Goal: Task Accomplishment & Management: Manage account settings

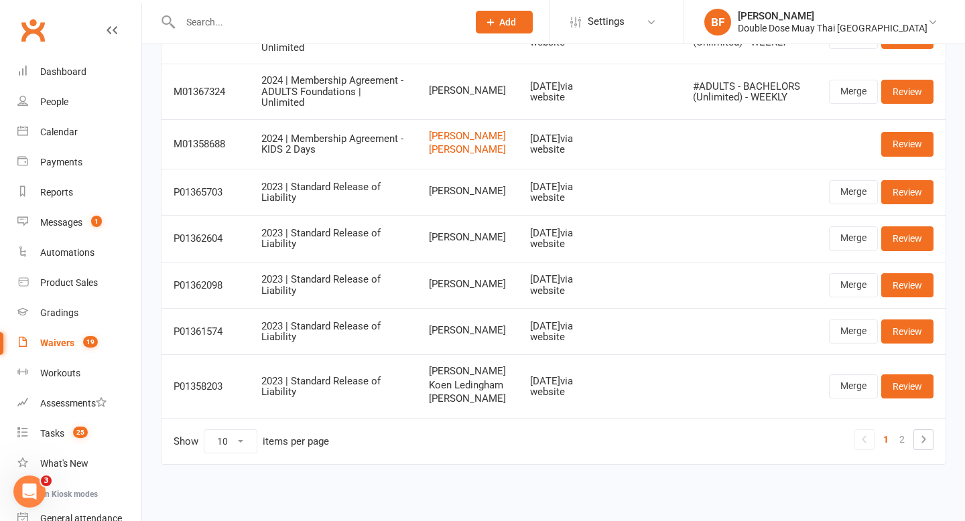
scroll to position [320, 0]
click at [902, 437] on link "2" at bounding box center [902, 439] width 16 height 19
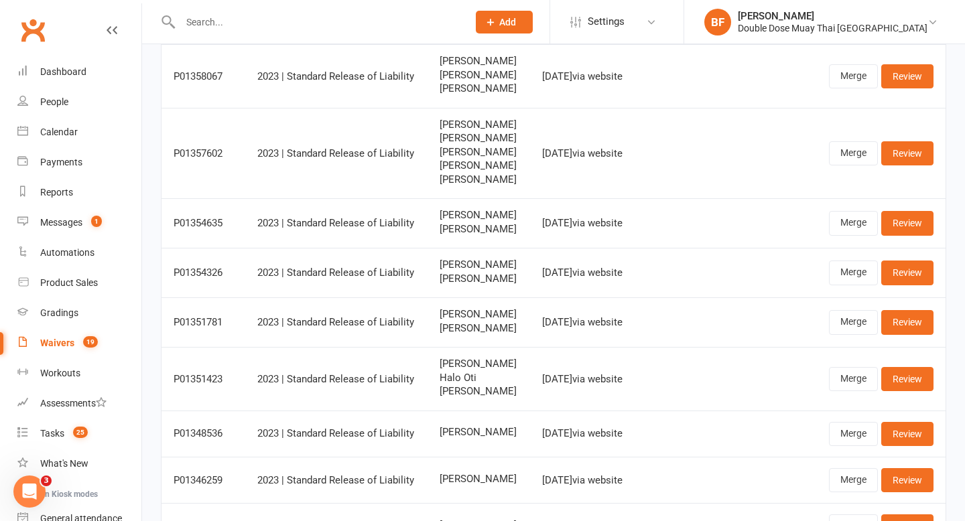
scroll to position [139, 0]
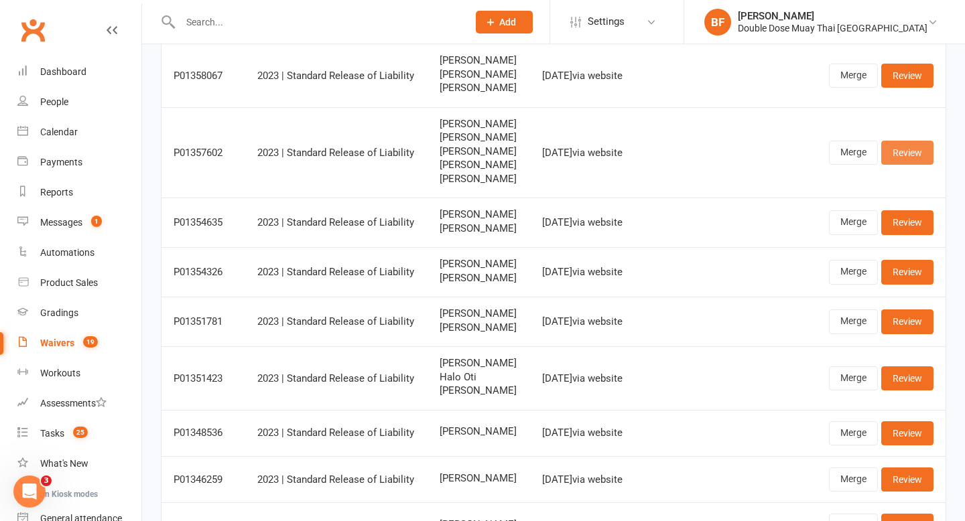
click at [907, 165] on link "Review" at bounding box center [907, 153] width 52 height 24
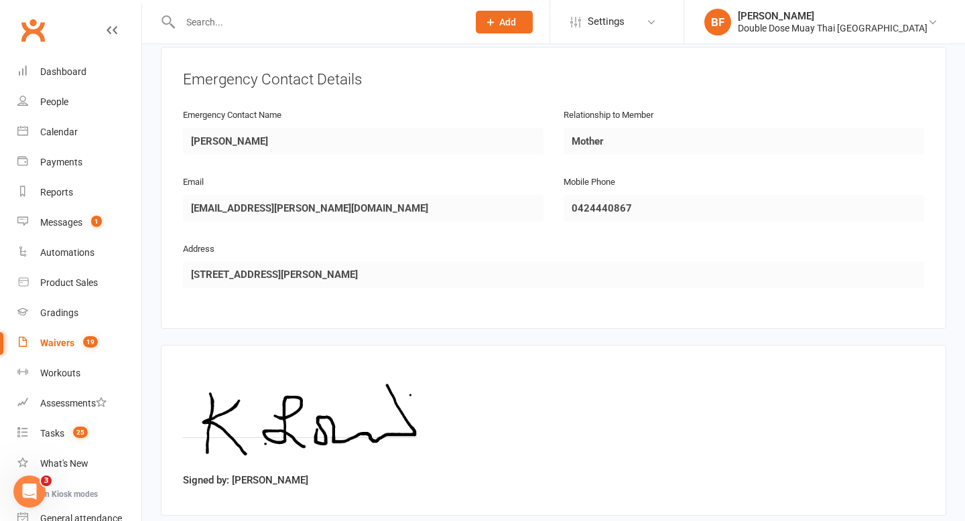
scroll to position [2501, 0]
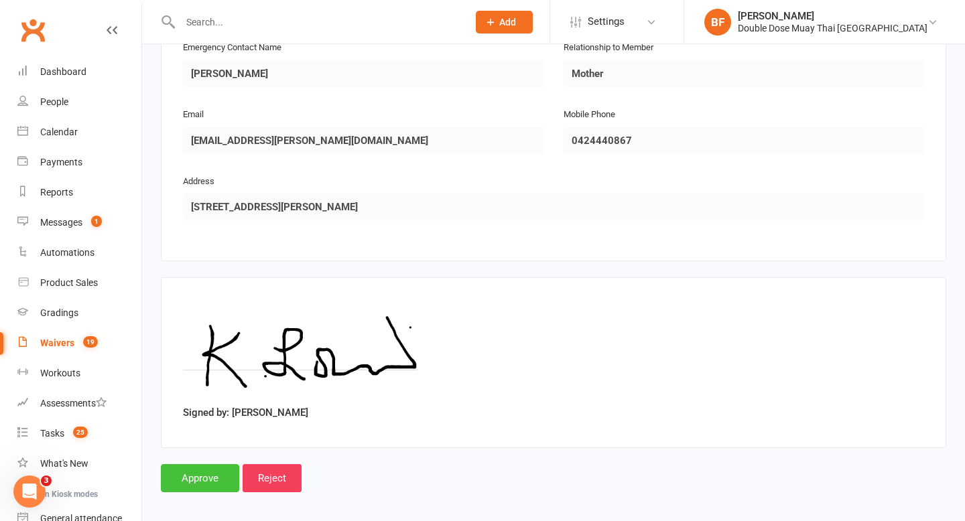
click at [176, 468] on input "Approve" at bounding box center [200, 478] width 78 height 28
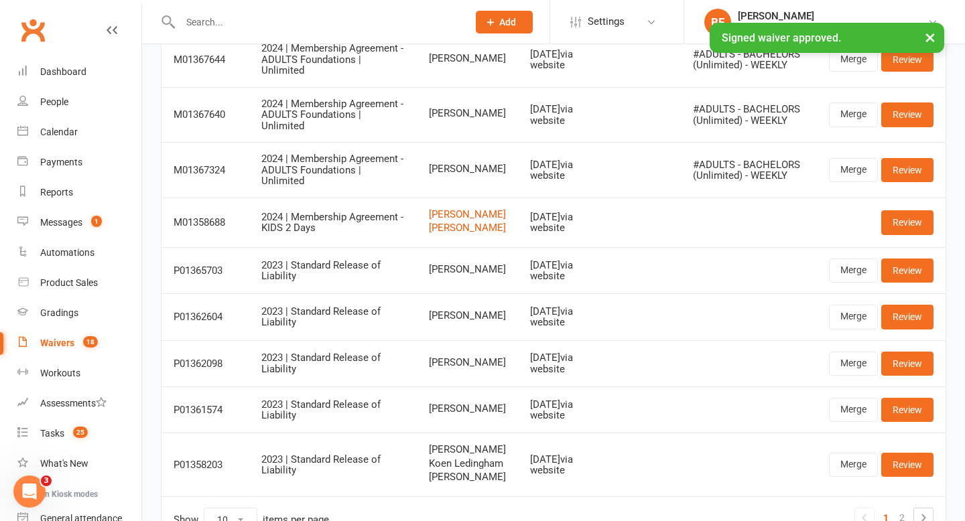
scroll to position [320, 0]
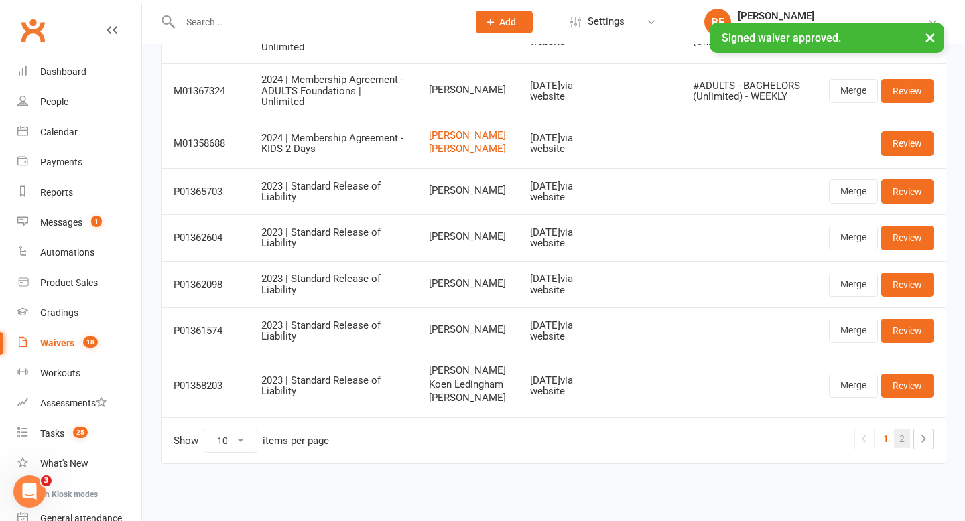
click at [903, 440] on link "2" at bounding box center [902, 439] width 16 height 19
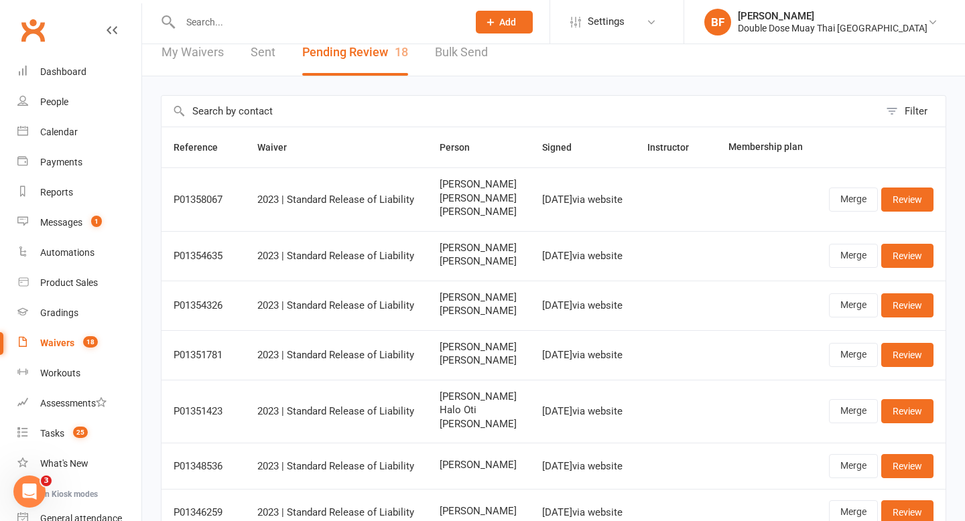
scroll to position [14, 0]
click at [860, 212] on link "Merge" at bounding box center [853, 200] width 49 height 24
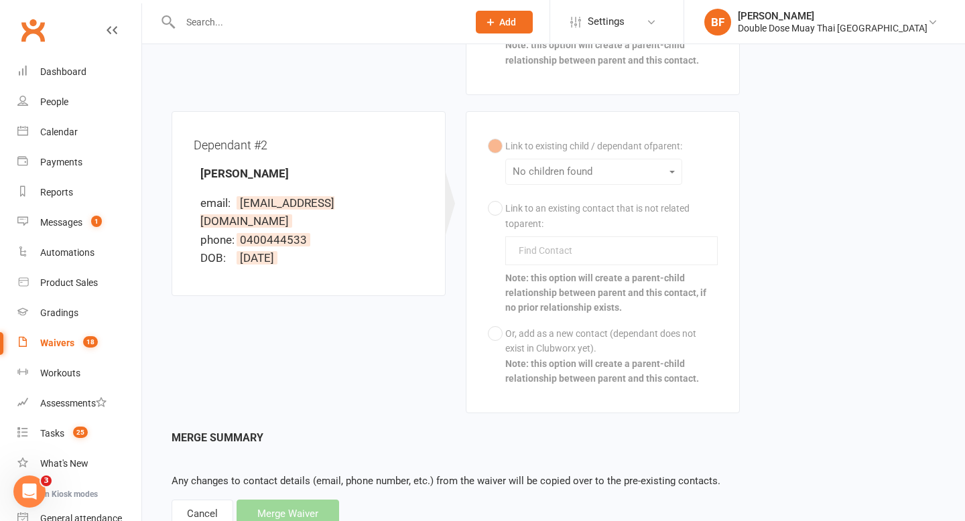
scroll to position [647, 0]
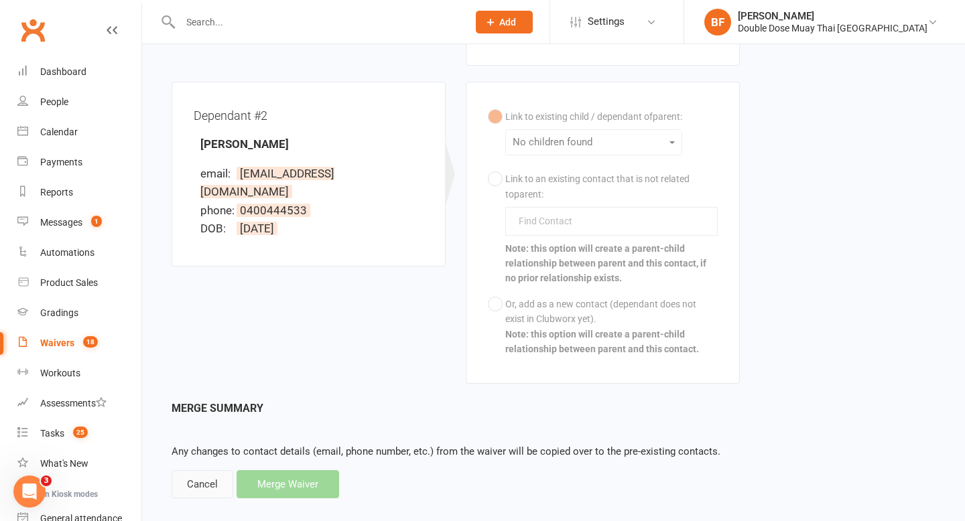
click at [197, 470] on div "Cancel" at bounding box center [203, 484] width 62 height 28
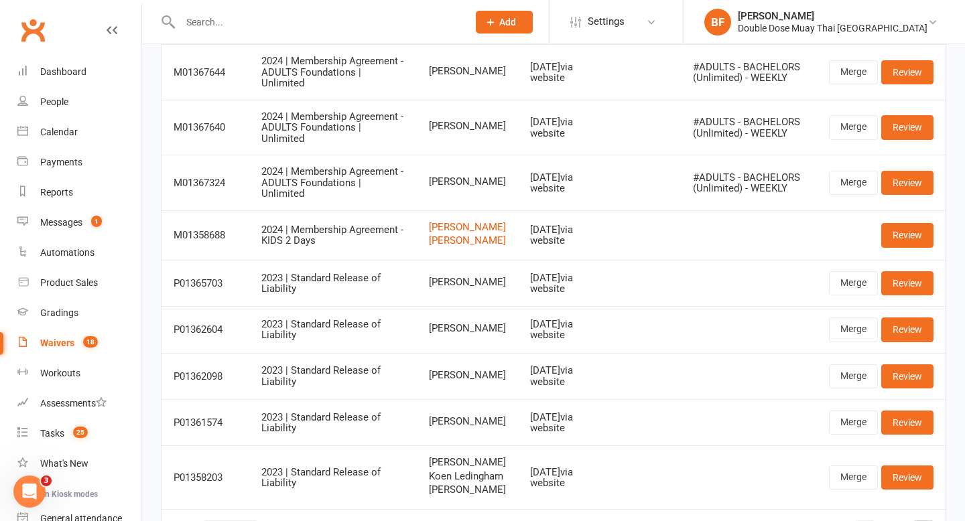
scroll to position [320, 0]
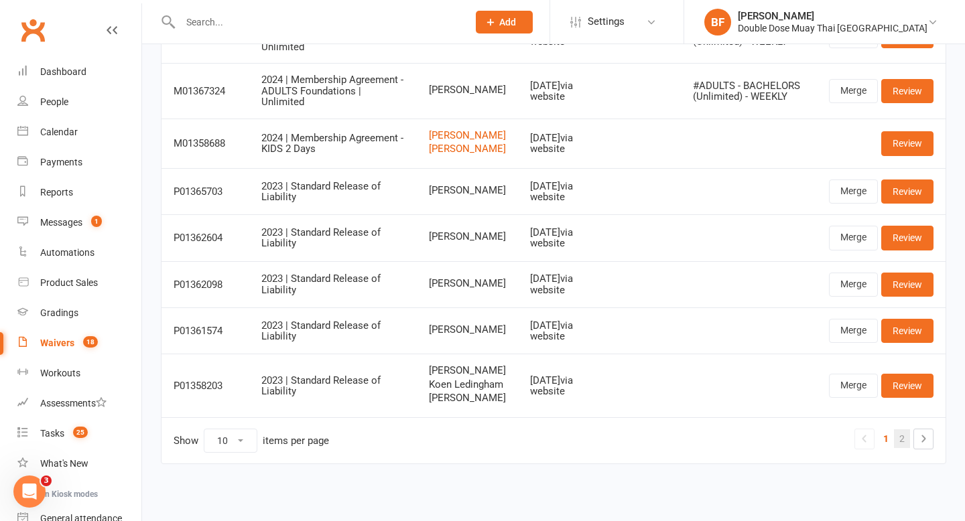
click at [900, 439] on link "2" at bounding box center [902, 439] width 16 height 19
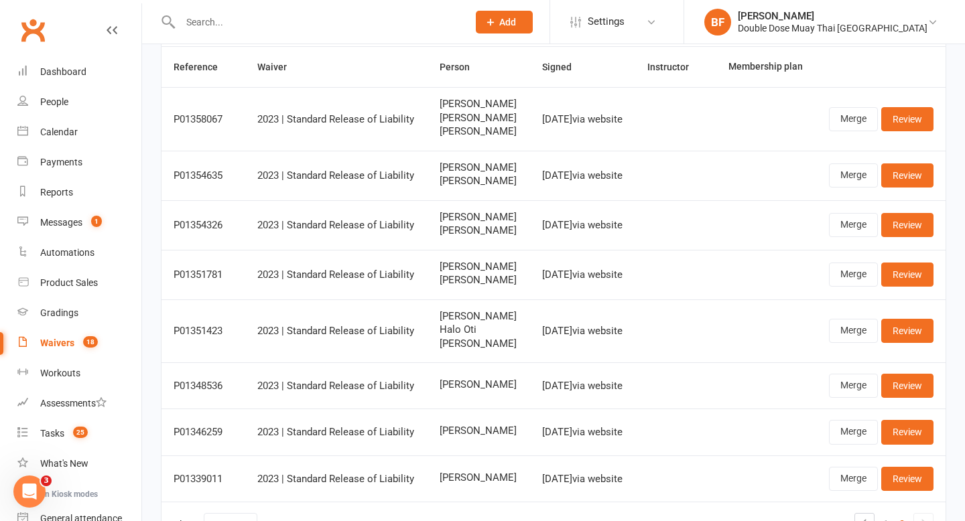
scroll to position [0, 0]
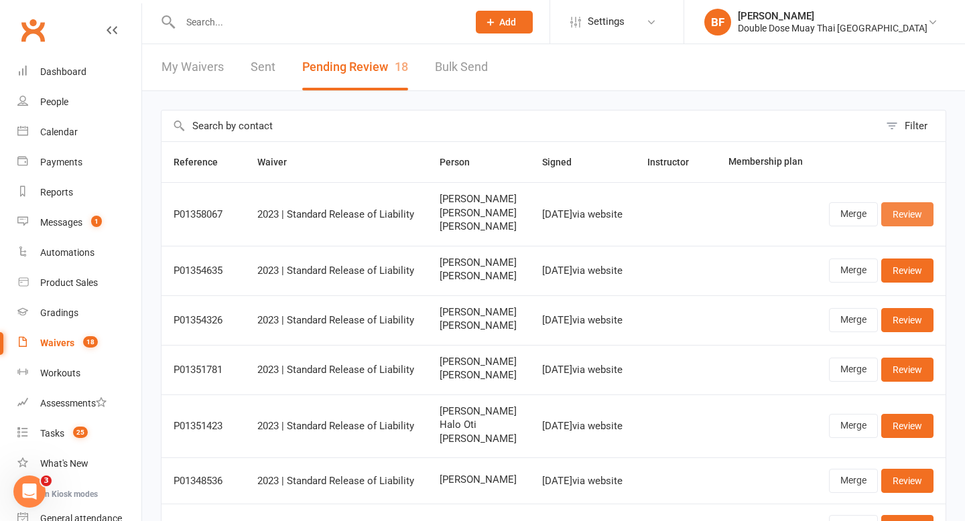
click at [907, 226] on link "Review" at bounding box center [907, 214] width 52 height 24
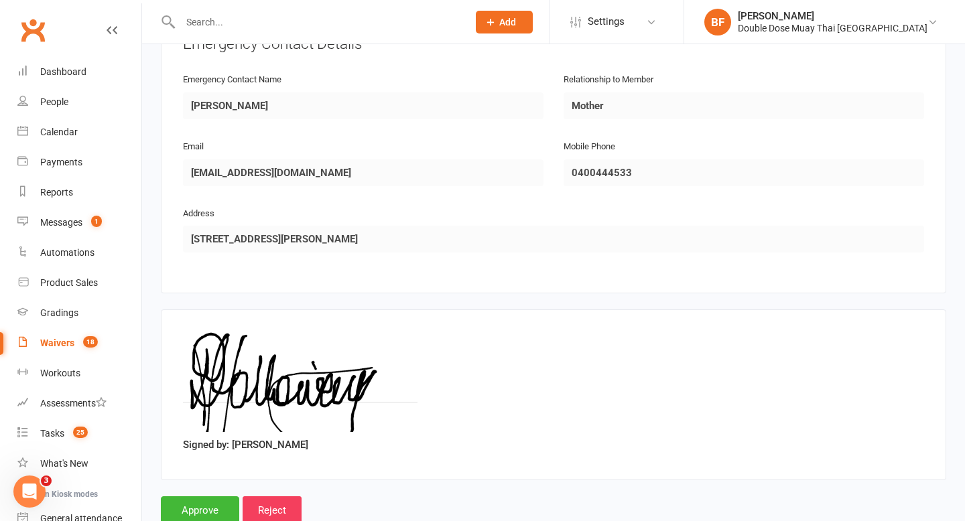
scroll to position [1630, 0]
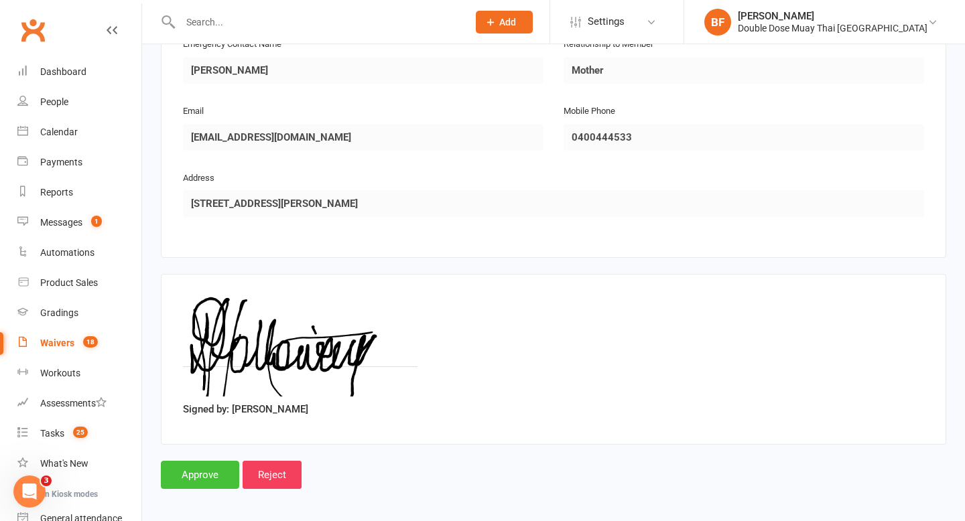
click at [179, 464] on input "Approve" at bounding box center [200, 475] width 78 height 28
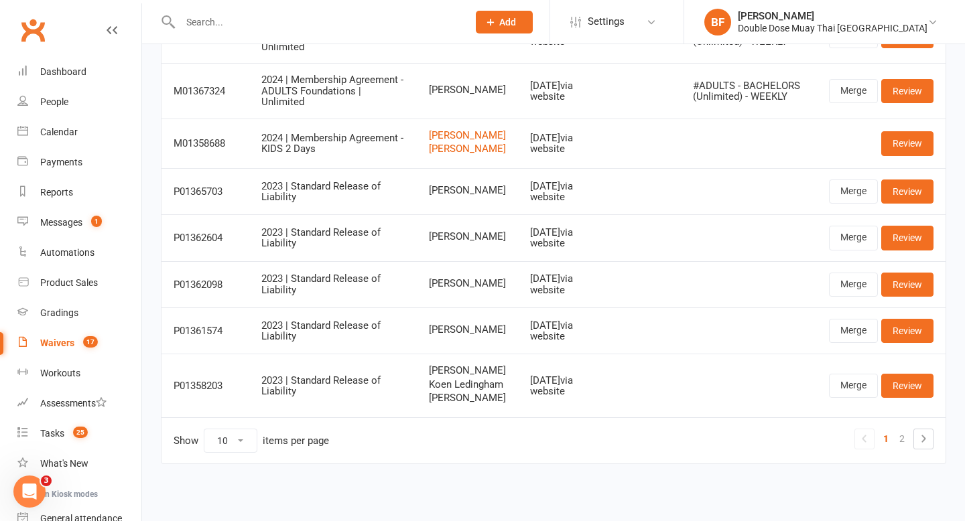
scroll to position [320, 0]
click at [897, 438] on link "2" at bounding box center [902, 439] width 16 height 19
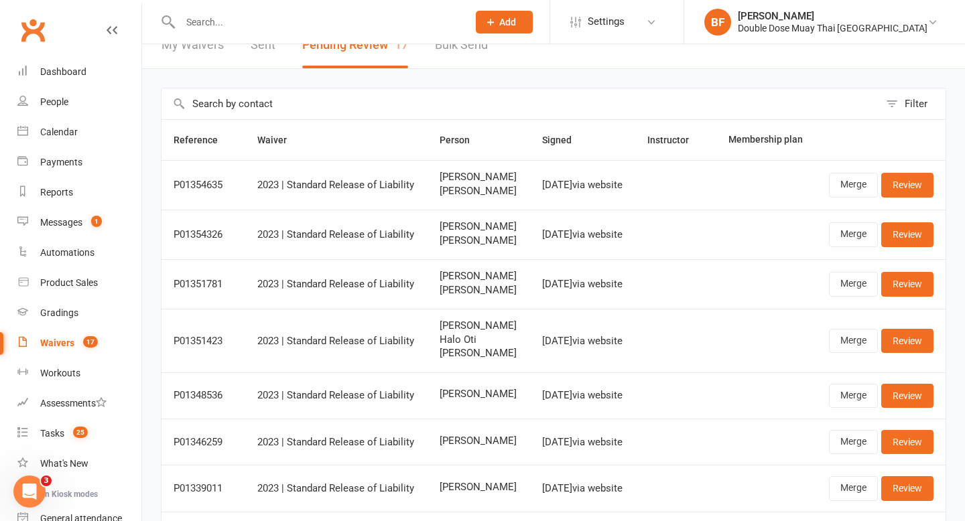
scroll to position [25, 0]
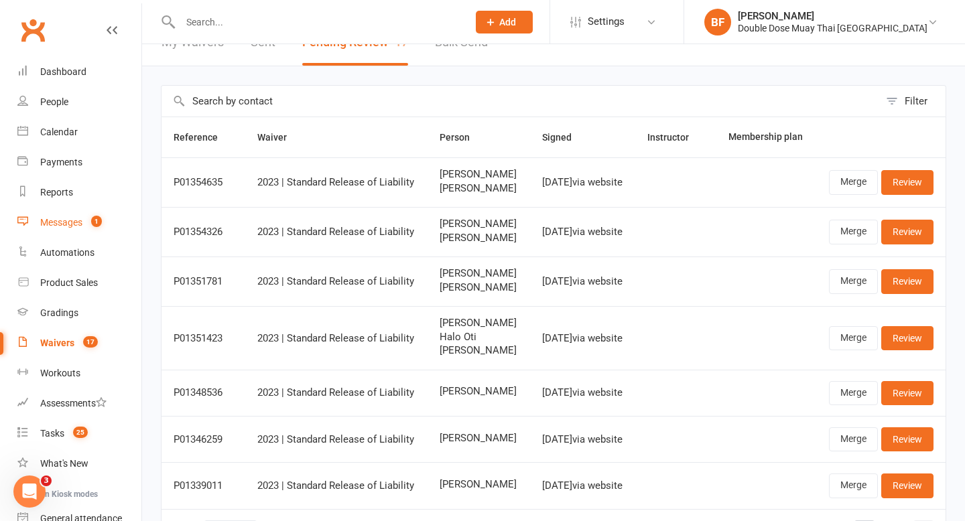
click at [72, 225] on div "Messages" at bounding box center [61, 222] width 42 height 11
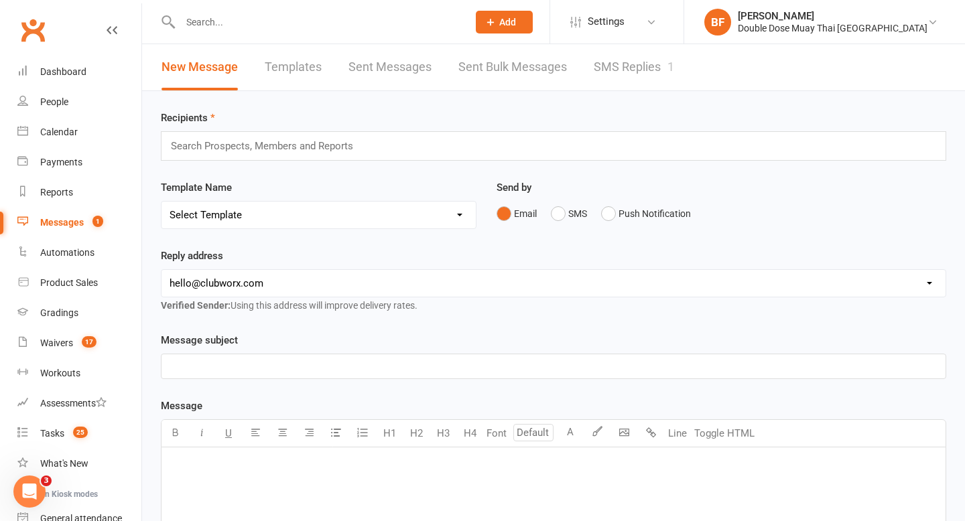
click at [602, 73] on link "SMS Replies 1" at bounding box center [634, 67] width 80 height 46
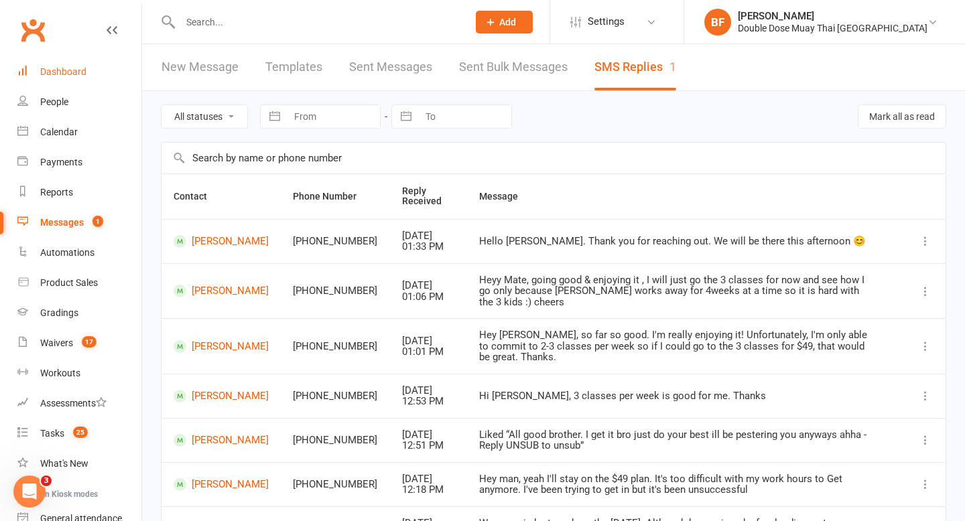
click at [68, 77] on link "Dashboard" at bounding box center [79, 72] width 124 height 30
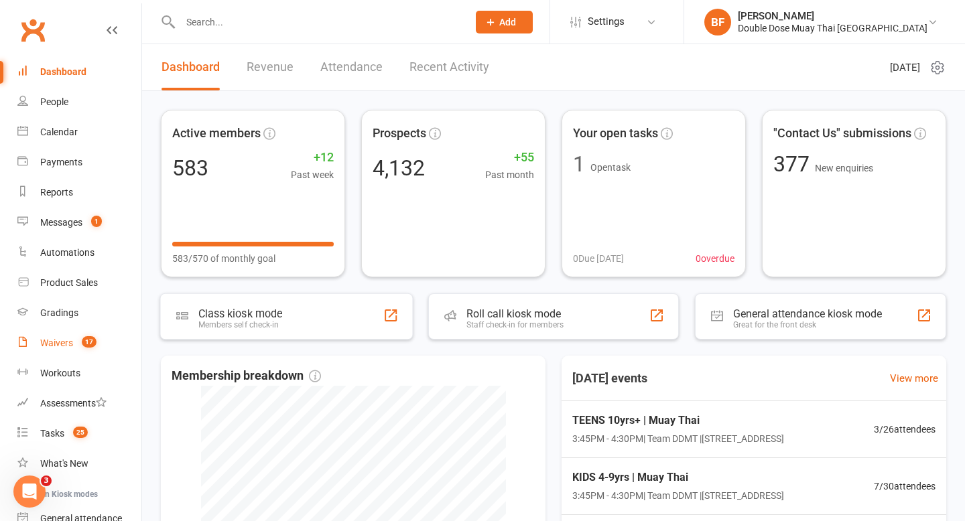
click at [88, 334] on link "Waivers 17" at bounding box center [79, 343] width 124 height 30
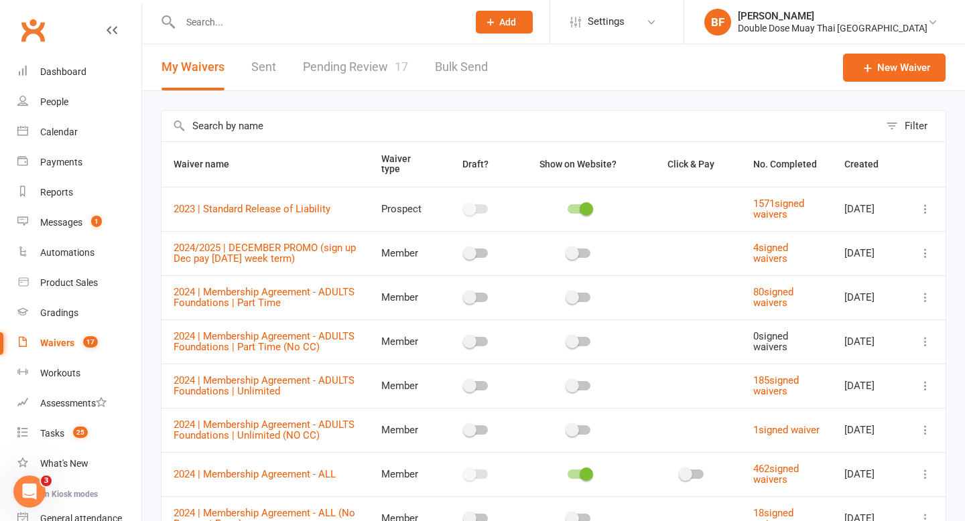
click at [352, 70] on link "Pending Review 17" at bounding box center [355, 67] width 105 height 46
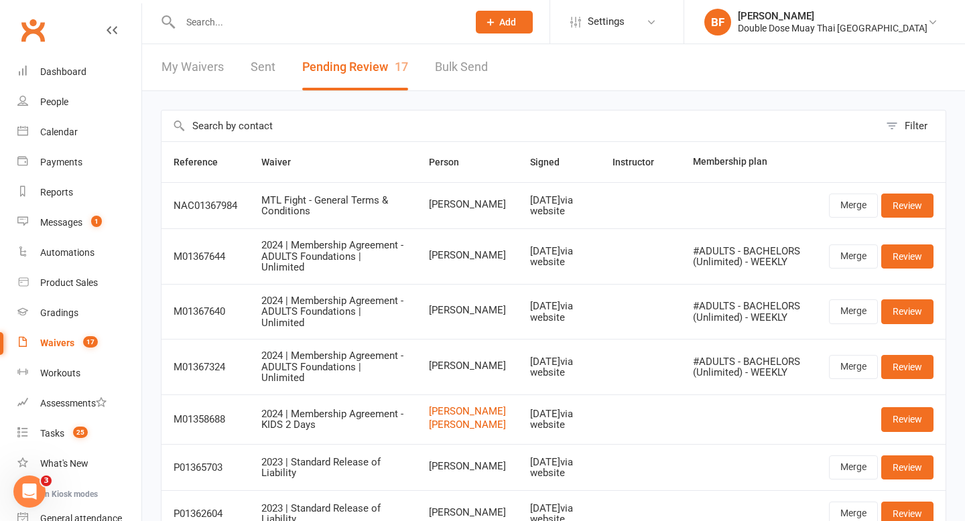
click at [235, 28] on input "text" at bounding box center [317, 22] width 282 height 19
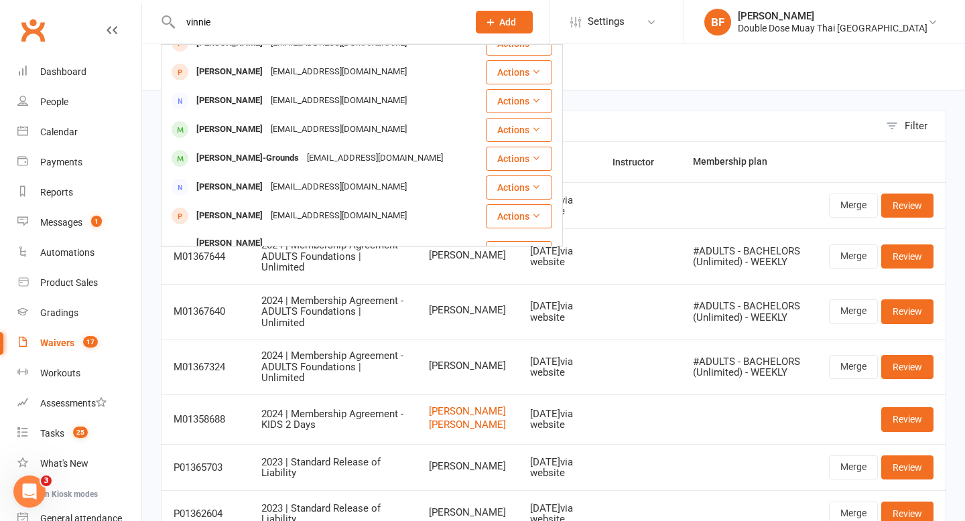
scroll to position [204, 0]
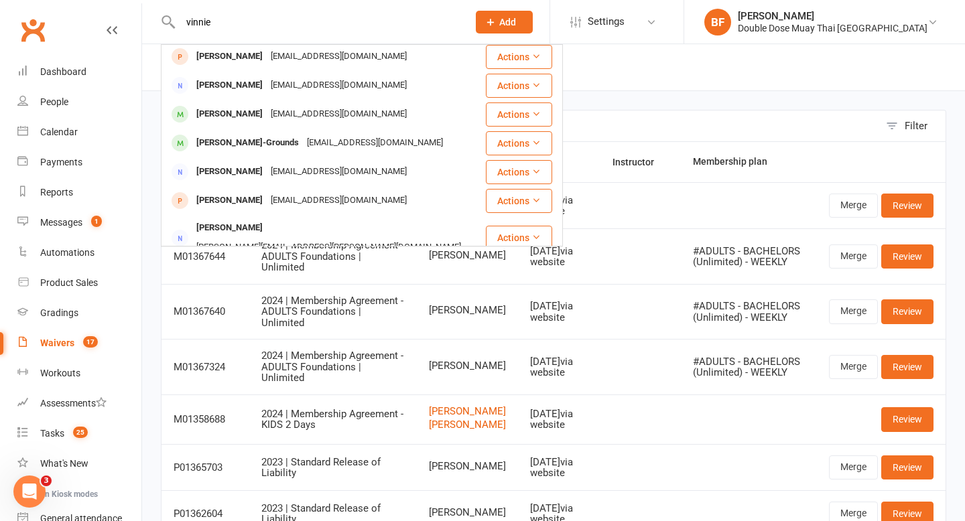
drag, startPoint x: 256, startPoint y: 21, endPoint x: 148, endPoint y: 21, distance: 107.9
click at [149, 21] on react-component "[PERSON_NAME] [PERSON_NAME] [EMAIL_ADDRESS][DOMAIN_NAME] Actions [PERSON_NAME] …" at bounding box center [229, 22] width 458 height 44
click at [237, 22] on input "vinnie" at bounding box center [317, 22] width 282 height 19
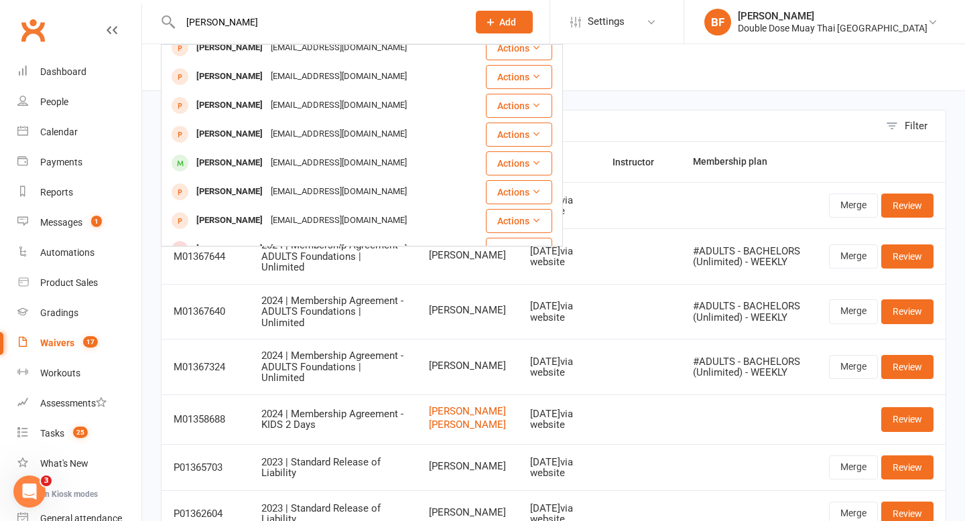
scroll to position [0, 0]
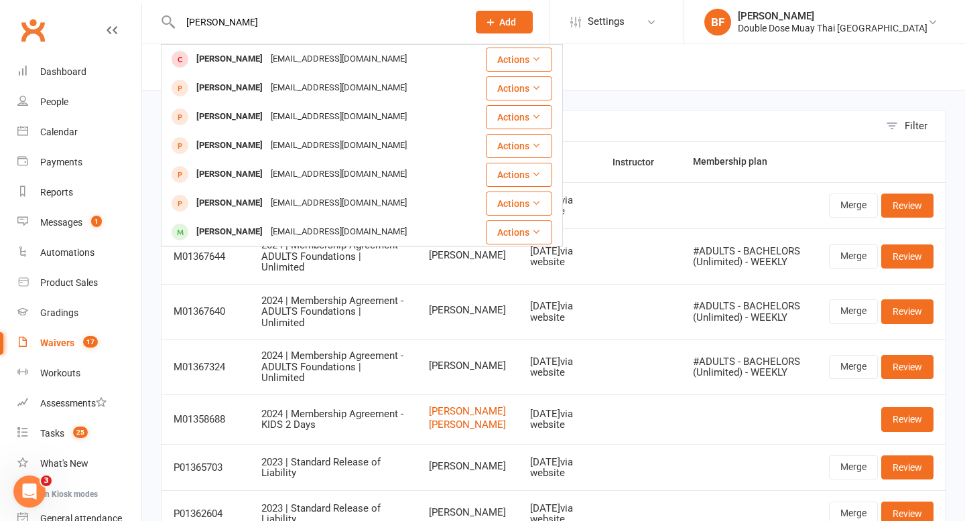
drag, startPoint x: 279, startPoint y: 25, endPoint x: 214, endPoint y: 26, distance: 65.0
click at [214, 26] on input "[PERSON_NAME]" at bounding box center [317, 22] width 282 height 19
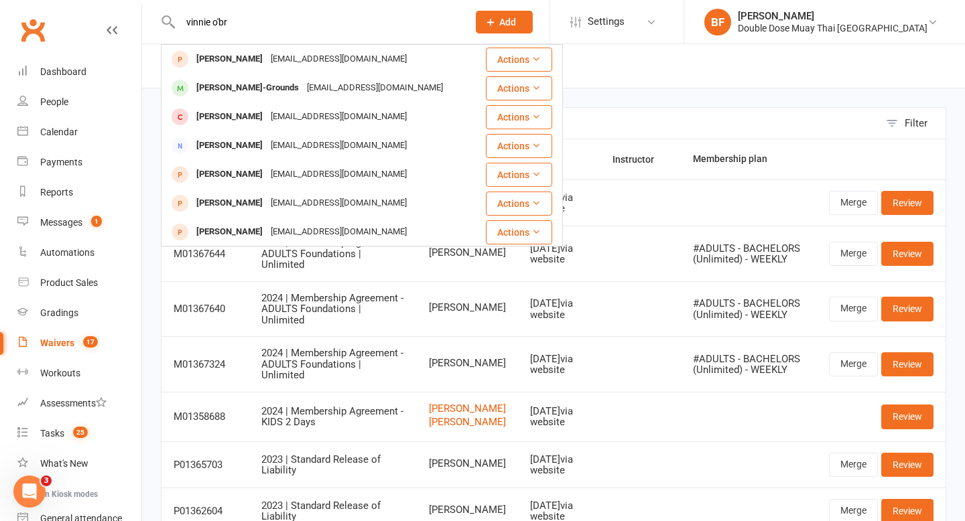
scroll to position [4, 0]
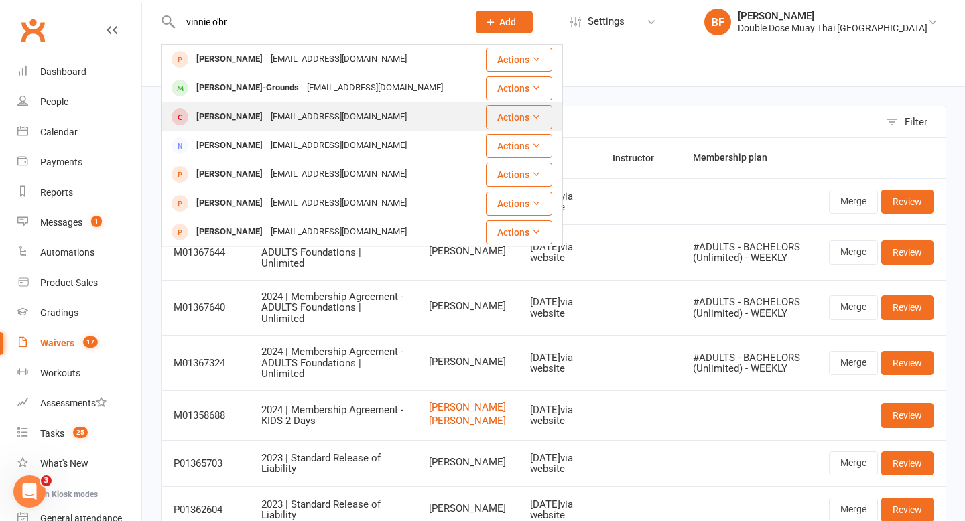
type input "vinnie o'br"
click at [304, 119] on div "[EMAIL_ADDRESS][DOMAIN_NAME]" at bounding box center [339, 116] width 144 height 19
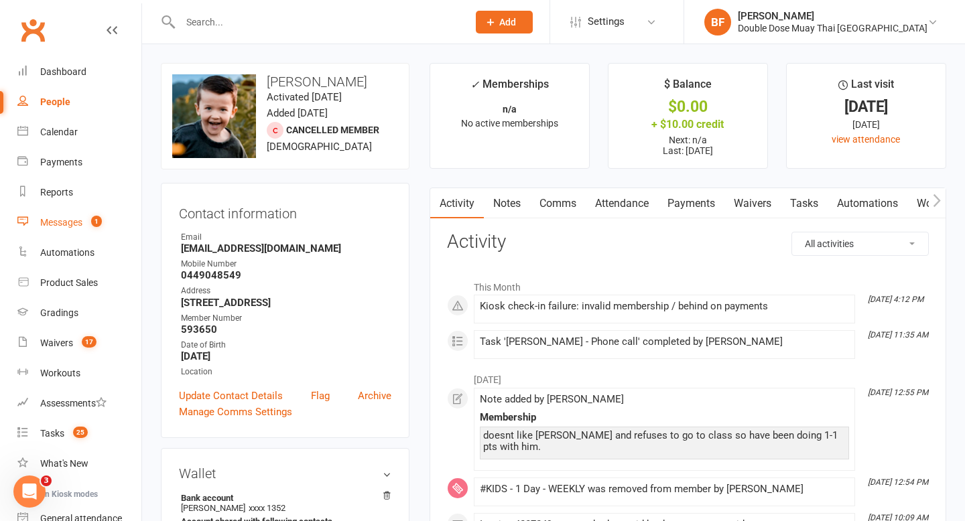
click at [77, 223] on div "Messages" at bounding box center [61, 222] width 42 height 11
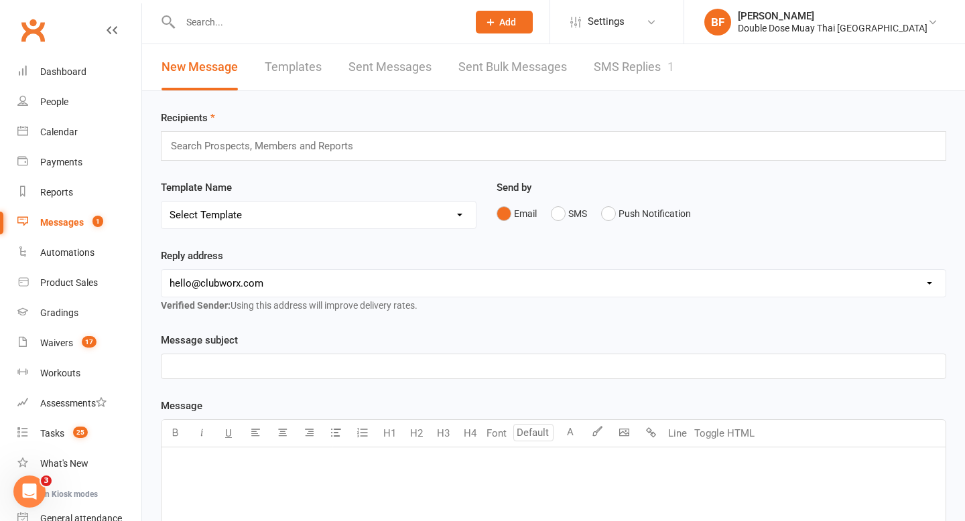
click at [655, 72] on link "SMS Replies 1" at bounding box center [634, 67] width 80 height 46
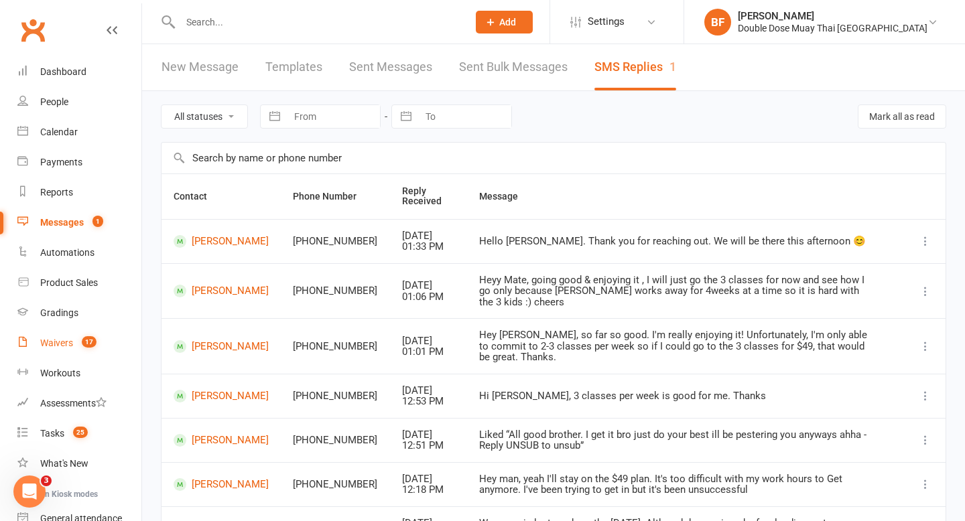
click at [94, 346] on span "17" at bounding box center [89, 341] width 15 height 11
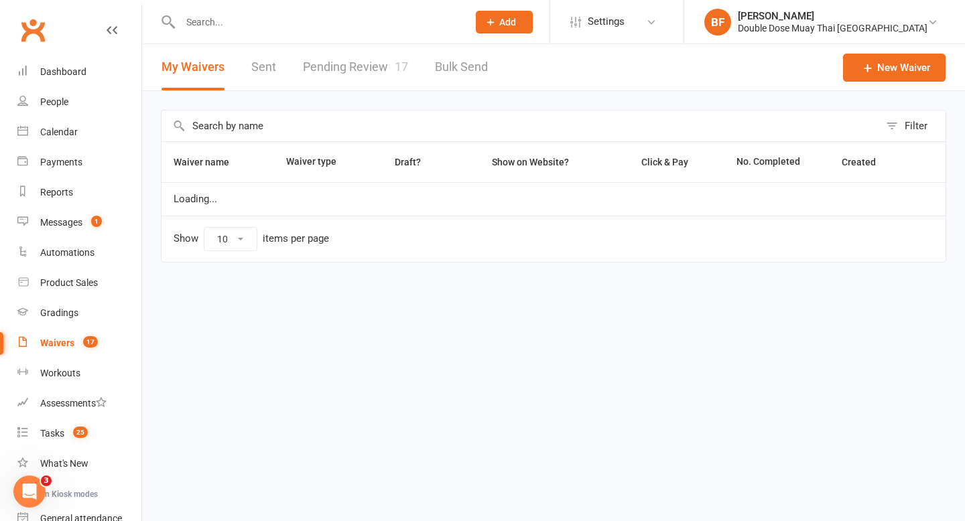
click at [348, 66] on link "Pending Review 17" at bounding box center [355, 67] width 105 height 46
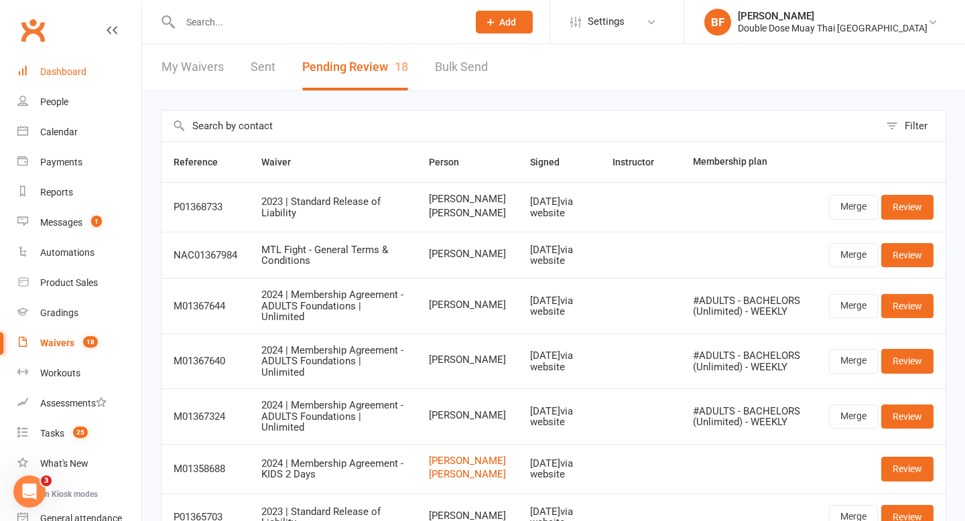
click at [69, 79] on link "Dashboard" at bounding box center [79, 72] width 124 height 30
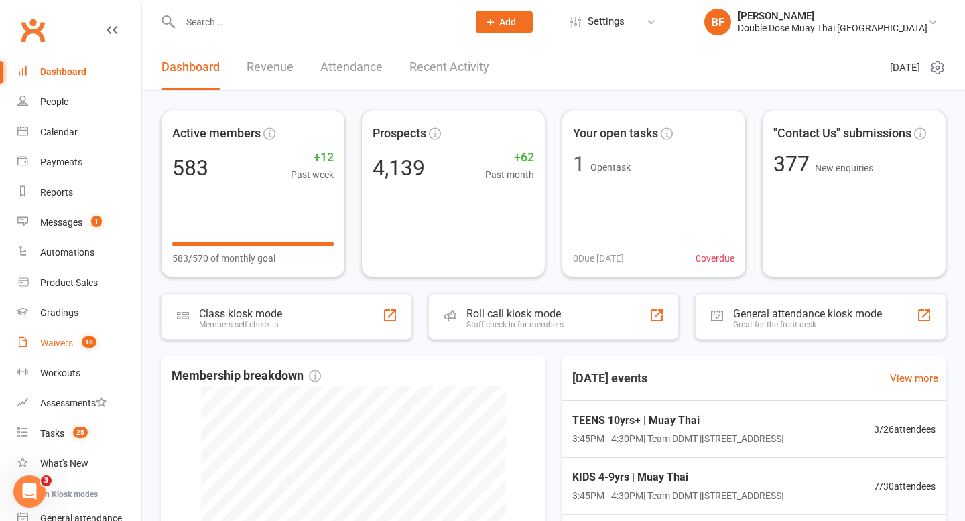
click at [73, 332] on link "Waivers 18" at bounding box center [79, 343] width 124 height 30
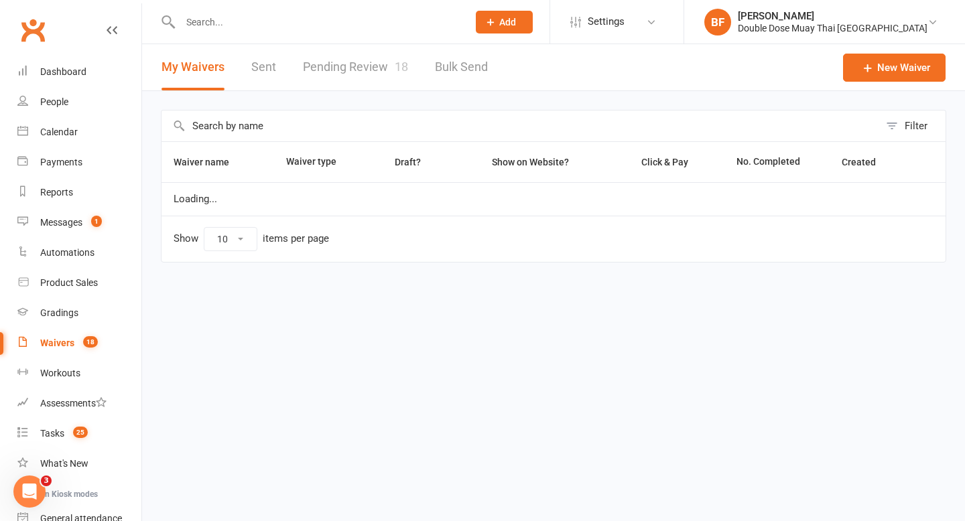
click at [342, 56] on link "Pending Review 18" at bounding box center [355, 67] width 105 height 46
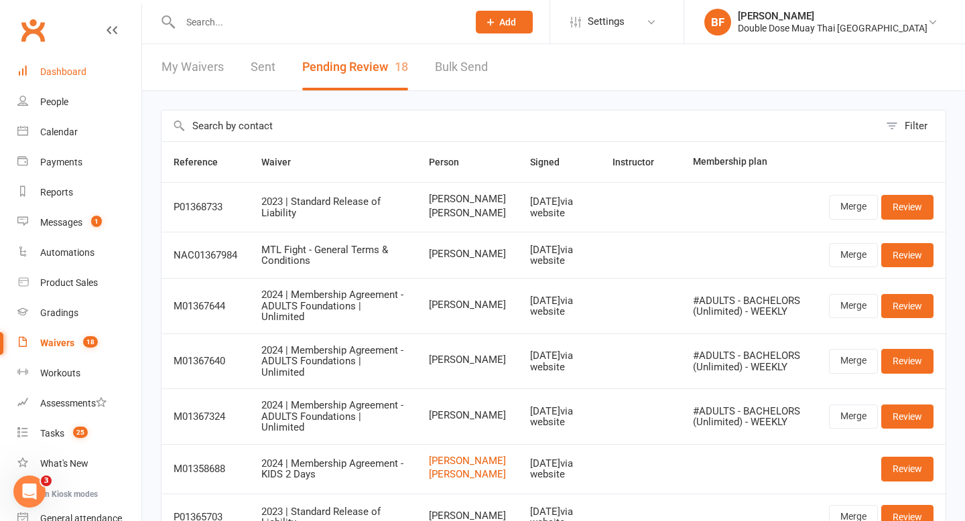
click at [74, 74] on div "Dashboard" at bounding box center [63, 71] width 46 height 11
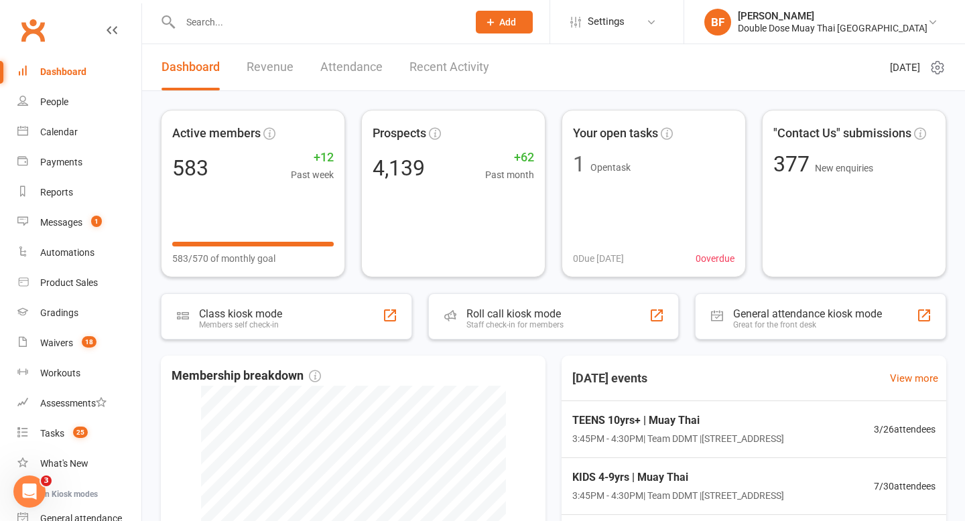
click at [236, 23] on input "text" at bounding box center [317, 22] width 282 height 19
type input "riki lee"
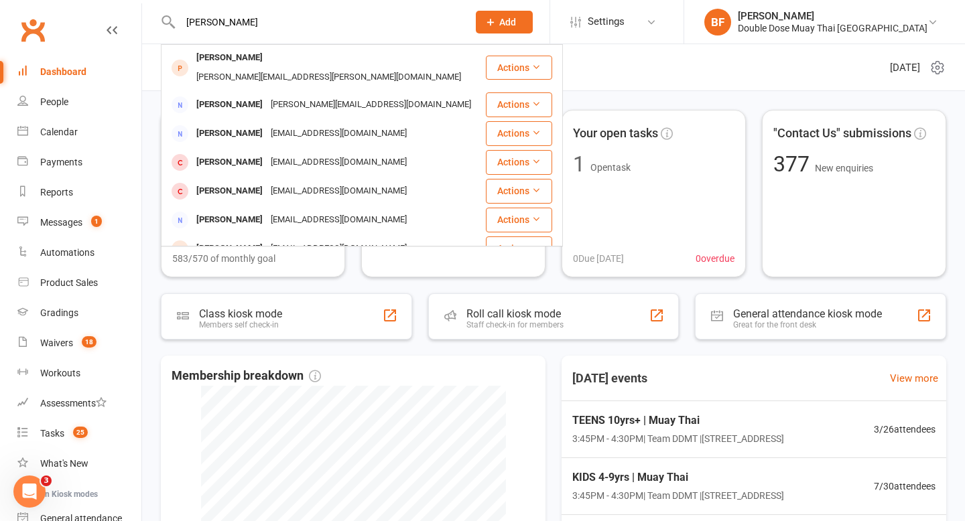
drag, startPoint x: 250, startPoint y: 23, endPoint x: 133, endPoint y: 25, distance: 116.6
click at [133, 3] on header "riki lee Kayci-Rae Lee kayci-rae.lee@live.com Actions Gail lee gail.lee0503@gma…" at bounding box center [482, 3] width 965 height 0
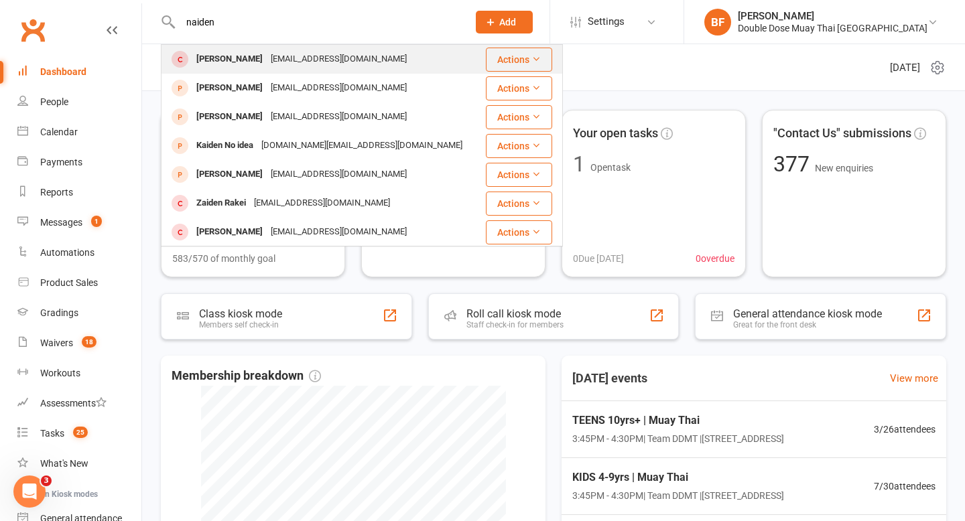
type input "naiden"
click at [302, 66] on div "naidenwilson99@gmail.com" at bounding box center [339, 59] width 144 height 19
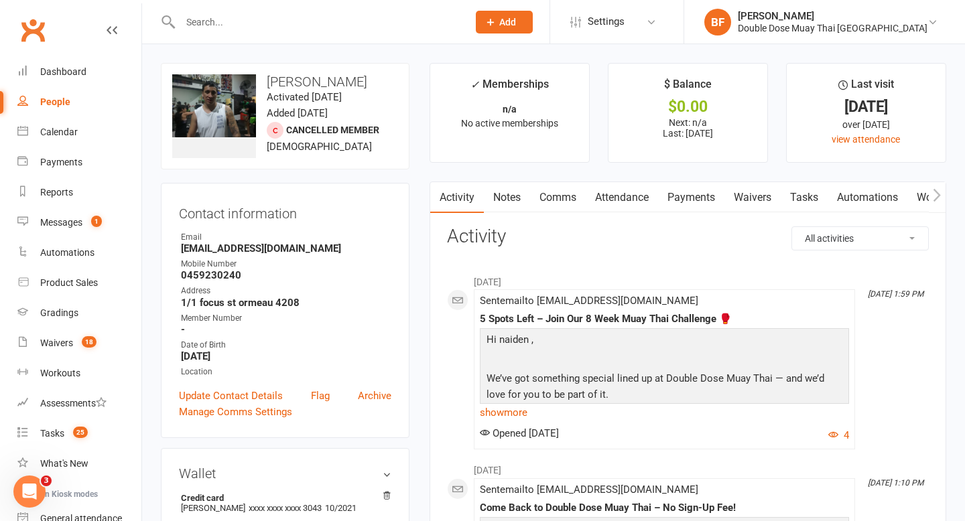
click at [253, 11] on div at bounding box center [310, 22] width 298 height 44
click at [258, 22] on input "text" at bounding box center [317, 22] width 282 height 19
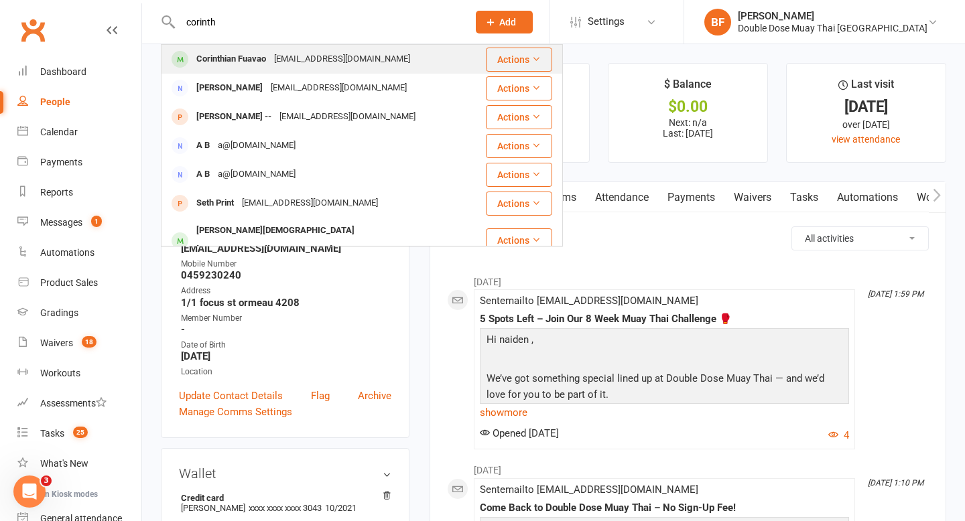
type input "corinth"
click at [303, 51] on div "mone_fuavao@outlook.com" at bounding box center [342, 59] width 144 height 19
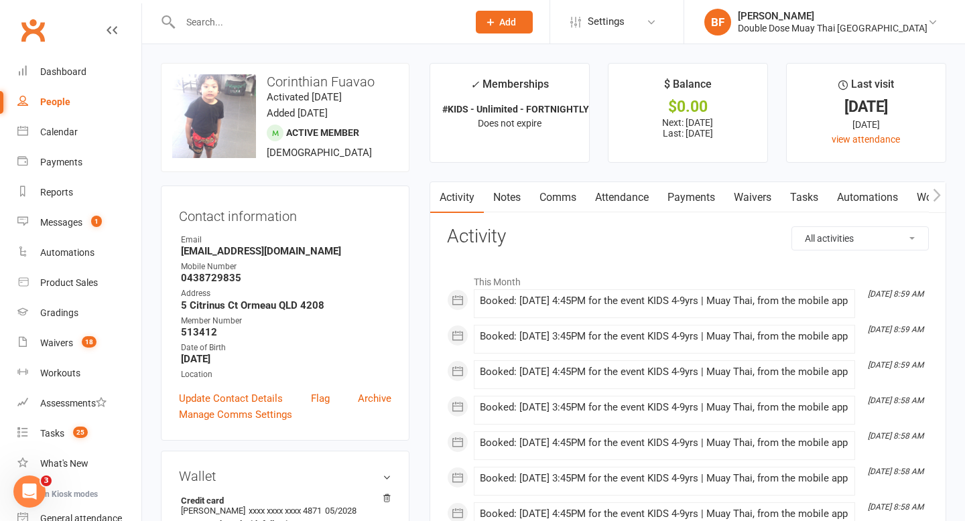
click at [680, 202] on link "Payments" at bounding box center [691, 197] width 66 height 31
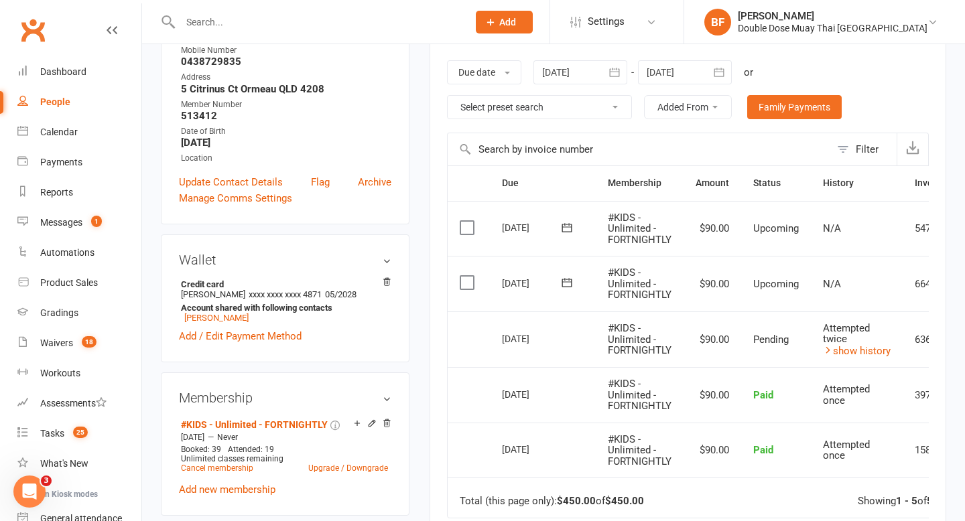
scroll to position [217, 0]
click at [70, 67] on div "Dashboard" at bounding box center [63, 71] width 46 height 11
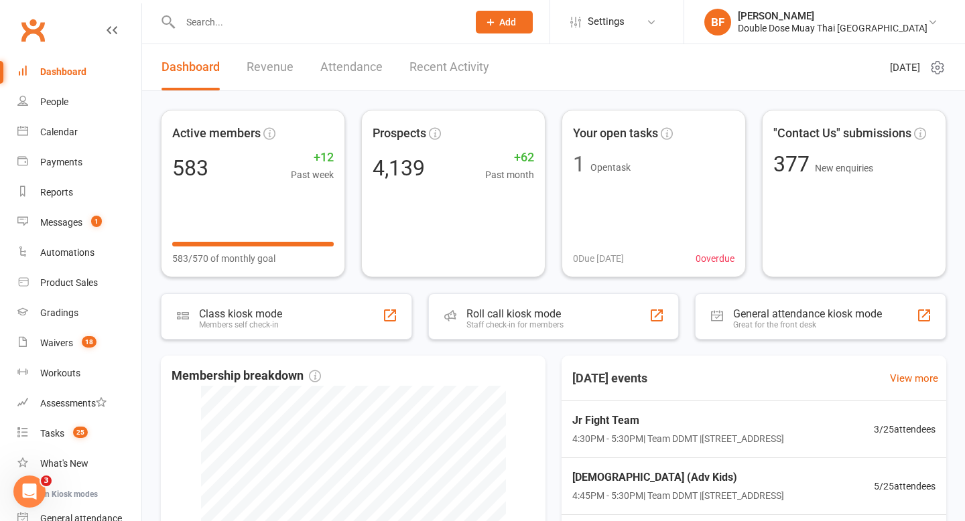
click at [230, 19] on input "text" at bounding box center [317, 22] width 282 height 19
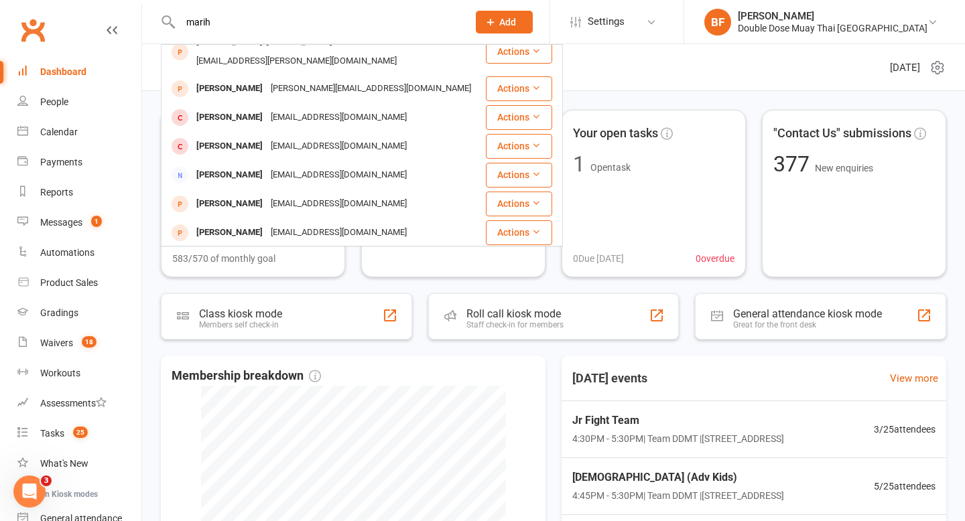
scroll to position [265, 0]
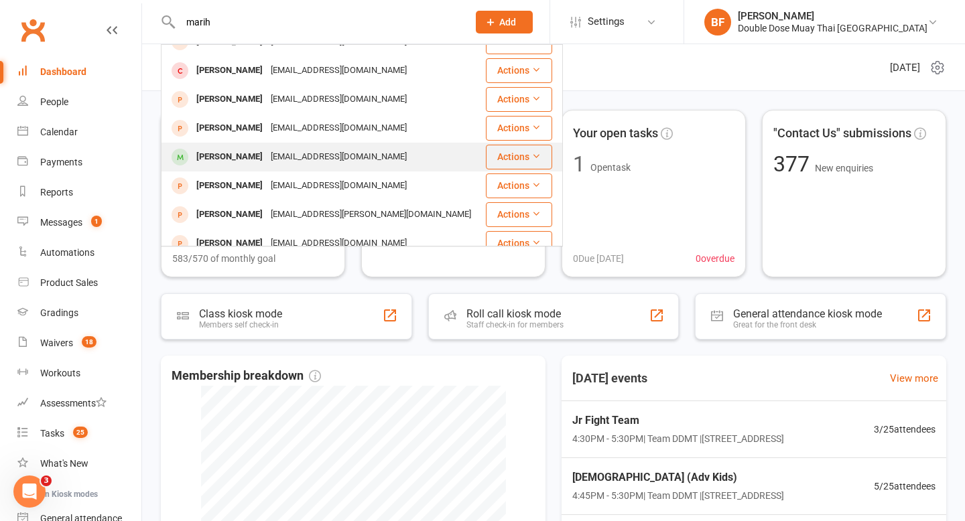
type input "marih"
click at [289, 147] on div "Mr94harris@gmail.com" at bounding box center [339, 156] width 144 height 19
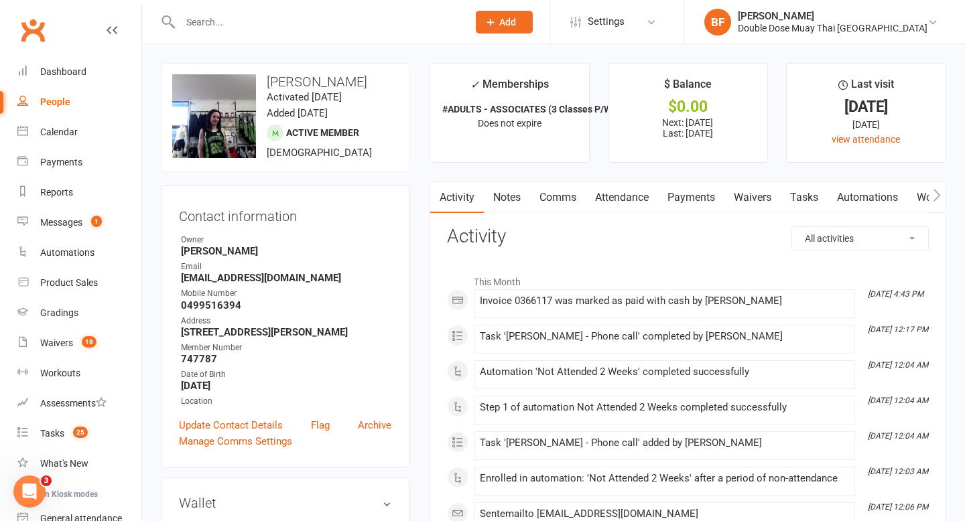
click at [684, 197] on link "Payments" at bounding box center [691, 197] width 66 height 31
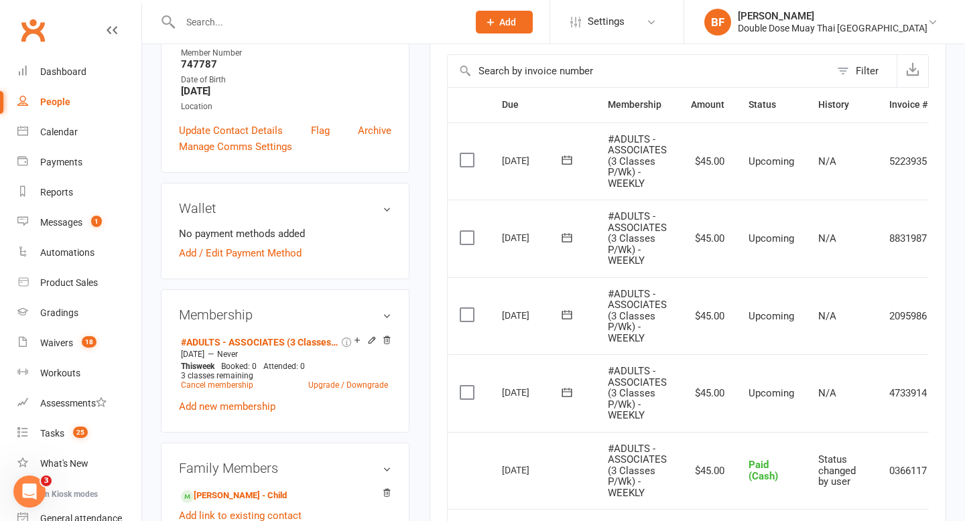
scroll to position [295, 0]
click at [260, 495] on link "Alice Harris - Child" at bounding box center [234, 496] width 106 height 14
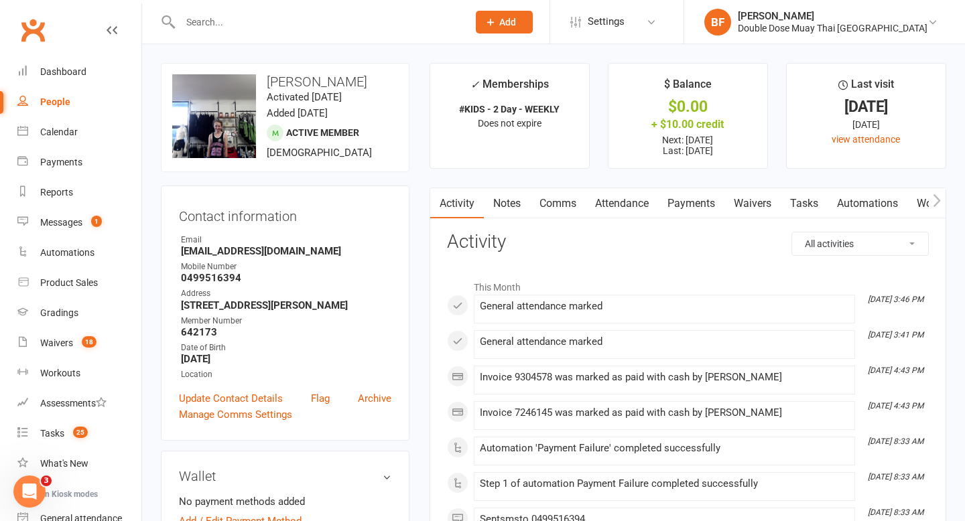
click at [694, 208] on link "Payments" at bounding box center [691, 203] width 66 height 31
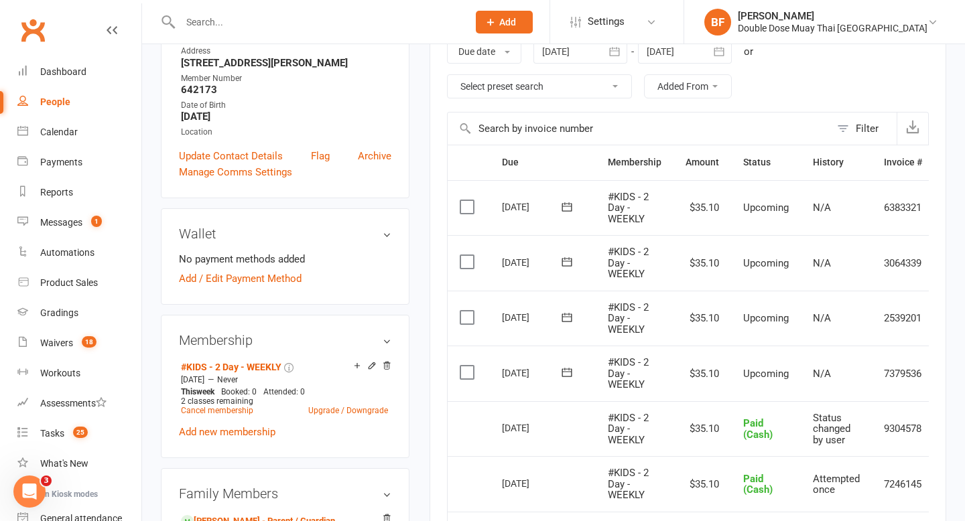
scroll to position [0, 46]
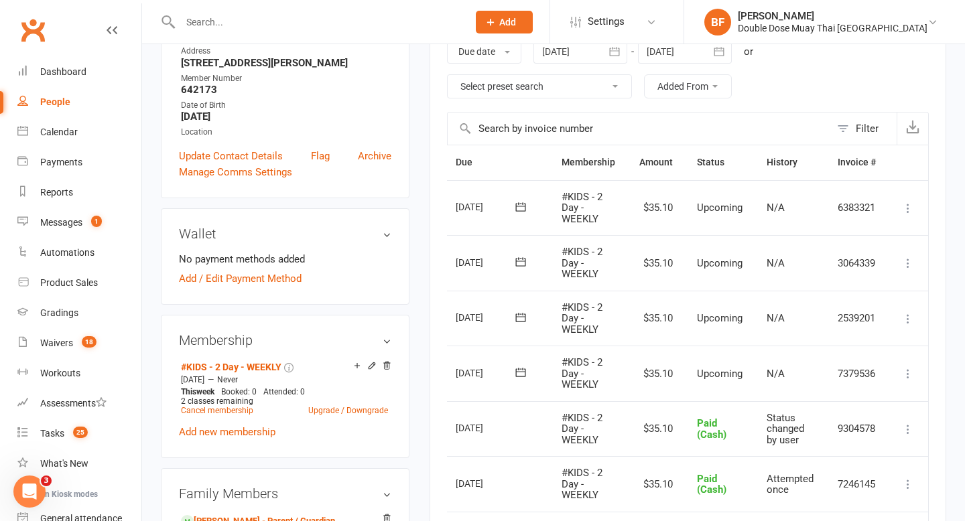
click at [902, 370] on icon at bounding box center [907, 373] width 13 height 13
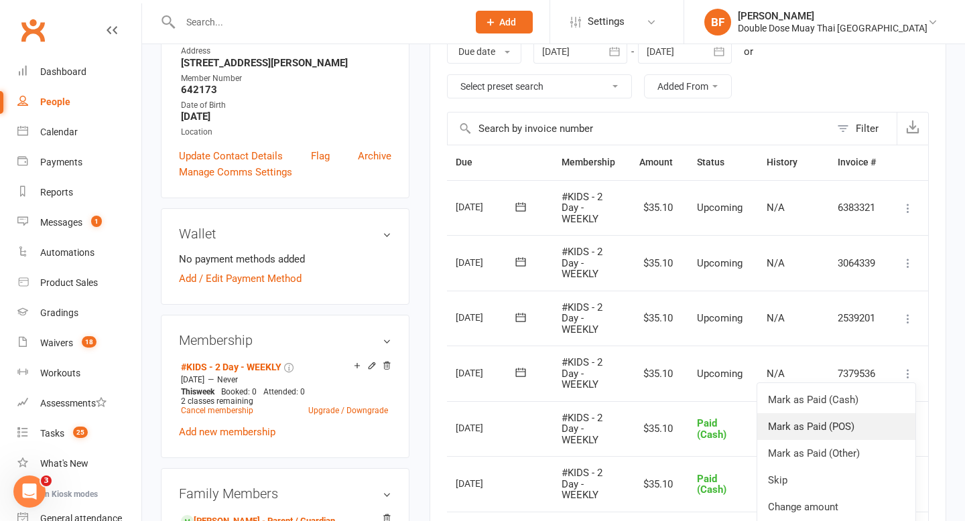
click at [863, 421] on link "Mark as Paid (POS)" at bounding box center [836, 426] width 158 height 27
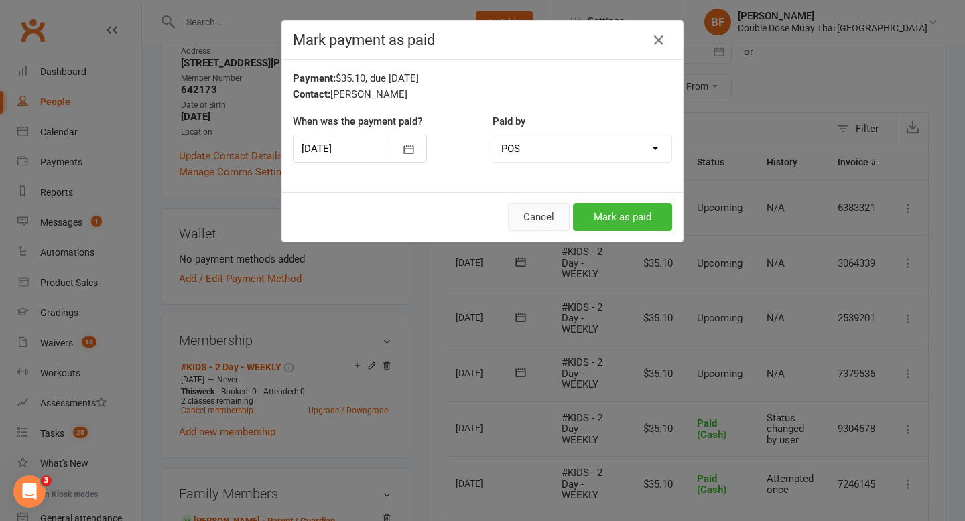
click at [539, 220] on button "Cancel" at bounding box center [539, 217] width 62 height 28
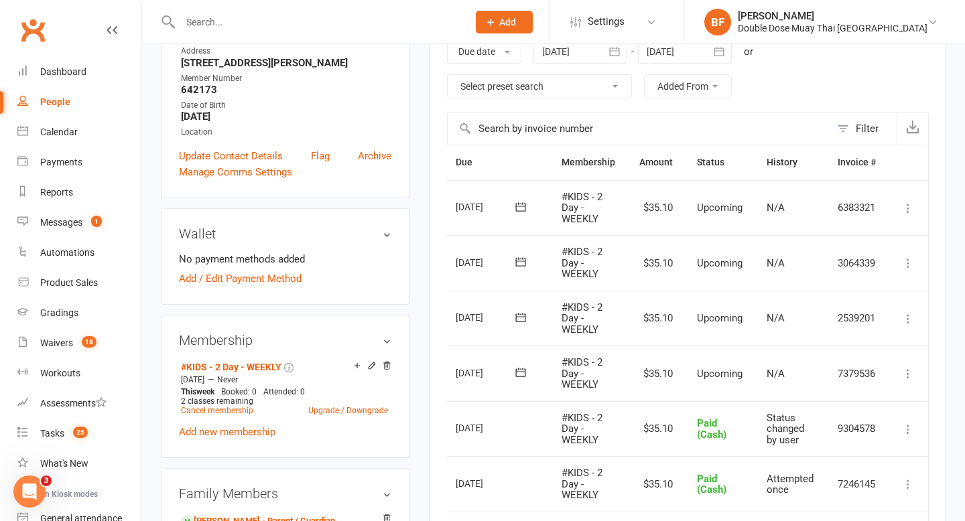
click at [905, 375] on icon at bounding box center [907, 373] width 13 height 13
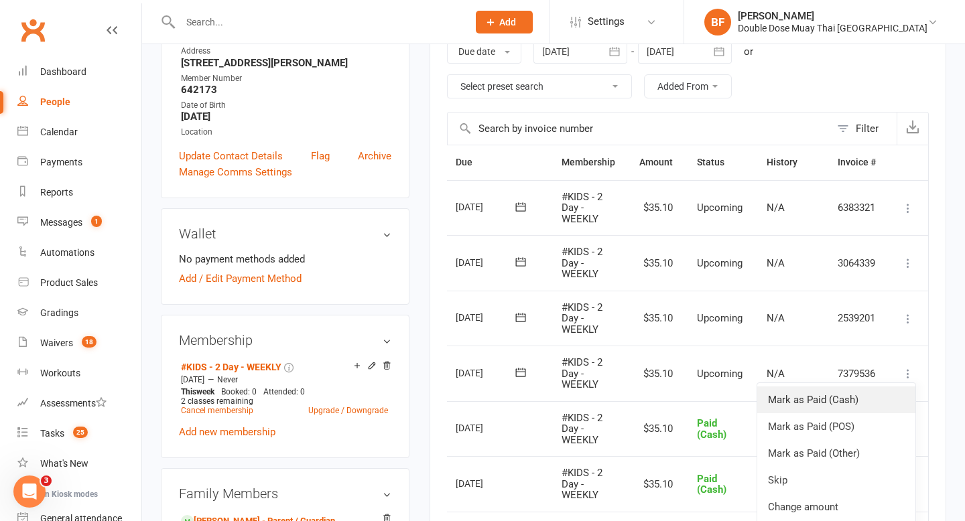
click at [859, 401] on link "Mark as Paid (Cash)" at bounding box center [836, 400] width 158 height 27
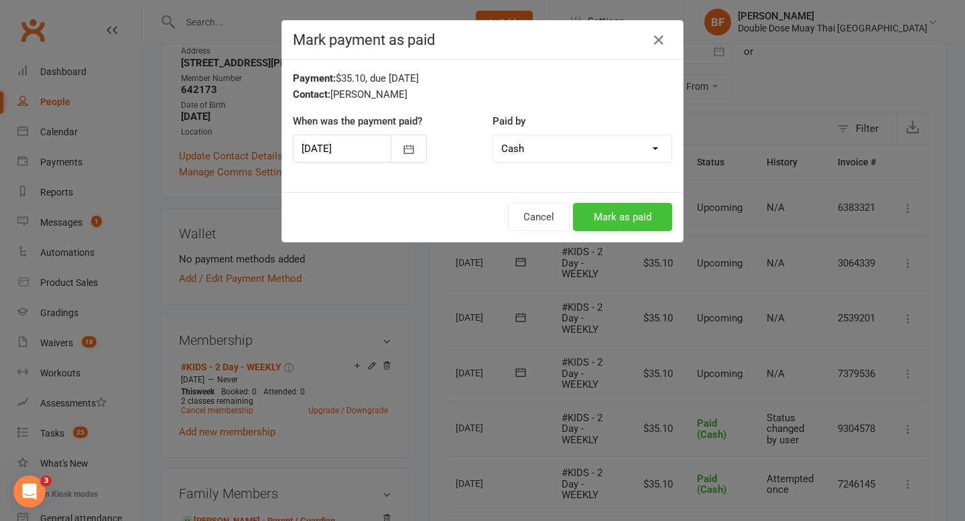
click at [610, 218] on button "Mark as paid" at bounding box center [622, 217] width 99 height 28
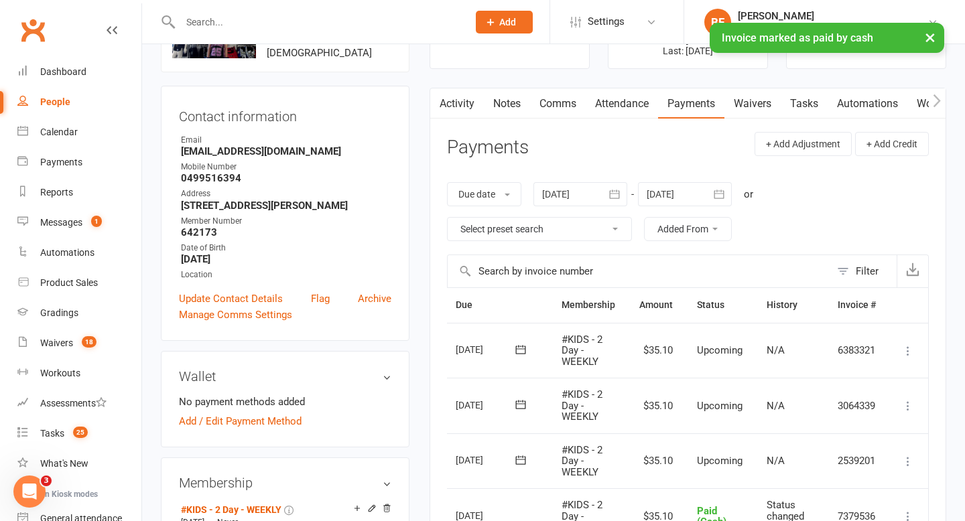
scroll to position [264, 0]
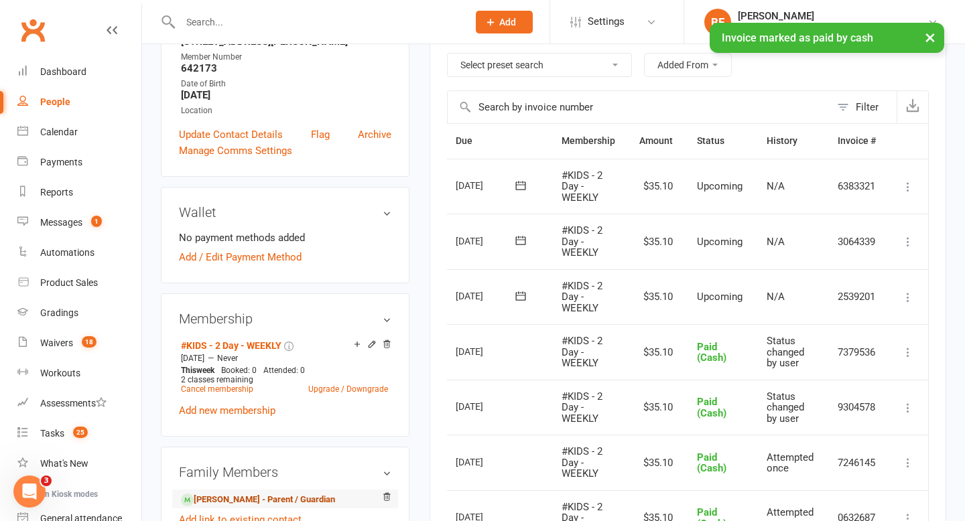
click at [242, 502] on link "Mariah Harris - Parent / Guardian" at bounding box center [258, 500] width 154 height 14
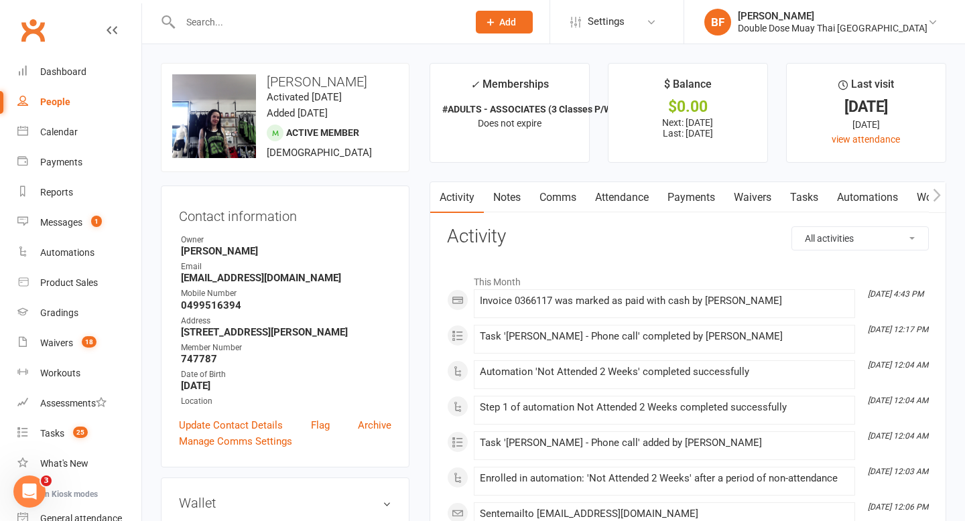
click at [679, 193] on link "Payments" at bounding box center [691, 197] width 66 height 31
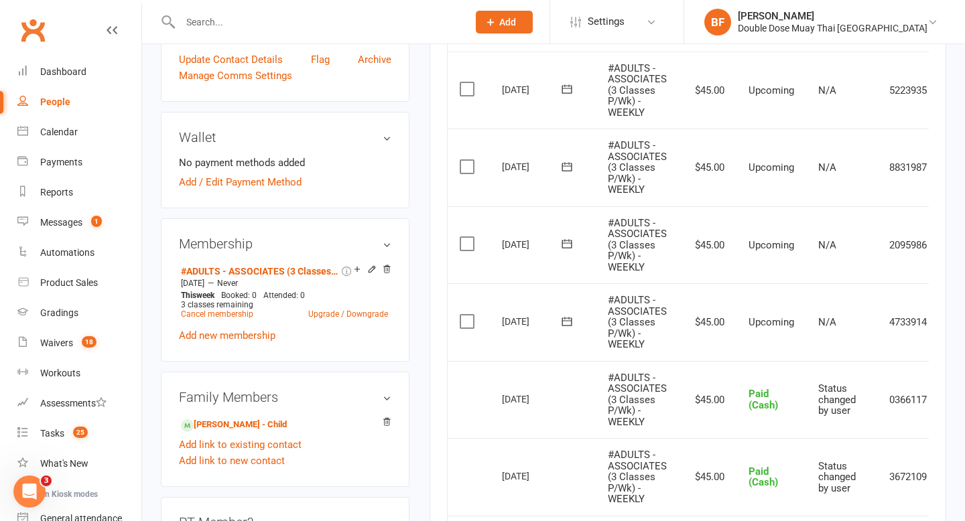
scroll to position [0, 52]
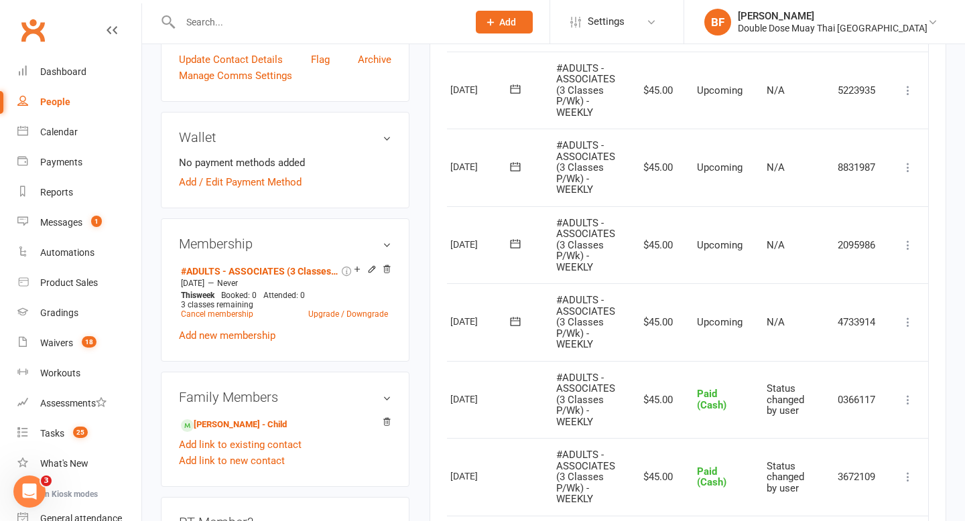
click at [903, 326] on icon at bounding box center [907, 322] width 13 height 13
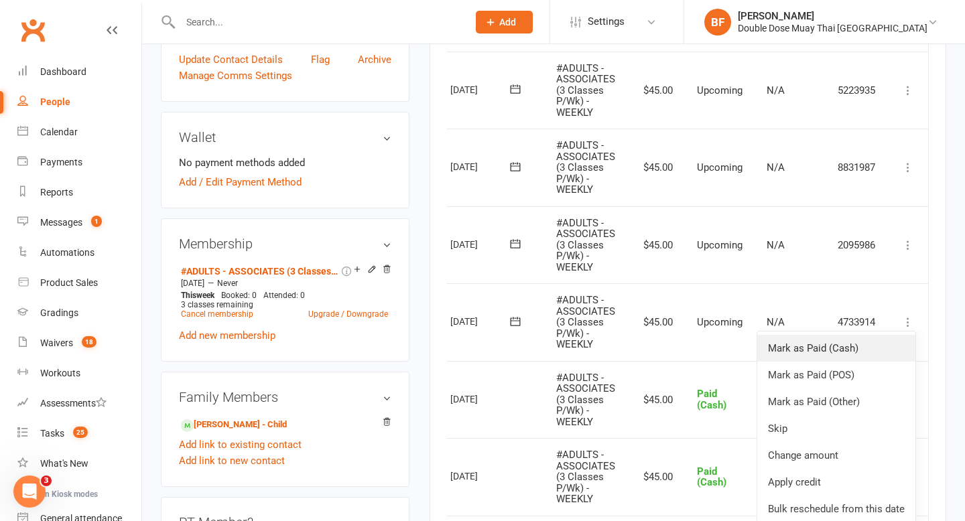
click at [874, 351] on link "Mark as Paid (Cash)" at bounding box center [836, 348] width 158 height 27
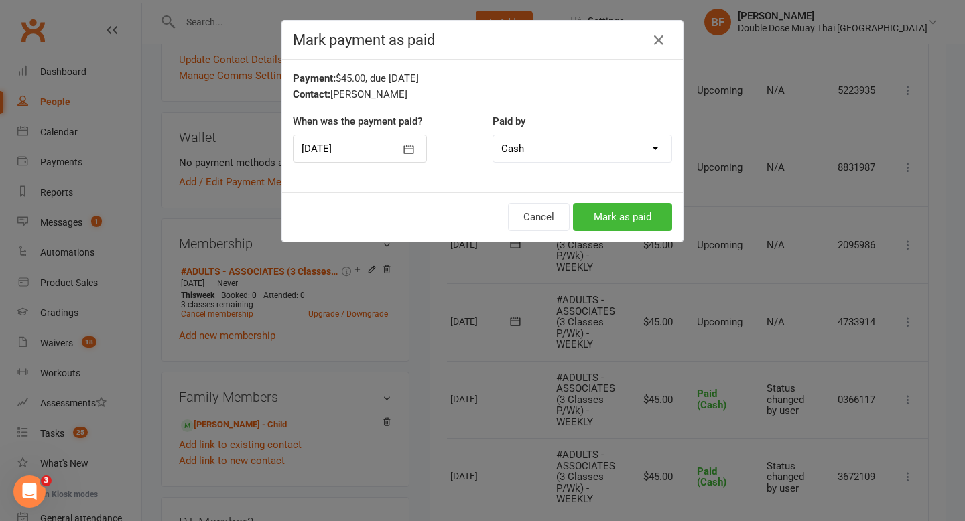
drag, startPoint x: 874, startPoint y: 351, endPoint x: 728, endPoint y: 231, distance: 190.0
click at [870, 342] on div "Mark payment as paid Payment: $45.00, due 17-Oct-2025 Contact: Mariah Harris Wh…" at bounding box center [482, 260] width 965 height 521
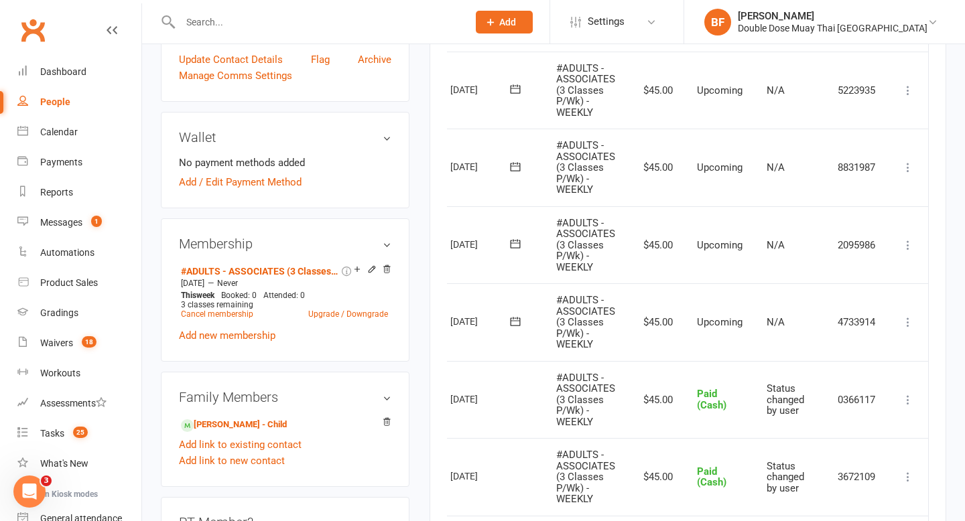
click at [913, 324] on icon at bounding box center [907, 322] width 13 height 13
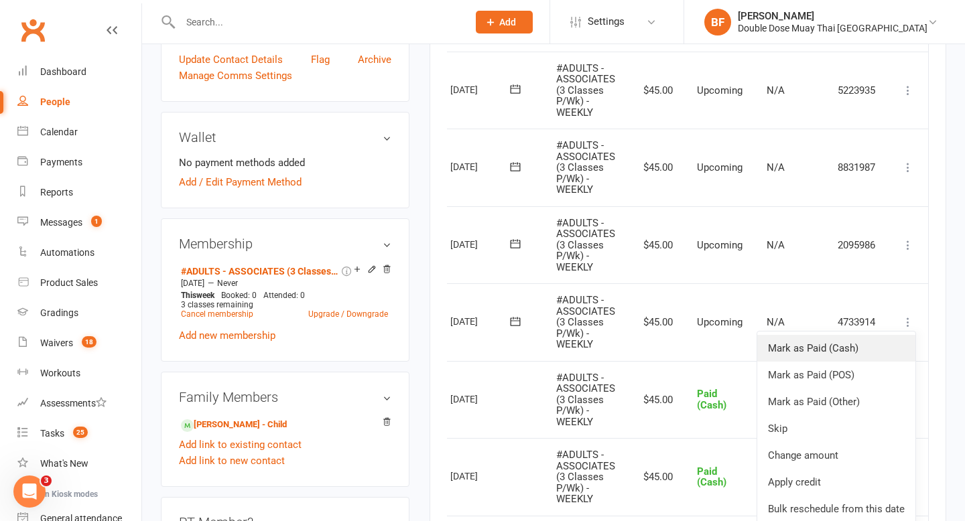
click at [874, 350] on link "Mark as Paid (Cash)" at bounding box center [836, 348] width 158 height 27
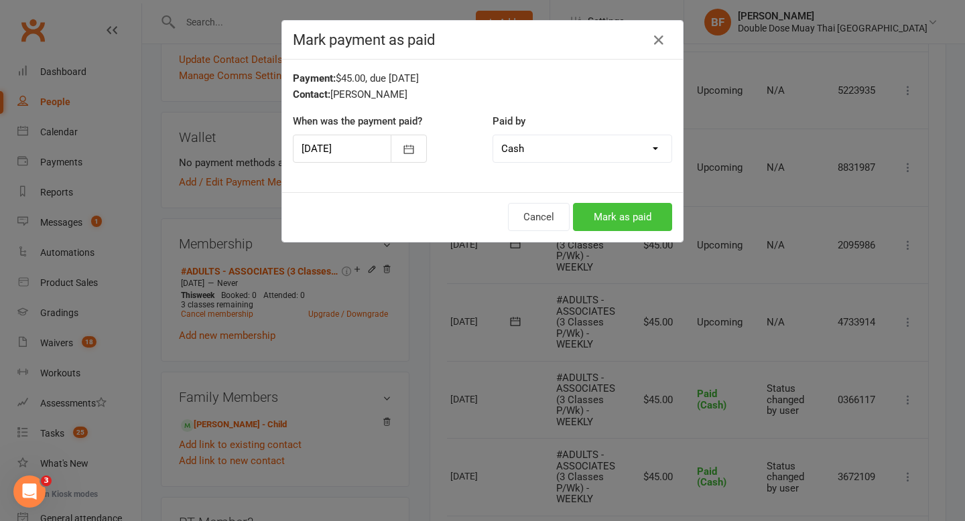
click at [639, 209] on button "Mark as paid" at bounding box center [622, 217] width 99 height 28
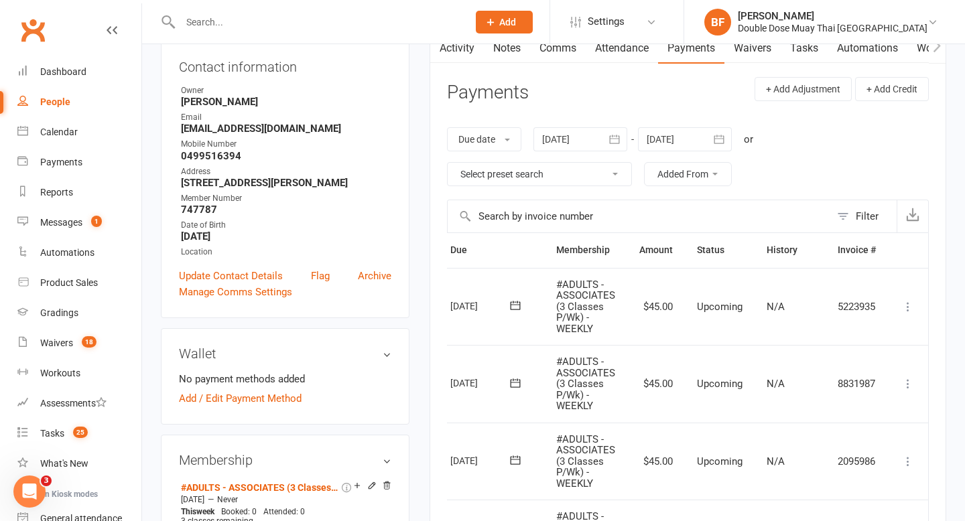
scroll to position [0, 0]
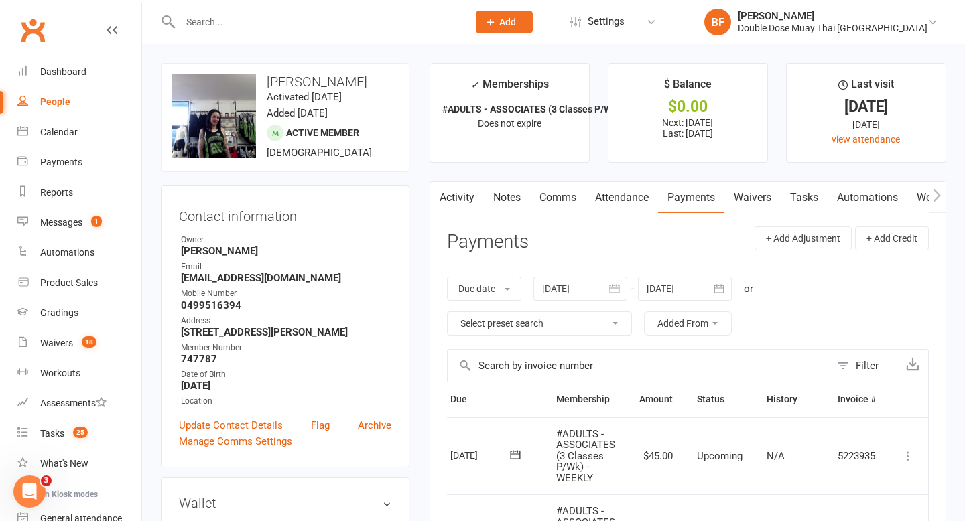
click at [740, 199] on link "Waivers" at bounding box center [752, 197] width 56 height 31
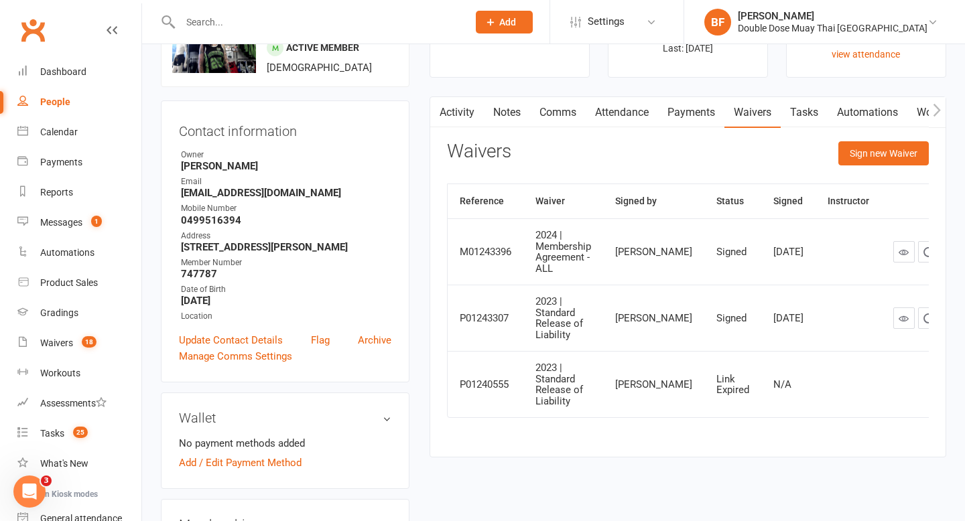
scroll to position [86, 0]
click at [867, 153] on button "Sign new Waiver" at bounding box center [883, 153] width 90 height 24
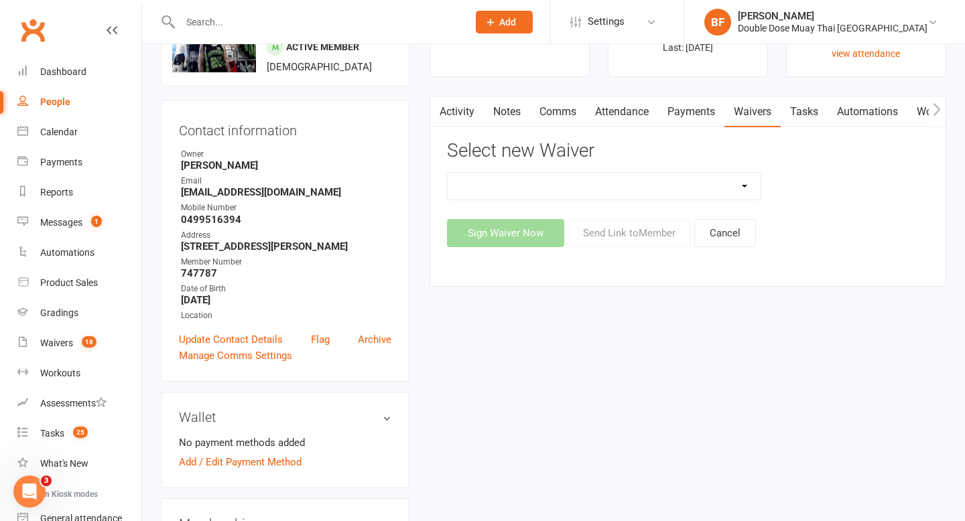
click at [675, 190] on select "2023 | Standard Release of Liability 2024/2025 | DECEMBER PROMO (sign up Dec pa…" at bounding box center [605, 186] width 314 height 27
select select "13117"
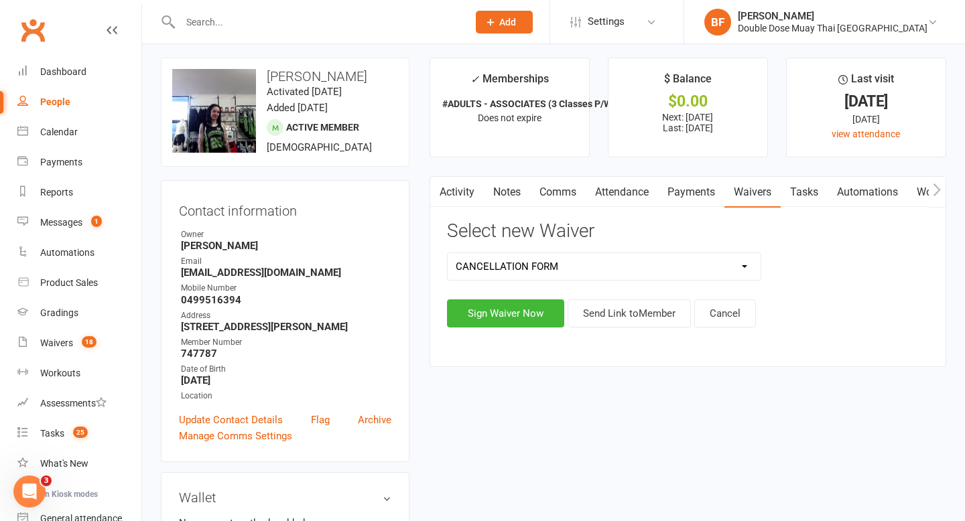
scroll to position [12, 0]
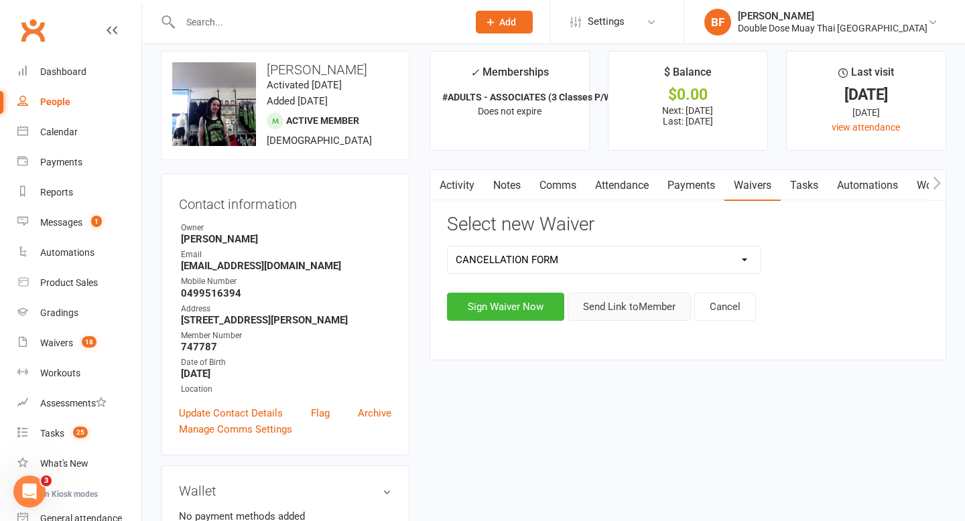
click at [616, 314] on button "Send Link to Member" at bounding box center [629, 307] width 123 height 28
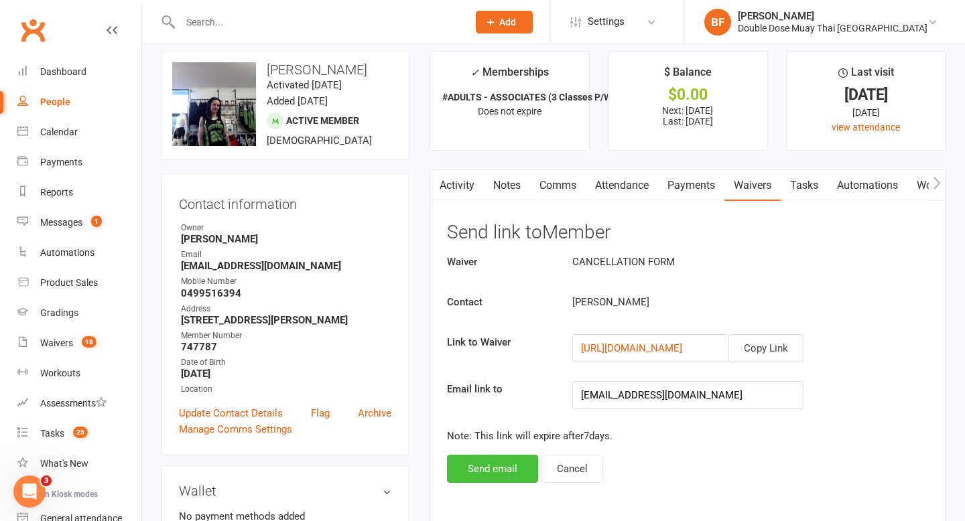
click at [486, 480] on button "Send email" at bounding box center [492, 469] width 91 height 28
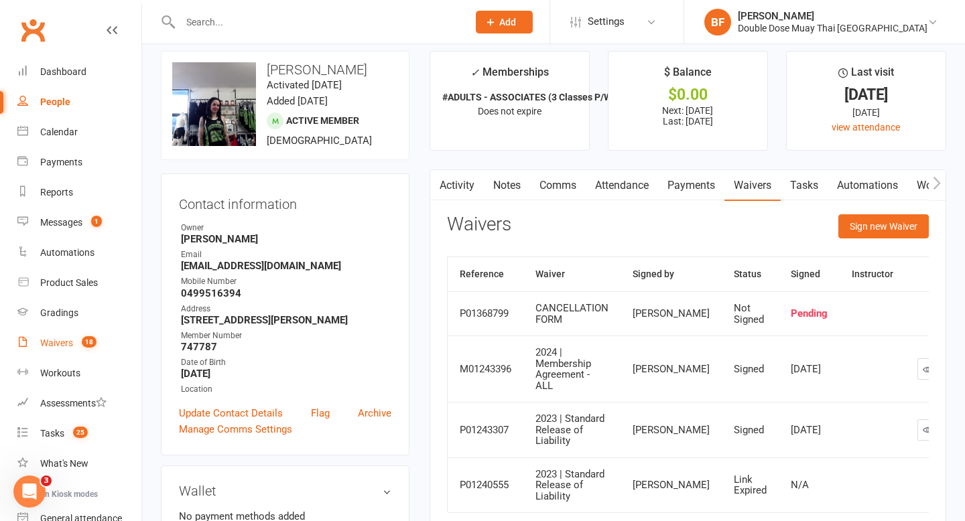
click at [65, 338] on div "Waivers" at bounding box center [56, 343] width 33 height 11
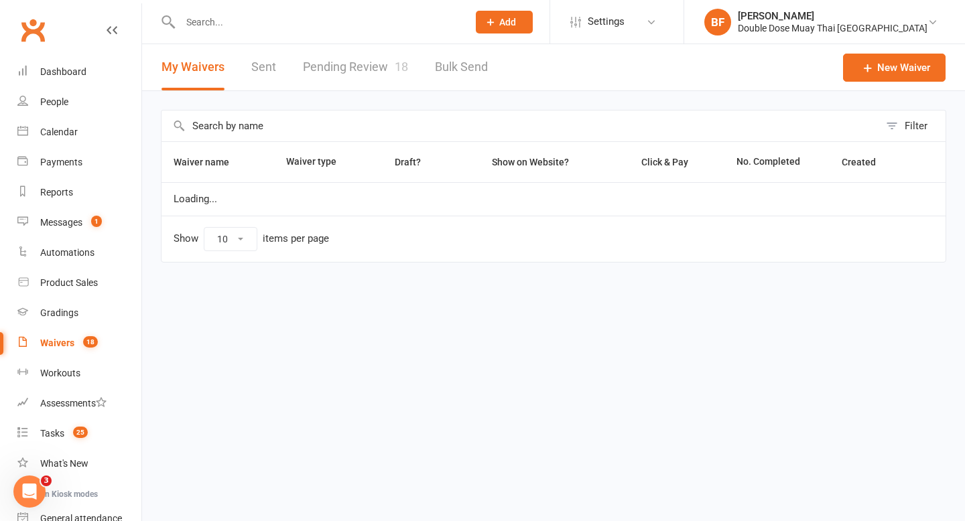
click at [362, 76] on link "Pending Review 18" at bounding box center [355, 67] width 105 height 46
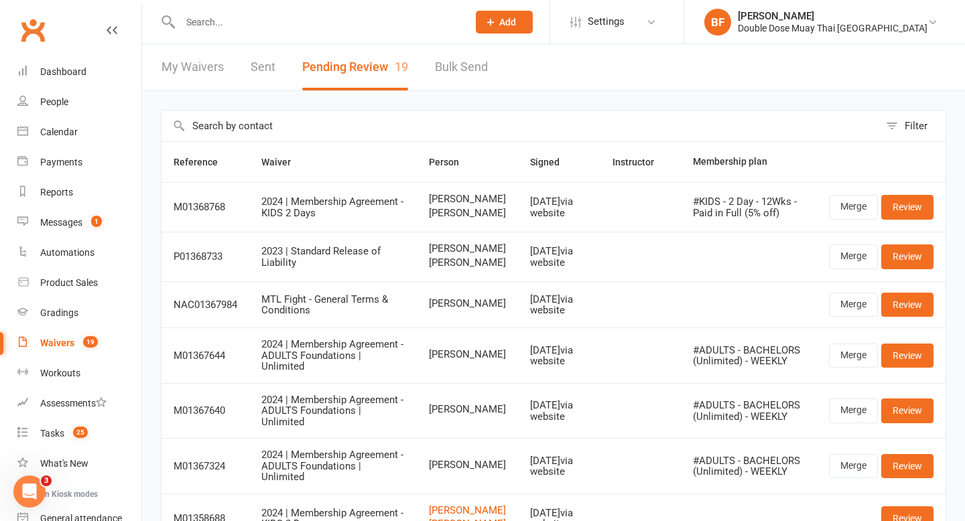
click at [214, 23] on input "text" at bounding box center [317, 22] width 282 height 19
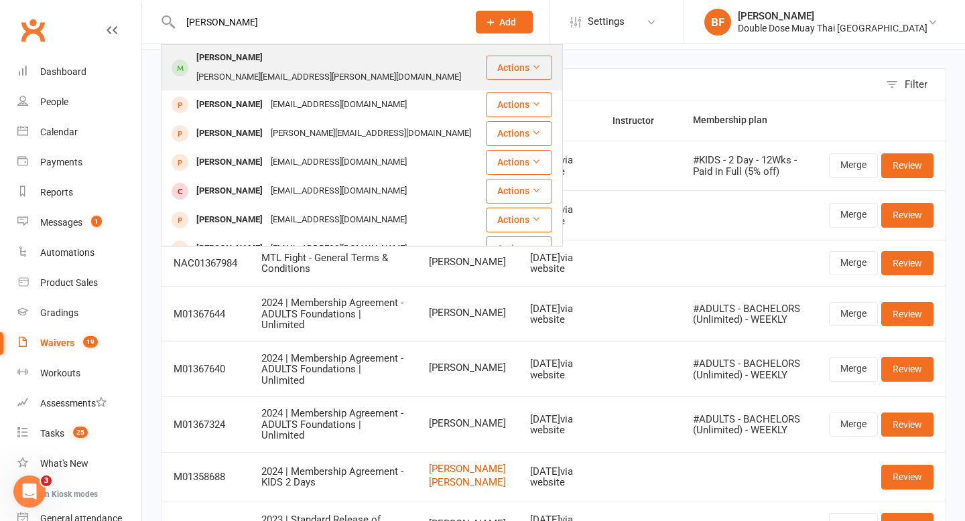
type input "jack galliger"
click at [287, 68] on div "Angela.austin@hotmail.com" at bounding box center [328, 77] width 273 height 19
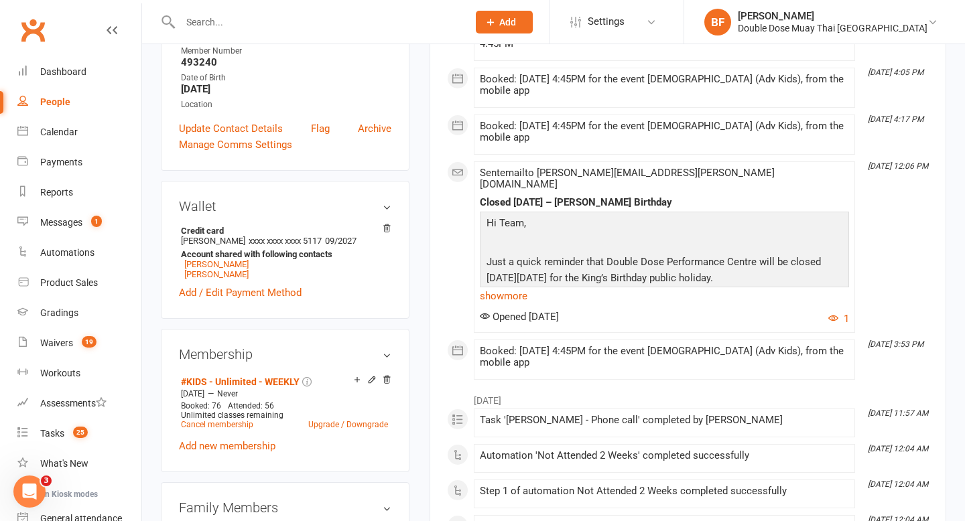
scroll to position [674, 0]
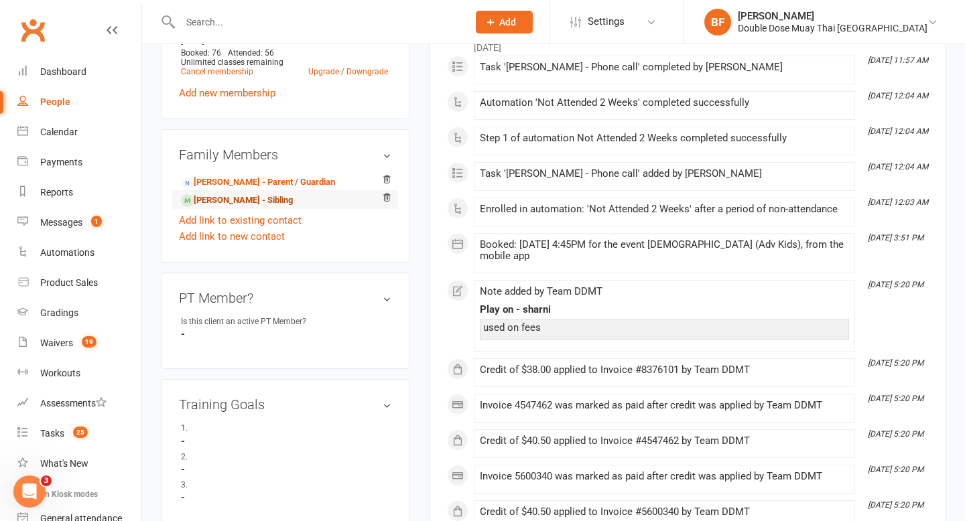
click at [227, 194] on link "Harper Gallagher - Sibling" at bounding box center [237, 201] width 112 height 14
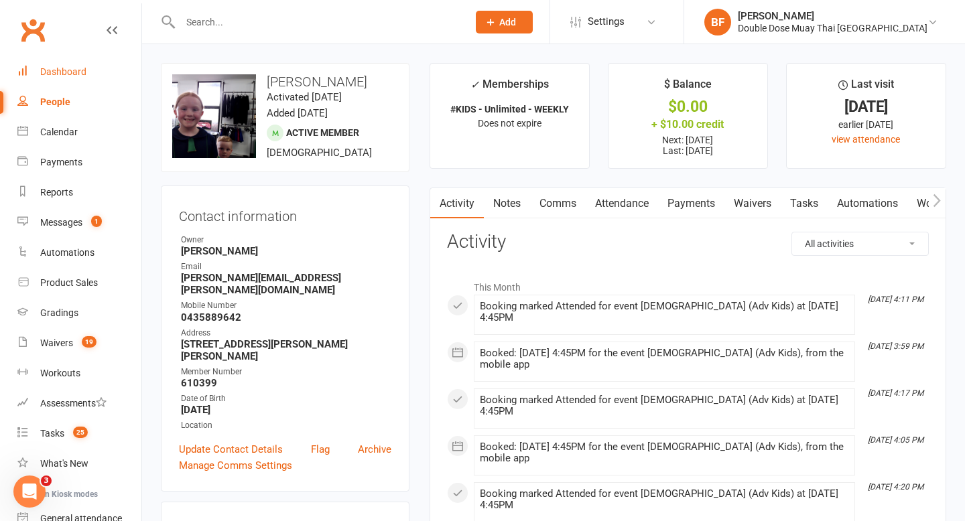
click at [58, 69] on div "Dashboard" at bounding box center [63, 71] width 46 height 11
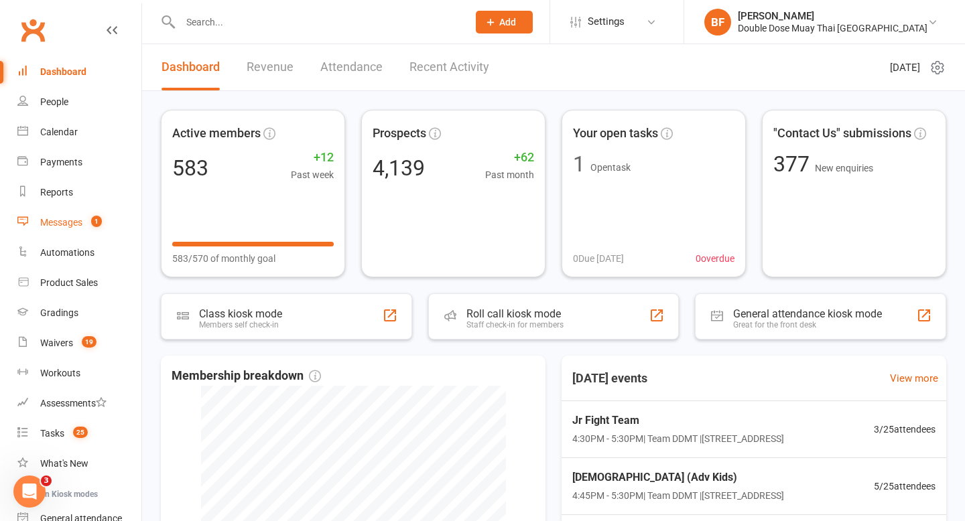
click at [83, 222] on link "Messages 1" at bounding box center [79, 223] width 124 height 30
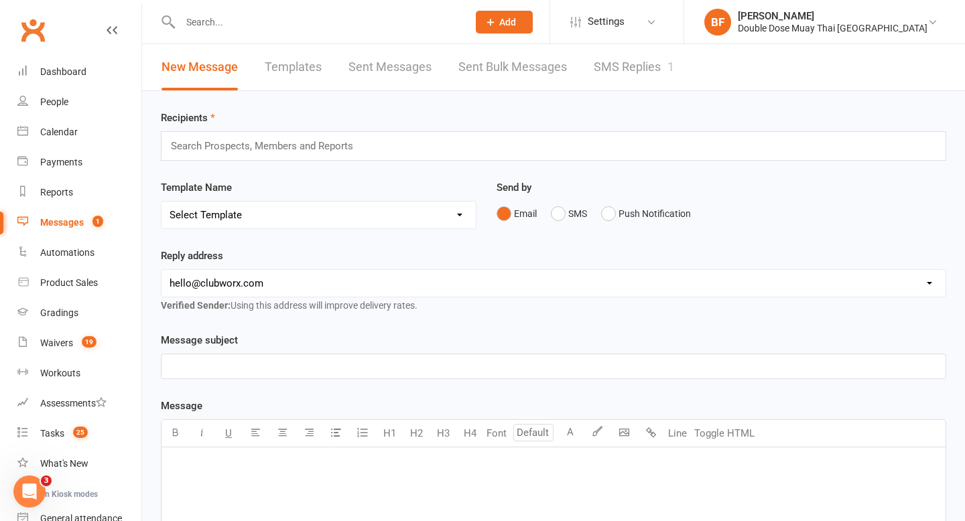
click at [628, 71] on link "SMS Replies 1" at bounding box center [634, 67] width 80 height 46
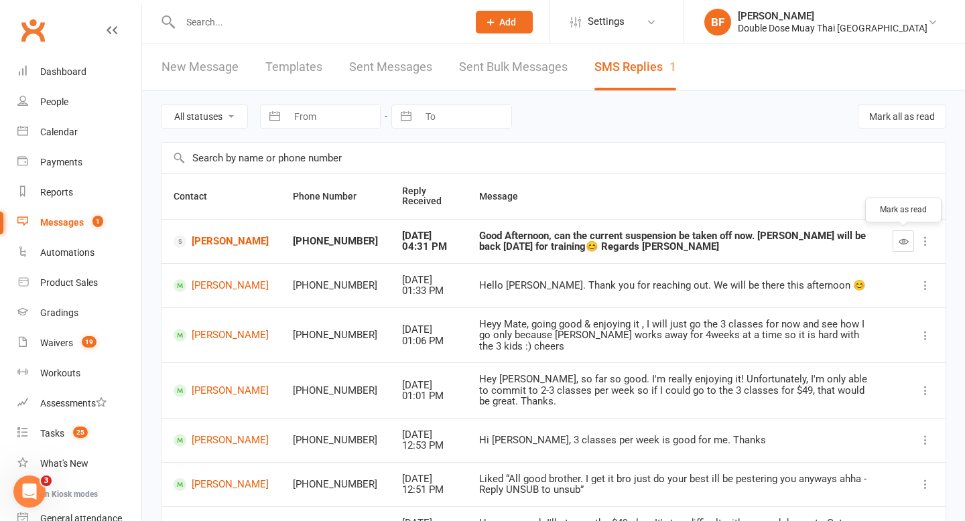
click at [897, 241] on button "button" at bounding box center [903, 241] width 21 height 21
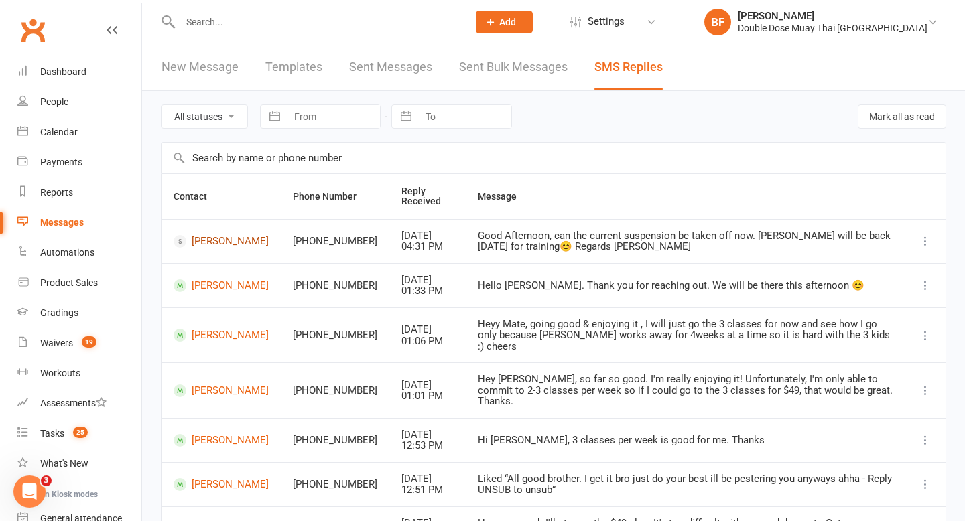
click at [234, 238] on link "Marie-Claire Blaga" at bounding box center [221, 241] width 95 height 13
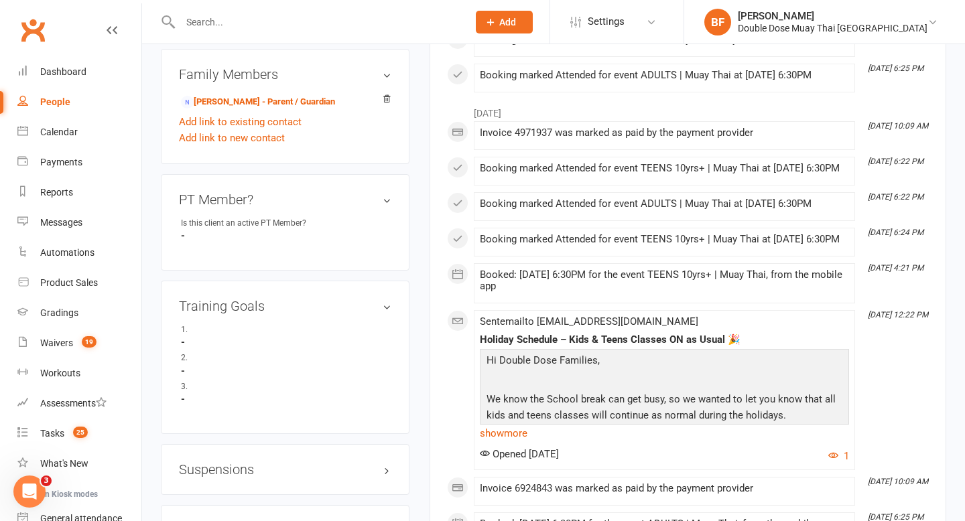
scroll to position [821, 0]
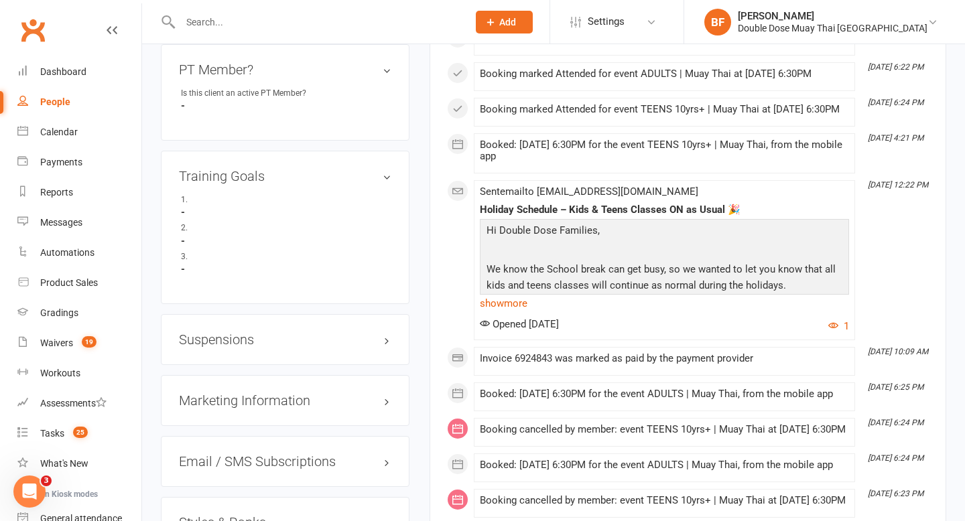
click at [267, 342] on h3 "Suspensions" at bounding box center [285, 339] width 212 height 15
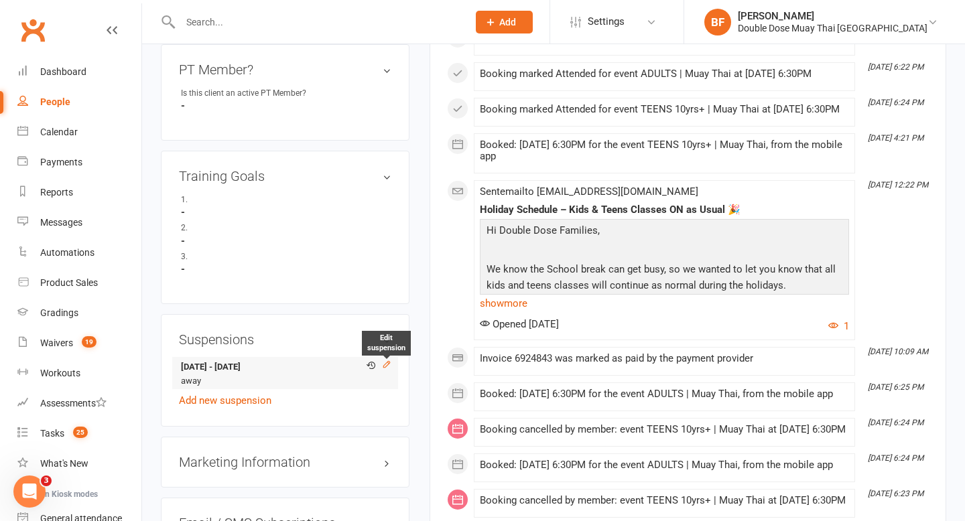
click at [389, 363] on icon at bounding box center [386, 364] width 9 height 9
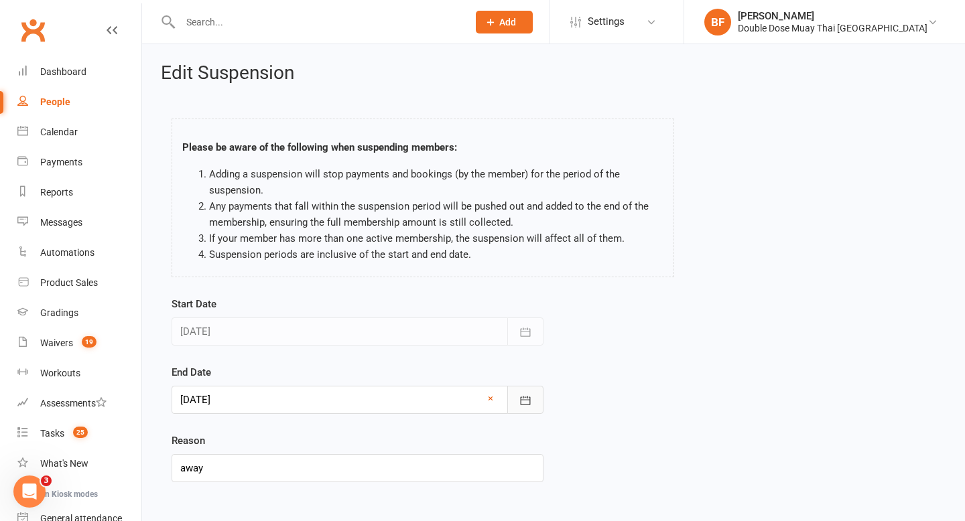
click at [525, 400] on icon "button" at bounding box center [526, 400] width 10 height 9
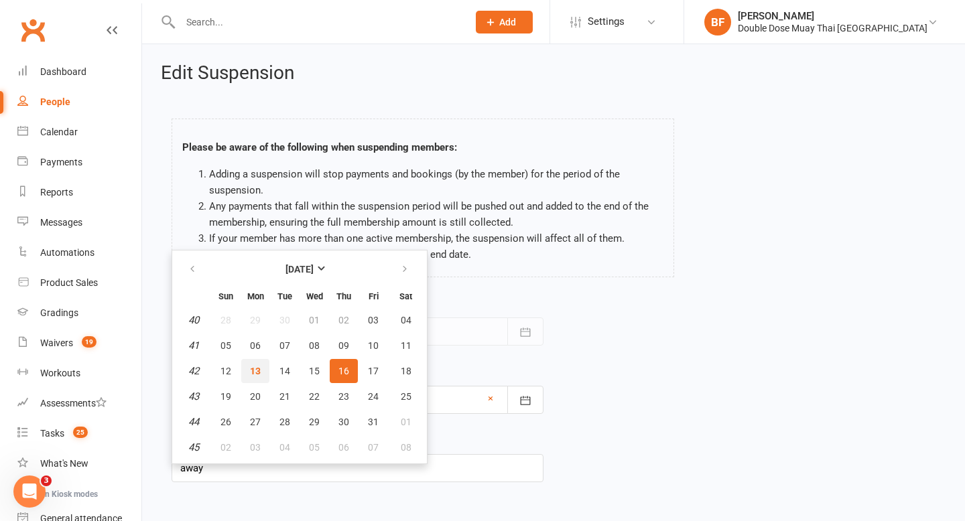
click at [257, 377] on button "13" at bounding box center [255, 371] width 28 height 24
type input "13 Oct 2025"
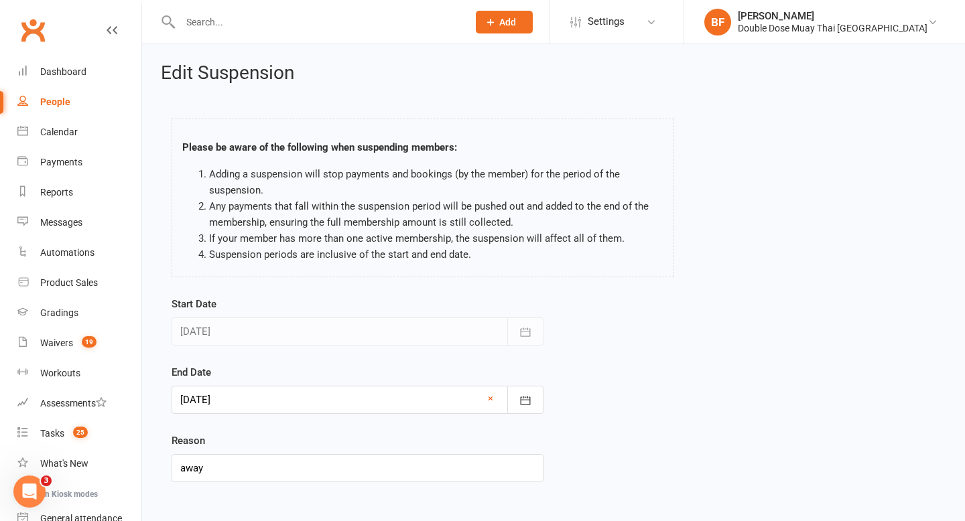
scroll to position [21, 0]
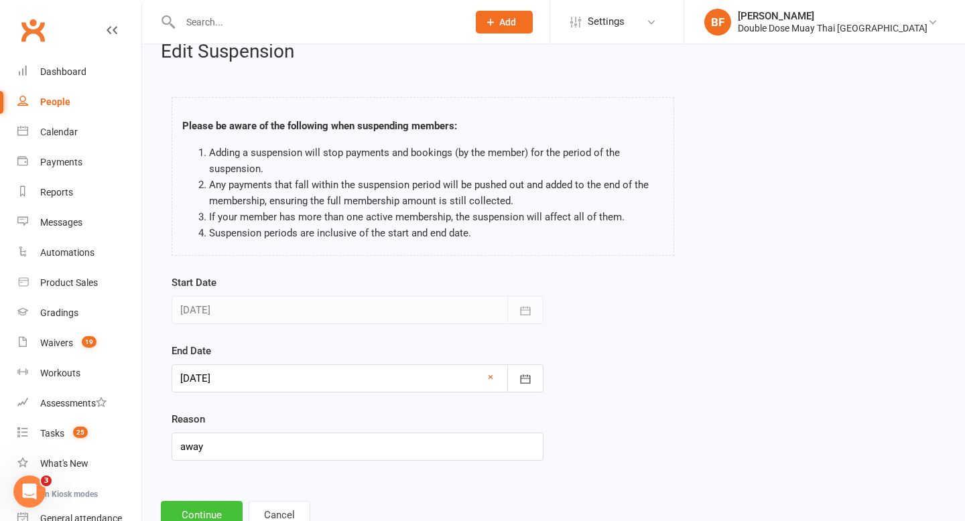
click at [204, 514] on button "Continue" at bounding box center [202, 515] width 82 height 28
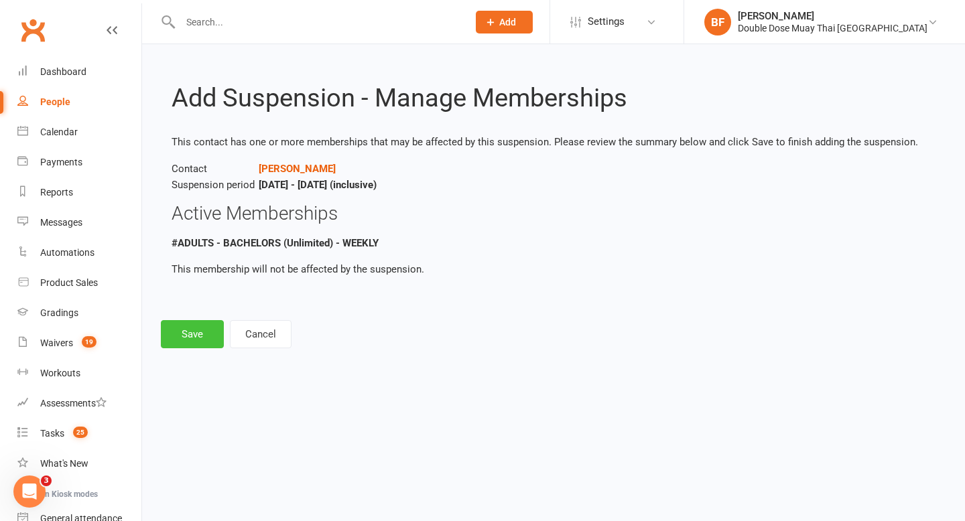
click at [179, 339] on button "Save" at bounding box center [192, 334] width 63 height 28
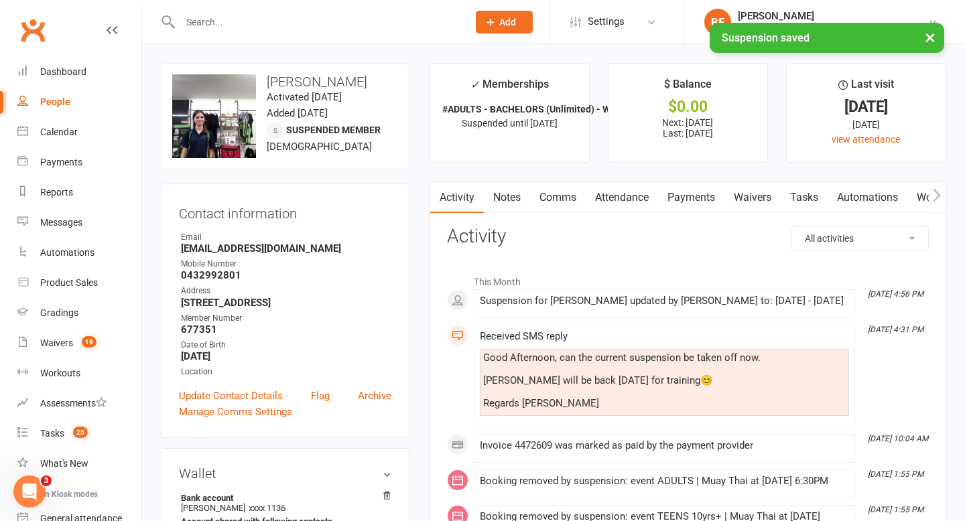
click at [564, 199] on link "Comms" at bounding box center [558, 197] width 56 height 31
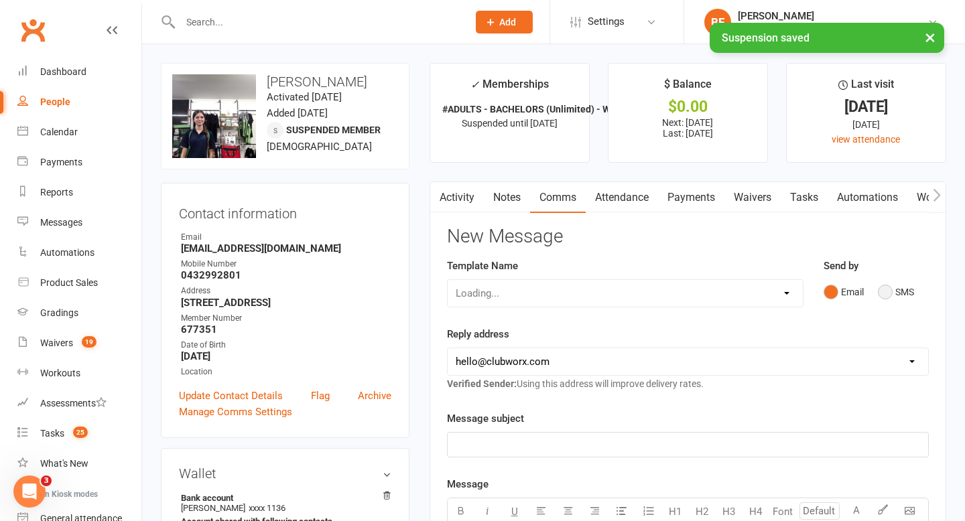
click at [878, 295] on button "SMS" at bounding box center [896, 291] width 36 height 25
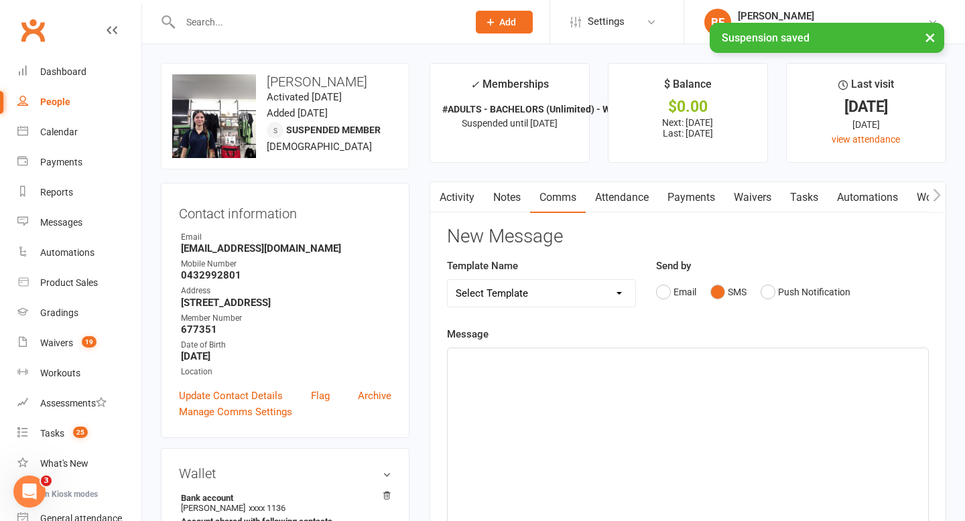
click at [654, 391] on div "﻿" at bounding box center [688, 448] width 480 height 201
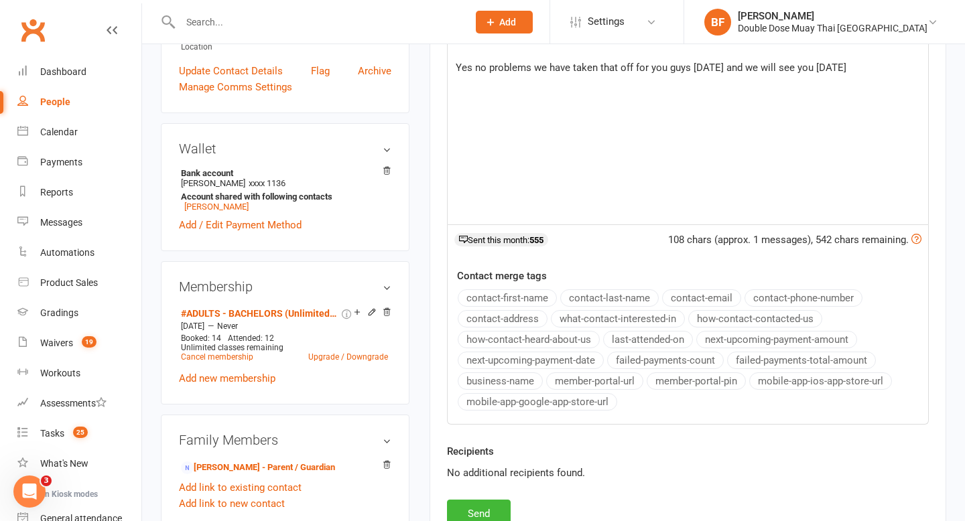
scroll to position [582, 0]
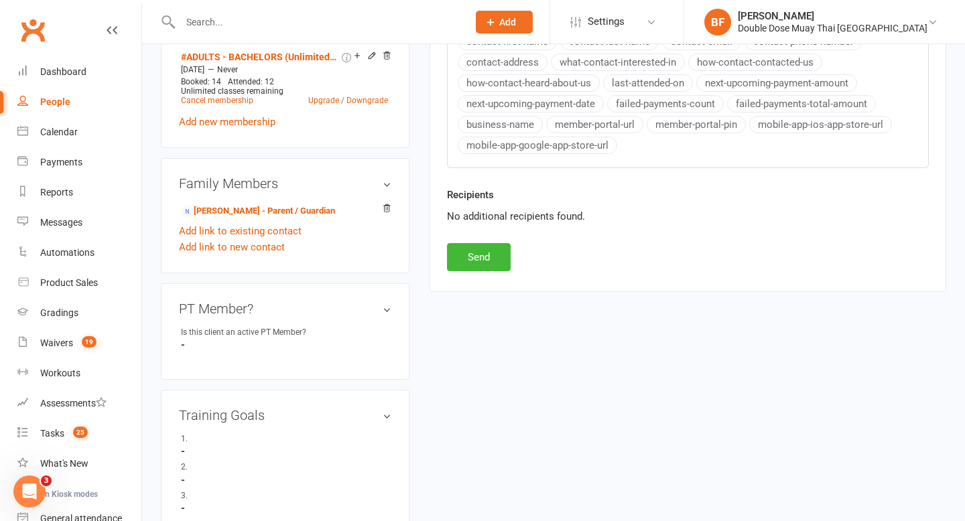
click at [484, 261] on button "Send" at bounding box center [479, 257] width 64 height 28
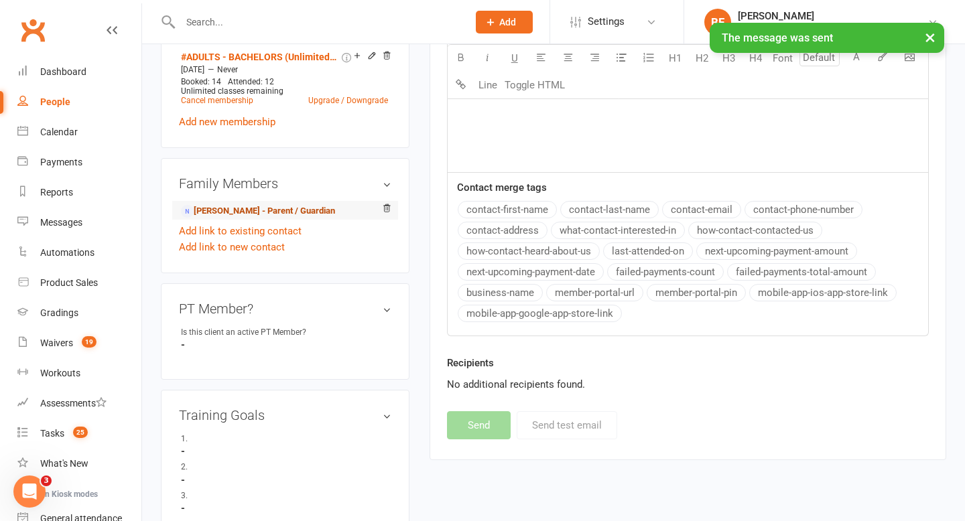
click at [308, 211] on link "Luan Blaga - Parent / Guardian" at bounding box center [258, 211] width 154 height 14
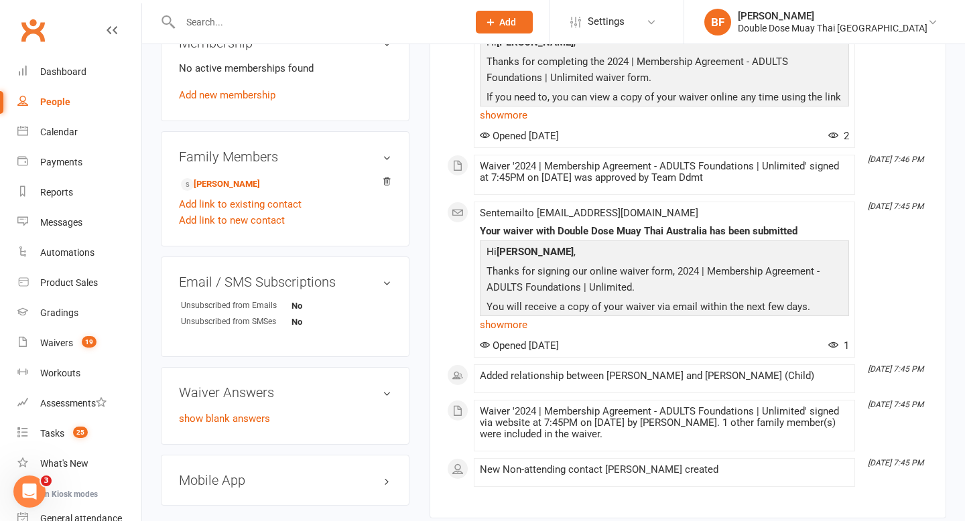
scroll to position [532, 0]
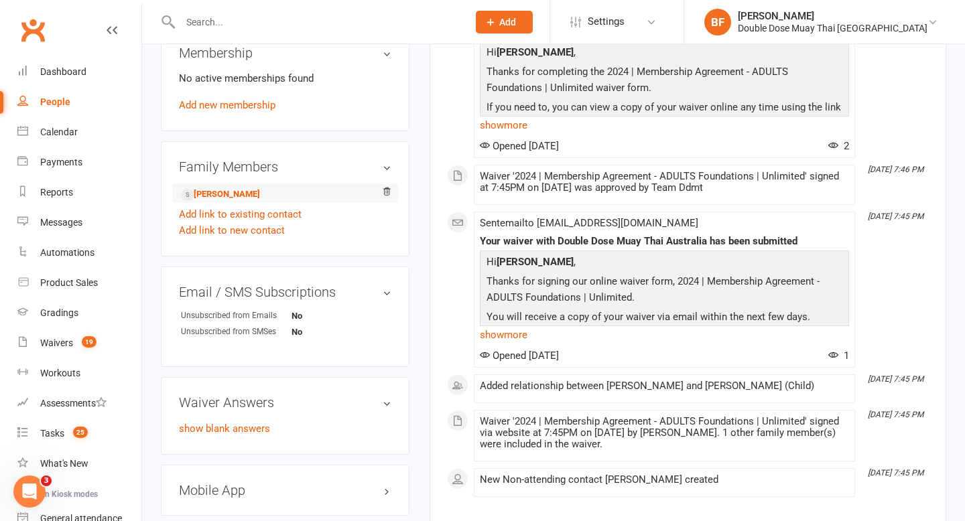
click at [265, 201] on relationship-list "Marie-Claire Blaga - Child Add link to existing contact Add link to new contact" at bounding box center [285, 211] width 212 height 54
click at [260, 195] on link "Marie-Claire Blaga - Child" at bounding box center [220, 195] width 79 height 14
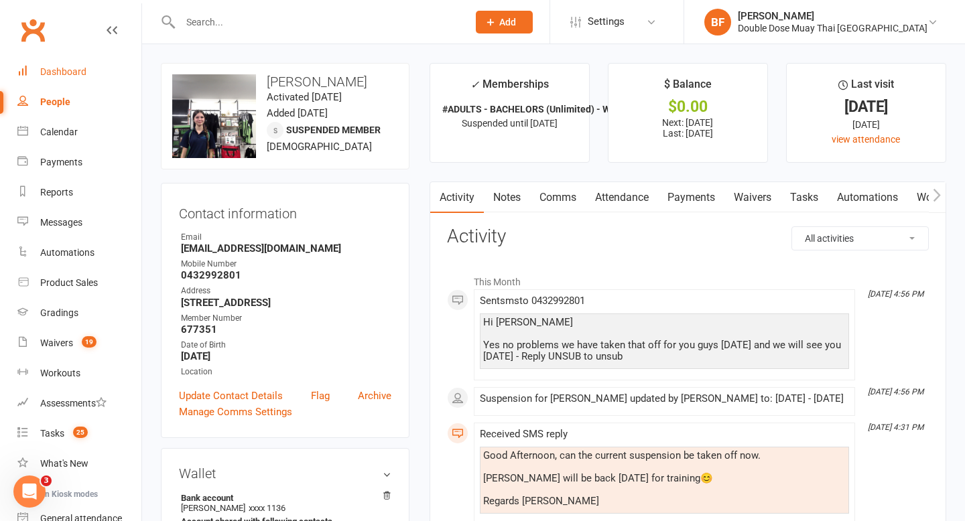
click at [60, 80] on link "Dashboard" at bounding box center [79, 72] width 124 height 30
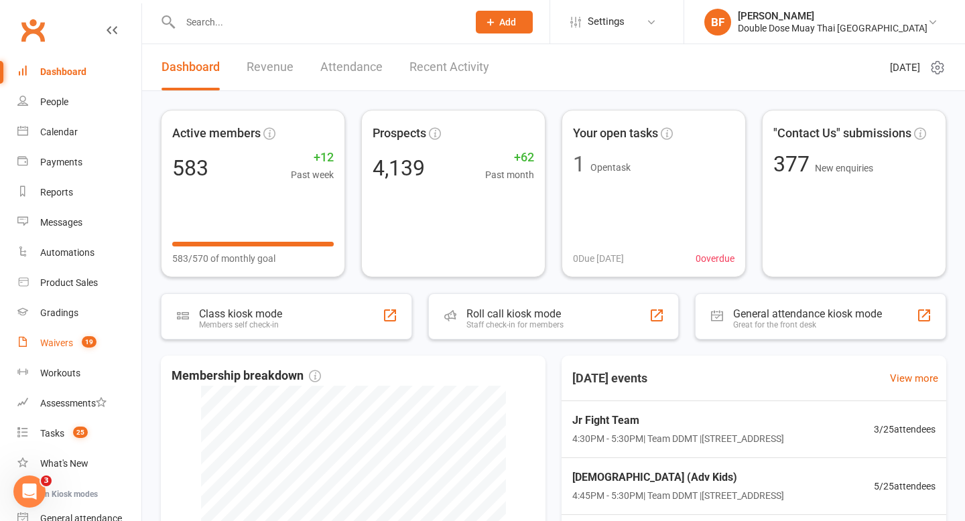
click at [65, 352] on link "Waivers 19" at bounding box center [79, 343] width 124 height 30
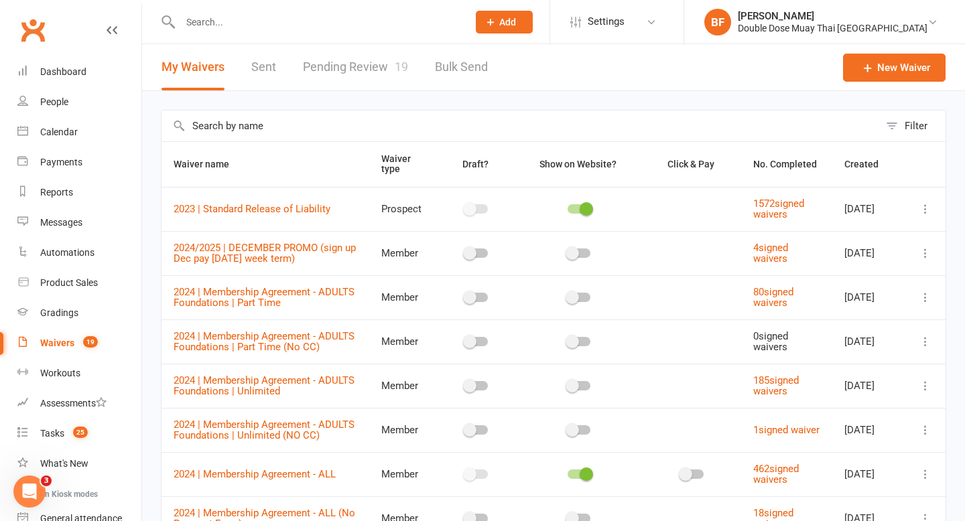
click at [366, 64] on link "Pending Review 19" at bounding box center [355, 67] width 105 height 46
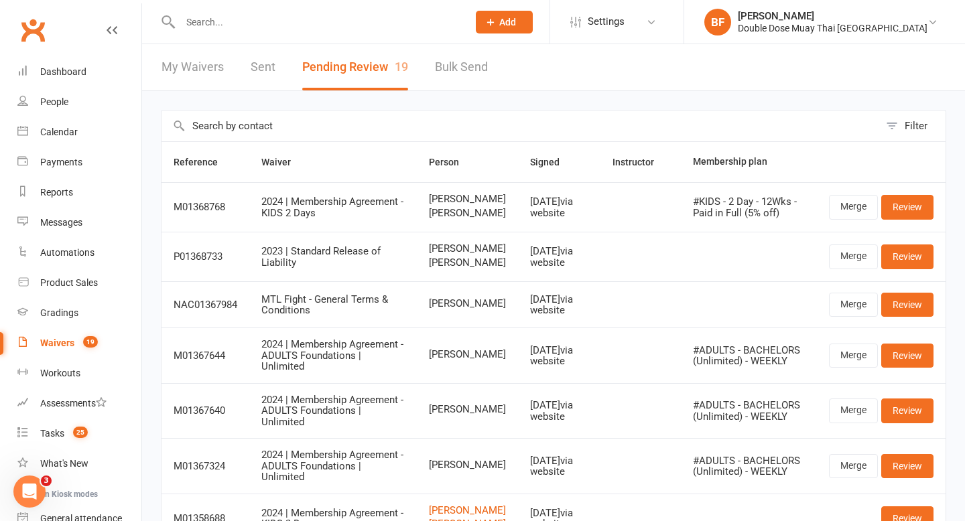
click at [212, 28] on input "text" at bounding box center [317, 22] width 282 height 19
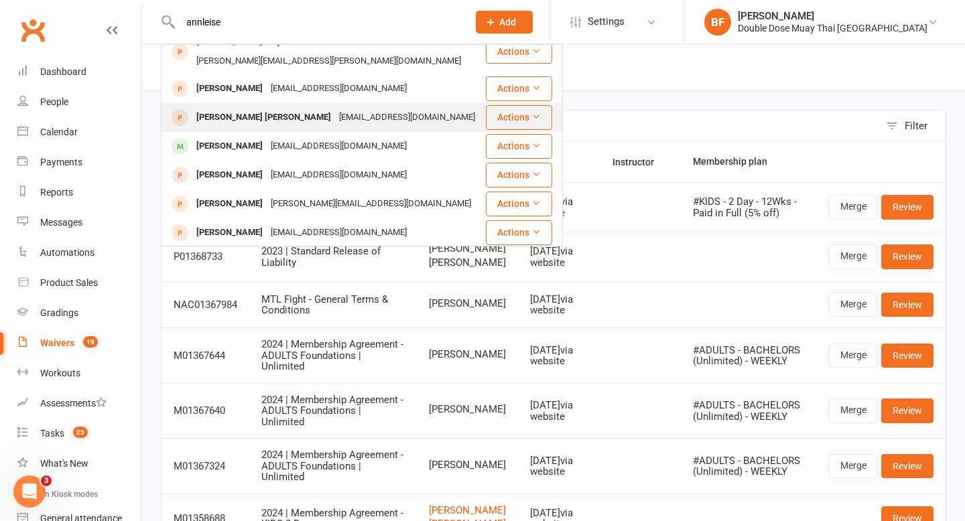
scroll to position [275, 0]
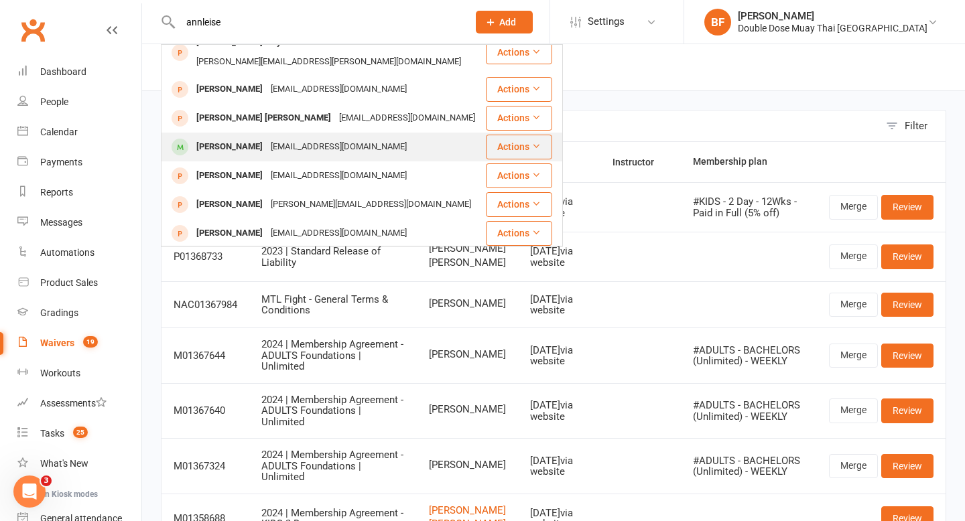
type input "annleise"
click at [263, 137] on div "Anneliese Hullah" at bounding box center [229, 146] width 74 height 19
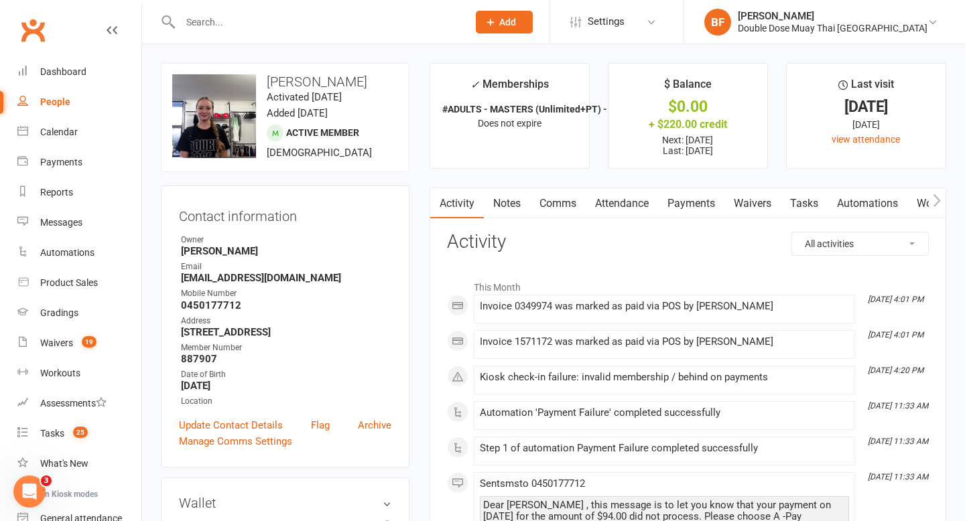
scroll to position [0, 1]
click at [637, 200] on link "Attendance" at bounding box center [621, 203] width 72 height 31
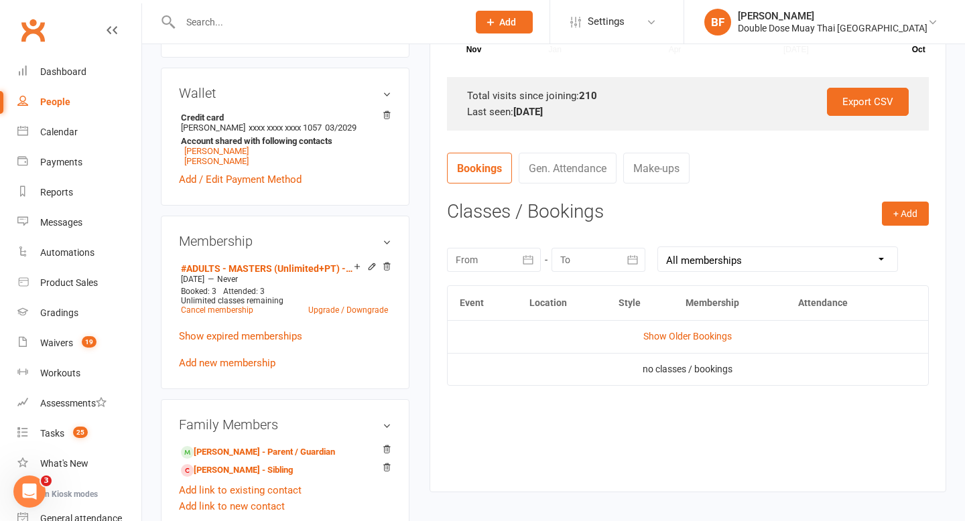
scroll to position [470, 0]
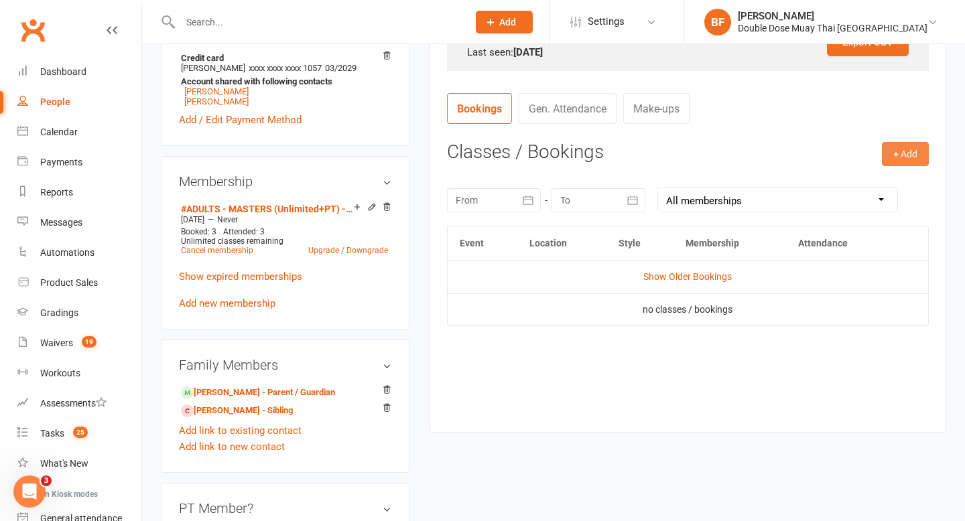
click at [889, 152] on button "+ Add" at bounding box center [905, 154] width 47 height 24
click at [795, 124] on nav "Bookings Gen. Attendance Make-ups" at bounding box center [688, 113] width 482 height 40
click at [45, 62] on link "Dashboard" at bounding box center [79, 72] width 124 height 30
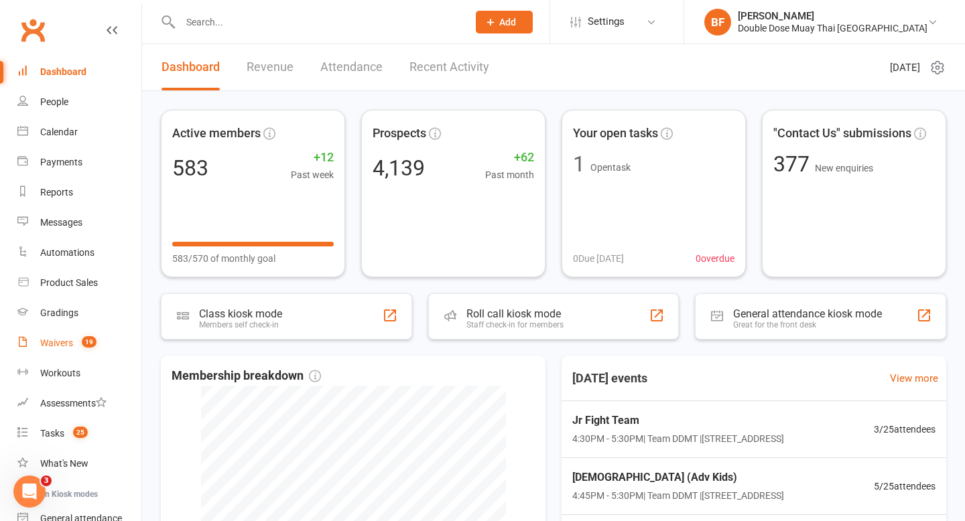
click at [82, 340] on count-badge "19" at bounding box center [85, 343] width 21 height 11
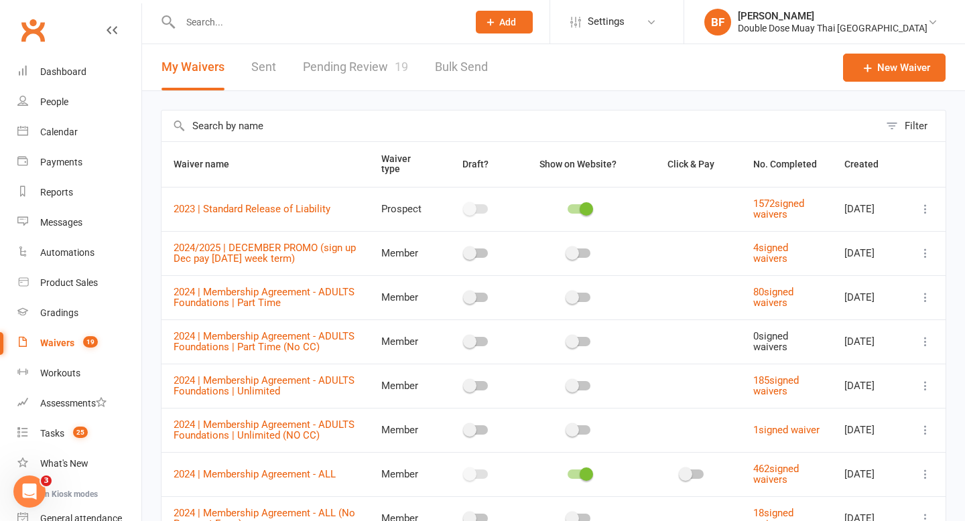
click at [361, 59] on link "Pending Review 19" at bounding box center [355, 67] width 105 height 46
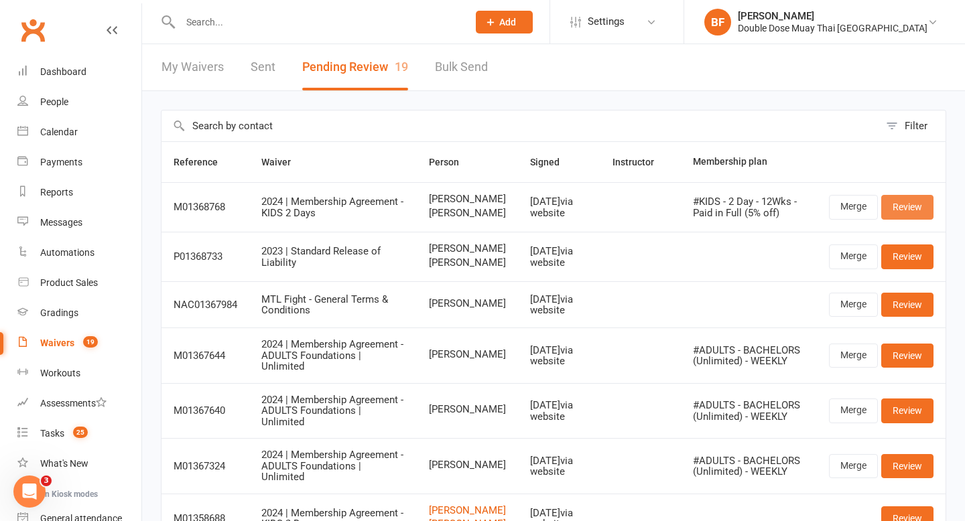
click at [916, 219] on link "Review" at bounding box center [907, 207] width 52 height 24
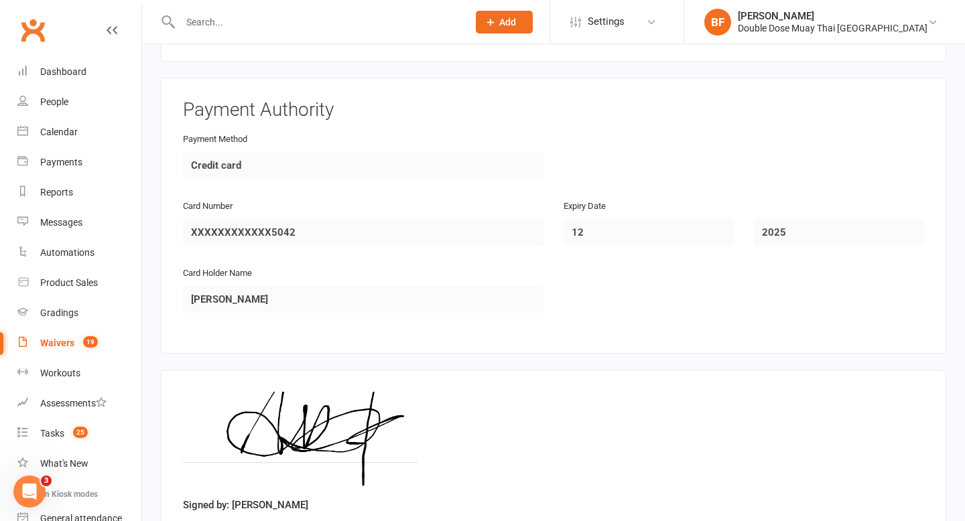
scroll to position [2079, 0]
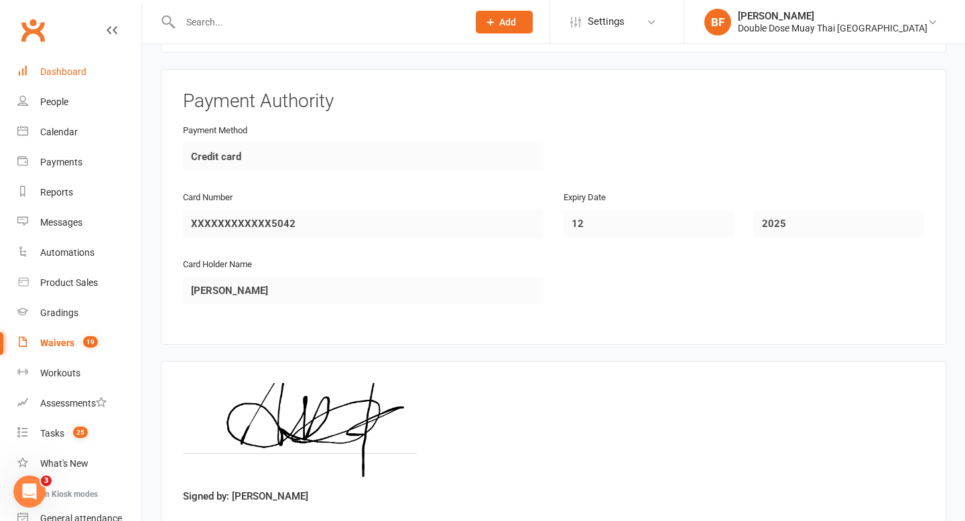
click at [60, 73] on div "Dashboard" at bounding box center [63, 71] width 46 height 11
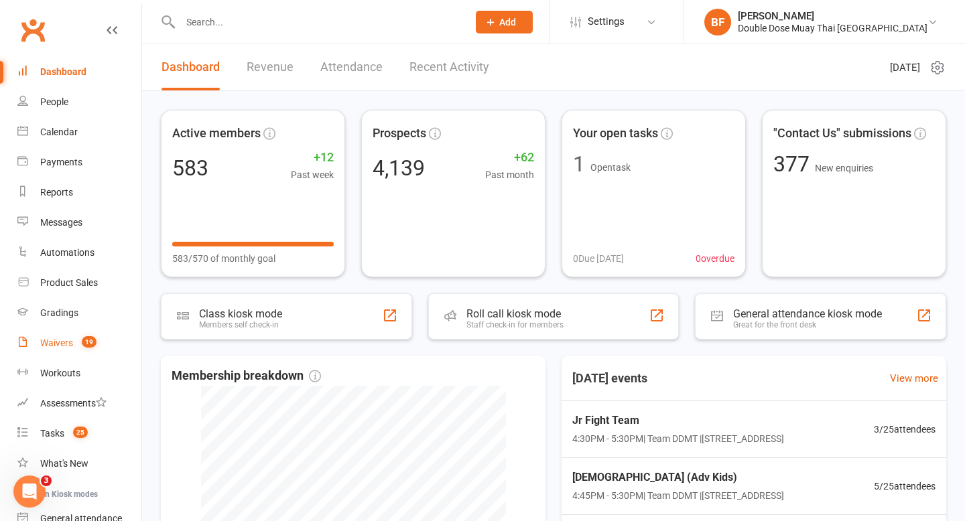
click at [59, 341] on div "Waivers" at bounding box center [56, 343] width 33 height 11
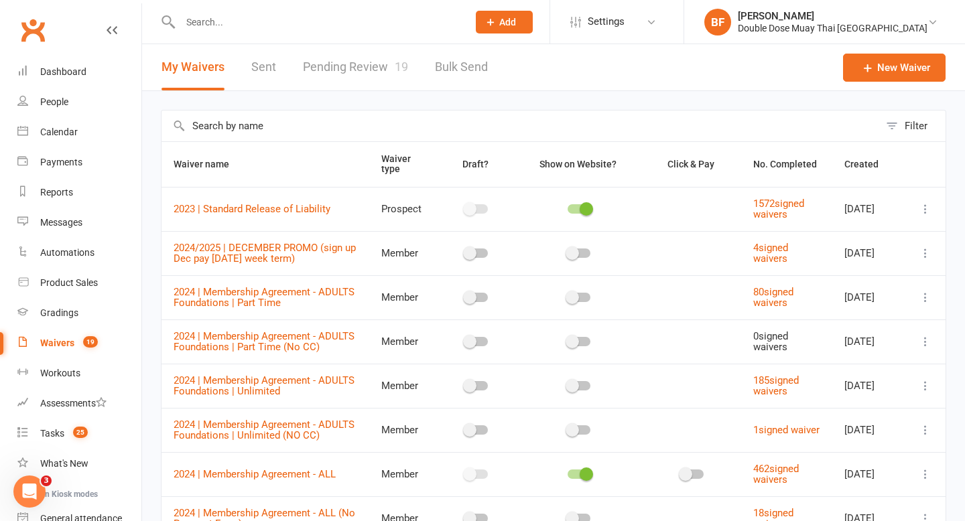
click at [342, 61] on link "Pending Review 19" at bounding box center [355, 67] width 105 height 46
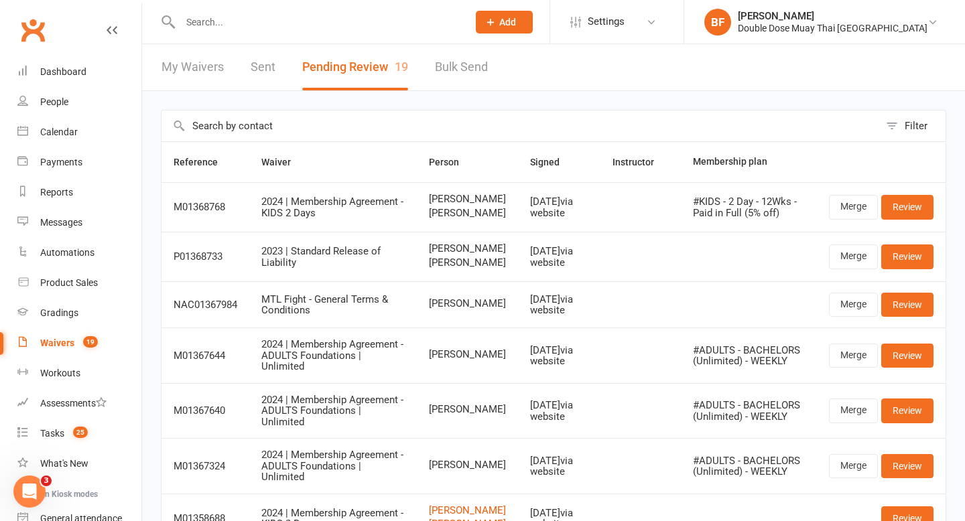
drag, startPoint x: 424, startPoint y: 221, endPoint x: 472, endPoint y: 234, distance: 49.9
click at [472, 232] on td "Amber Kozminski Addison Kozminski" at bounding box center [467, 207] width 101 height 50
drag, startPoint x: 475, startPoint y: 233, endPoint x: 430, endPoint y: 226, distance: 45.5
click at [430, 219] on span "Addison Kozminski" at bounding box center [467, 213] width 77 height 11
copy span "Addison Kozminski"
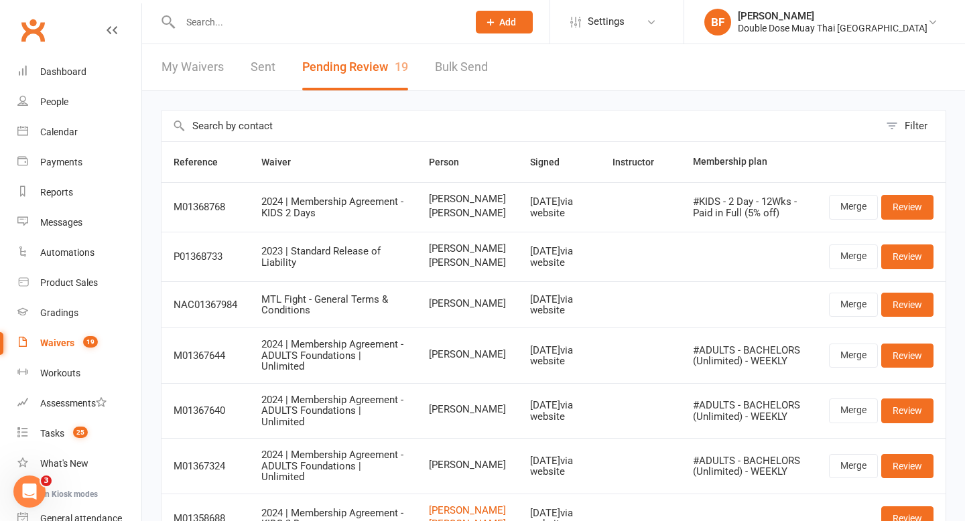
click at [226, 17] on input "text" at bounding box center [317, 22] width 282 height 19
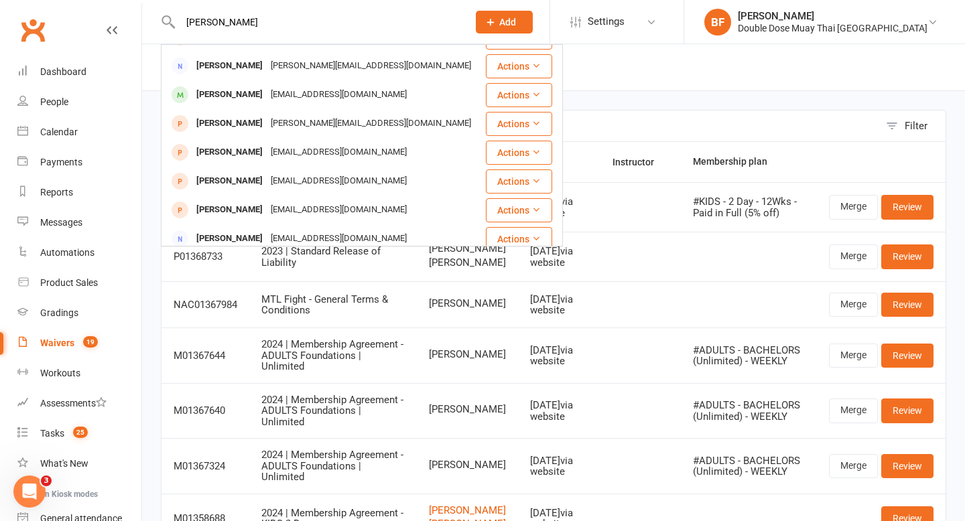
scroll to position [168, 0]
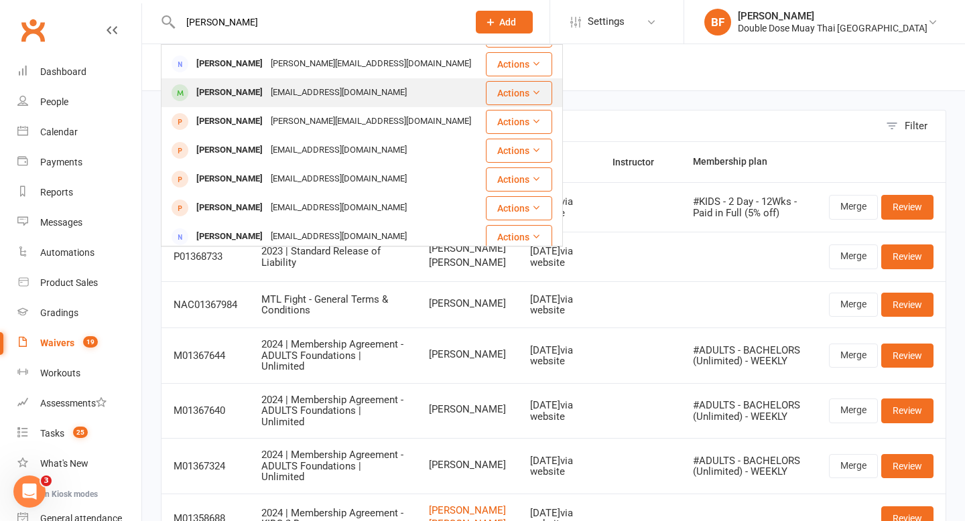
type input "anna"
click at [282, 99] on div "annahouston1st@gmail.com" at bounding box center [339, 92] width 144 height 19
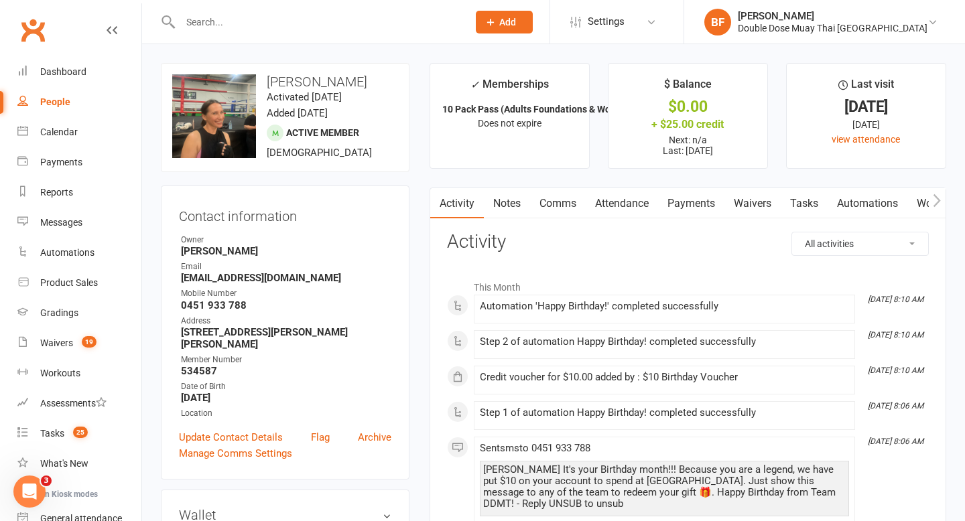
click at [635, 206] on link "Attendance" at bounding box center [622, 203] width 72 height 31
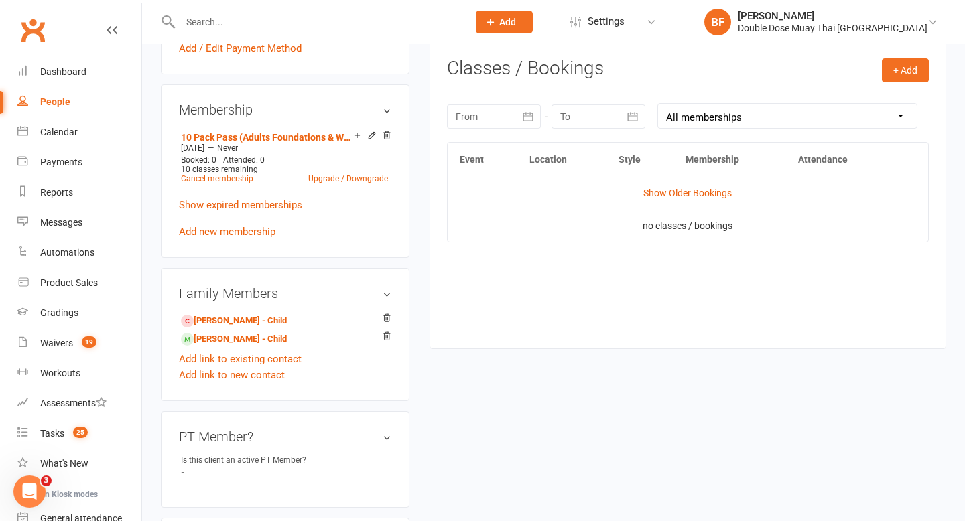
scroll to position [545, 0]
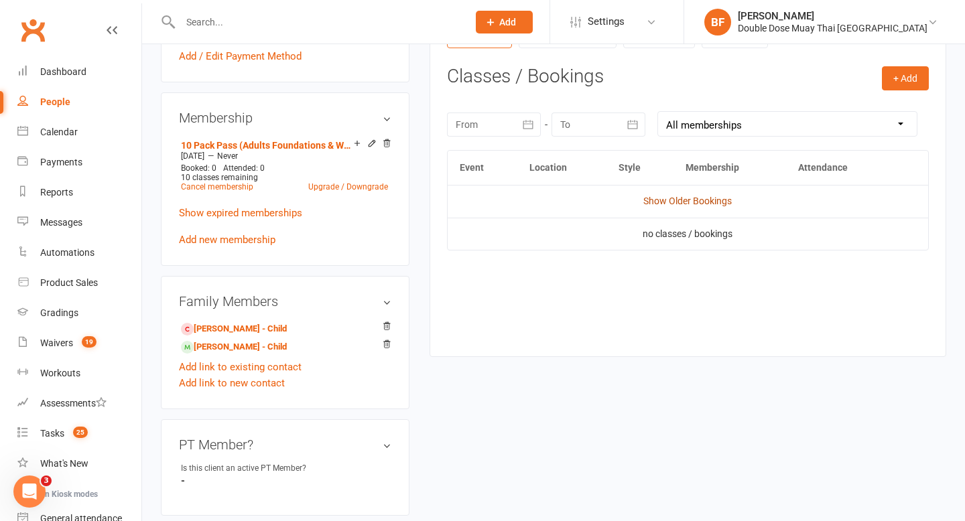
click at [689, 204] on link "Show Older Bookings" at bounding box center [687, 201] width 88 height 11
click at [694, 204] on link "Hide Older Bookings" at bounding box center [688, 201] width 84 height 11
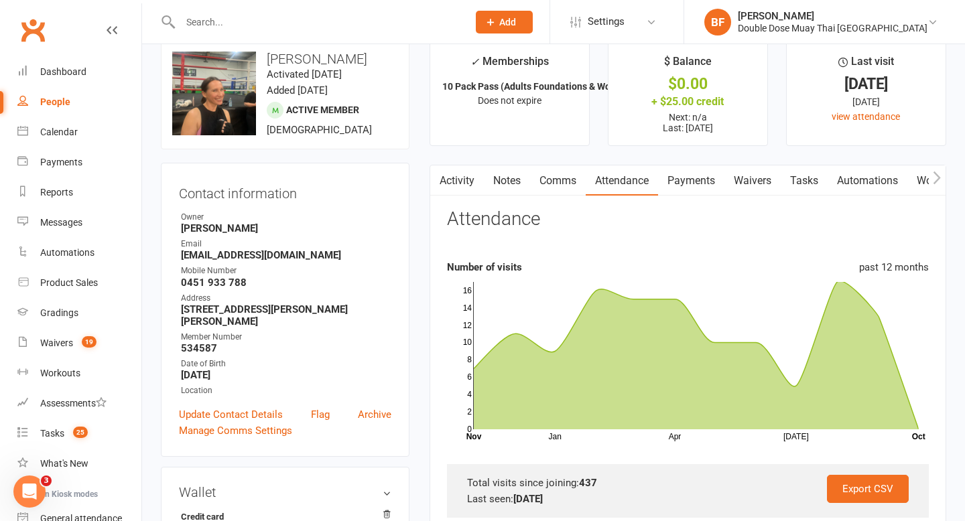
scroll to position [0, 0]
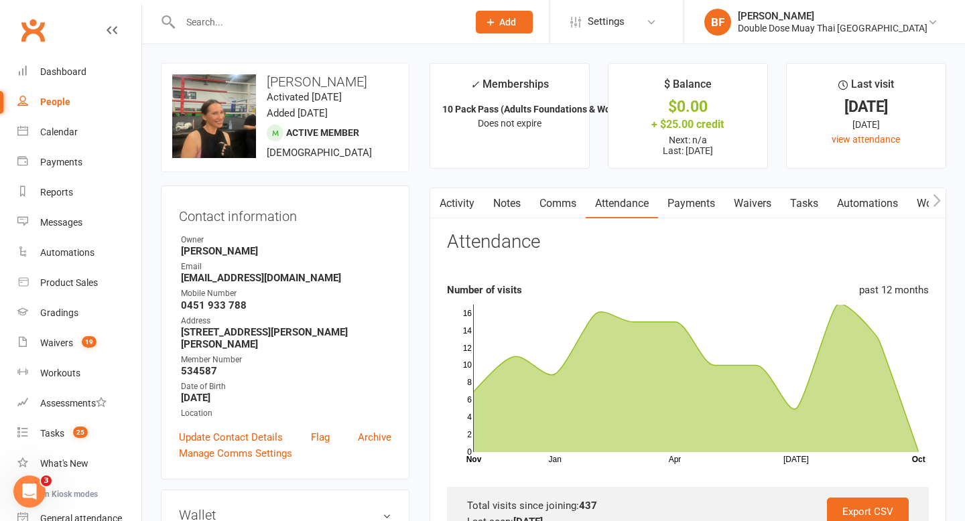
click at [623, 203] on link "Attendance" at bounding box center [622, 203] width 72 height 31
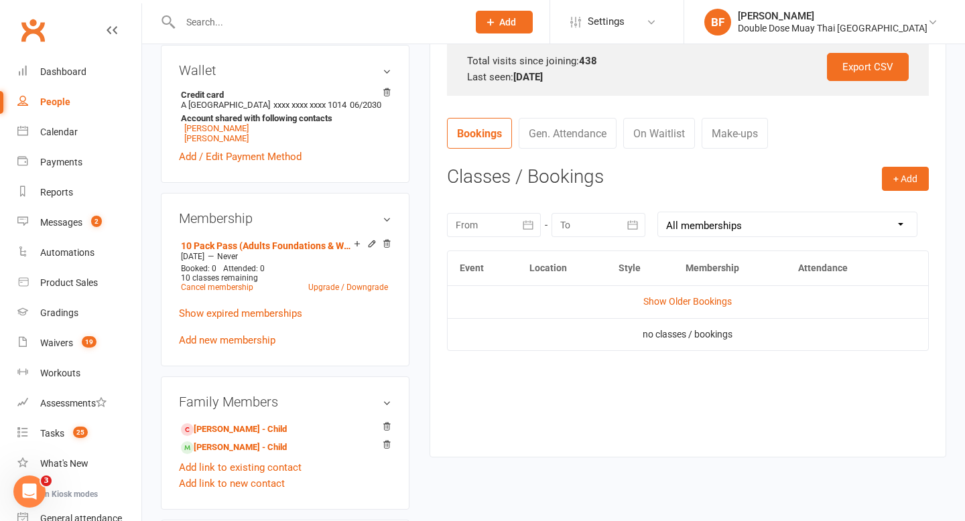
scroll to position [450, 0]
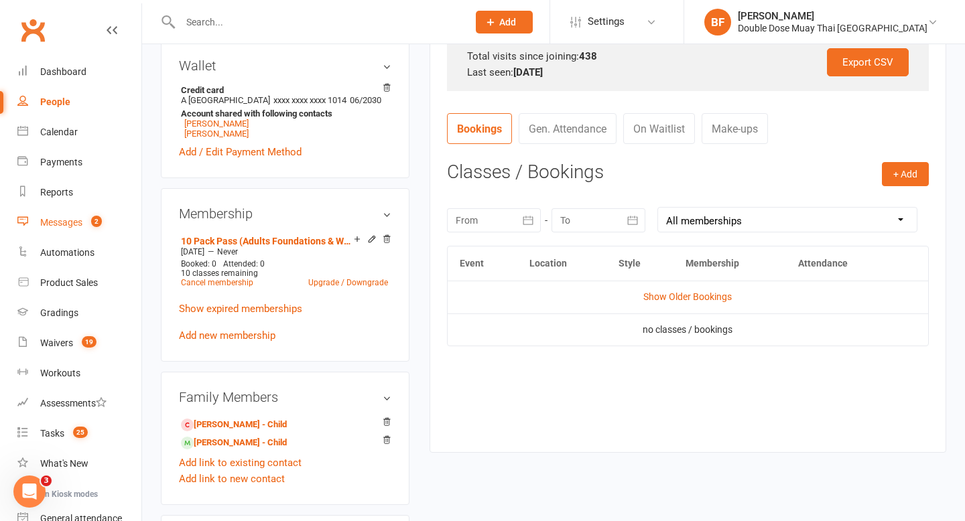
click at [85, 217] on count-badge "2" at bounding box center [92, 222] width 17 height 11
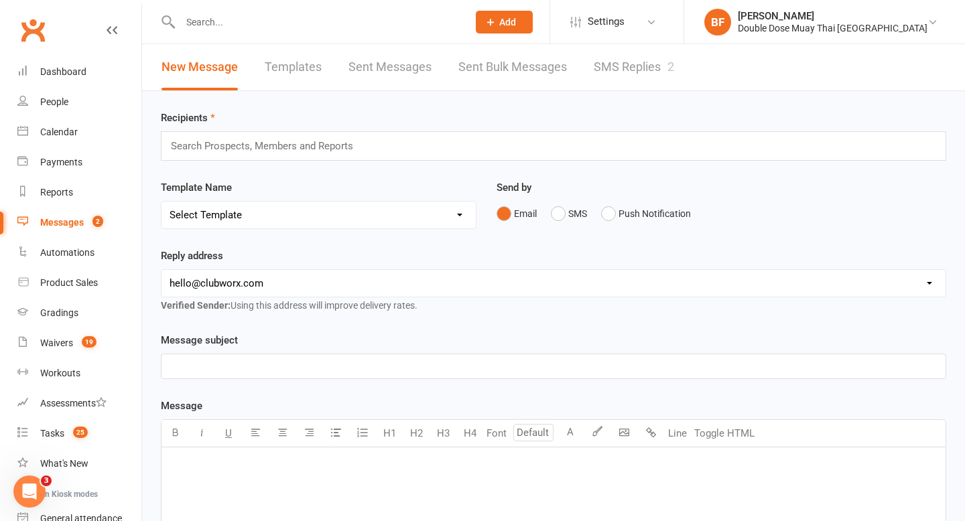
click at [665, 68] on link "SMS Replies 2" at bounding box center [634, 67] width 80 height 46
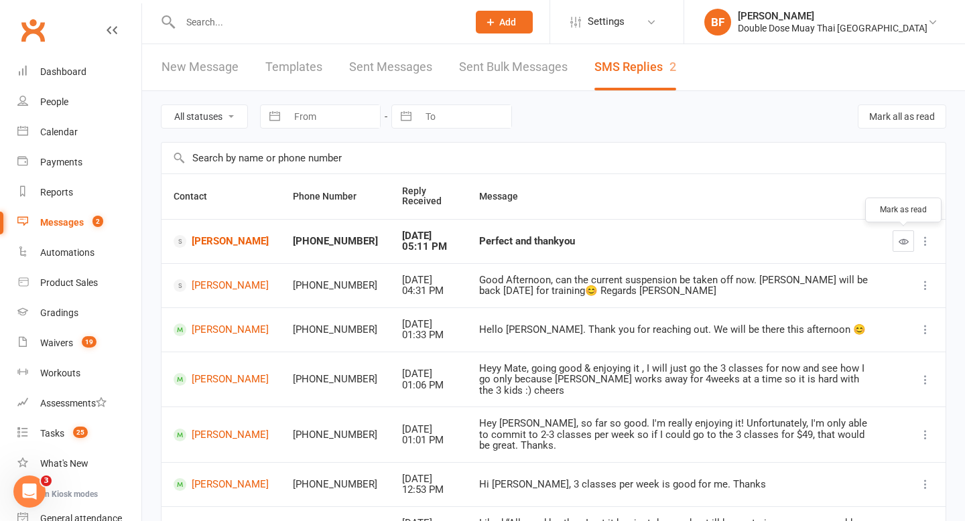
click at [902, 241] on icon "button" at bounding box center [904, 242] width 10 height 10
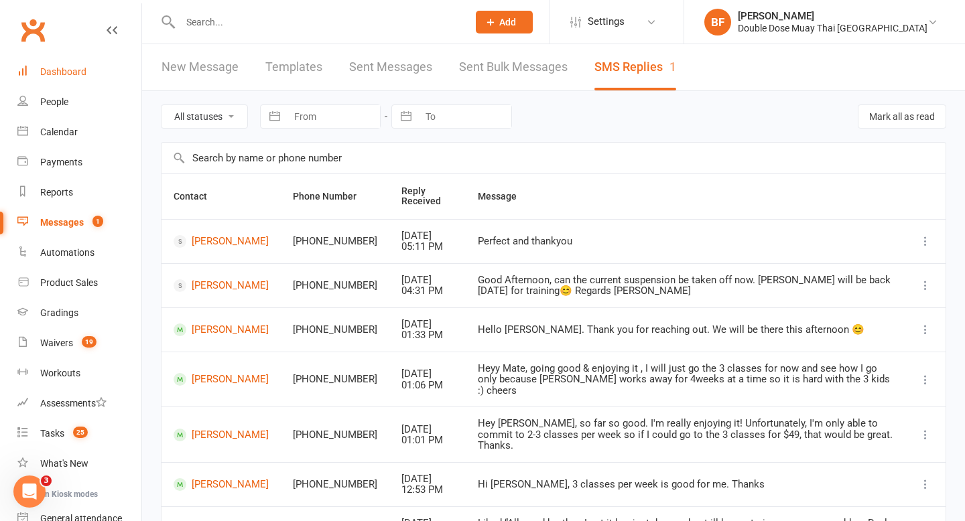
click at [66, 70] on div "Dashboard" at bounding box center [63, 71] width 46 height 11
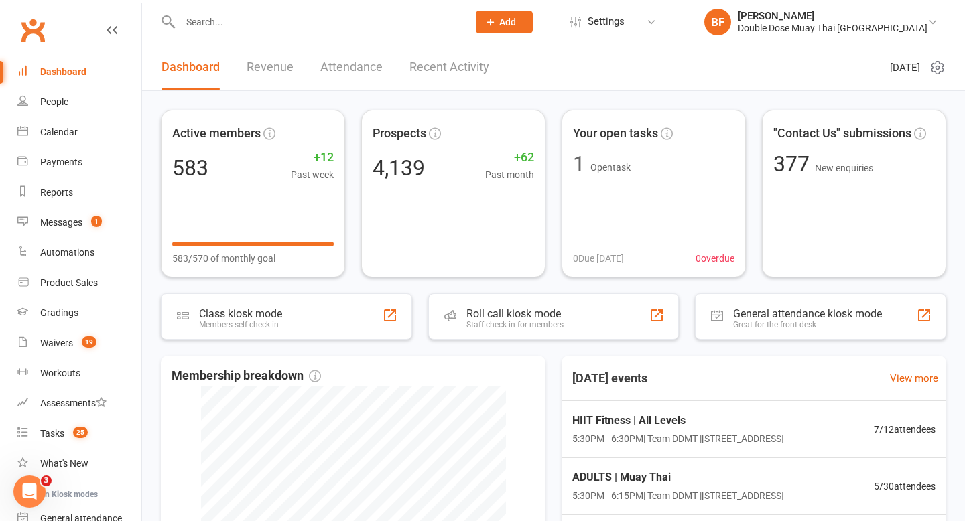
click at [220, 15] on input "text" at bounding box center [317, 22] width 282 height 19
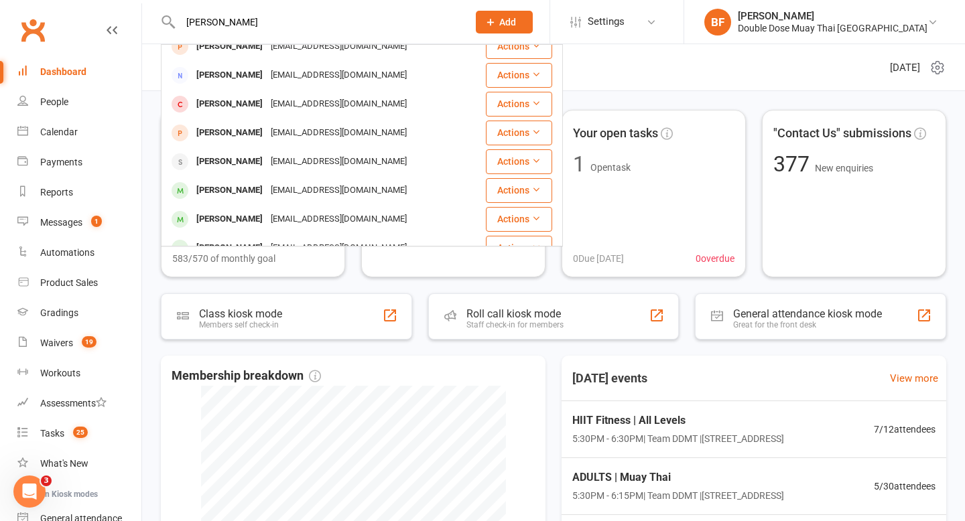
scroll to position [375, 0]
type input "nathan"
drag, startPoint x: 296, startPoint y: 22, endPoint x: 101, endPoint y: 22, distance: 195.0
click at [101, 3] on header "nathan nathan Butty nathan.butty@gmail.com Actions taine nathan tainenathan@gma…" at bounding box center [482, 3] width 965 height 0
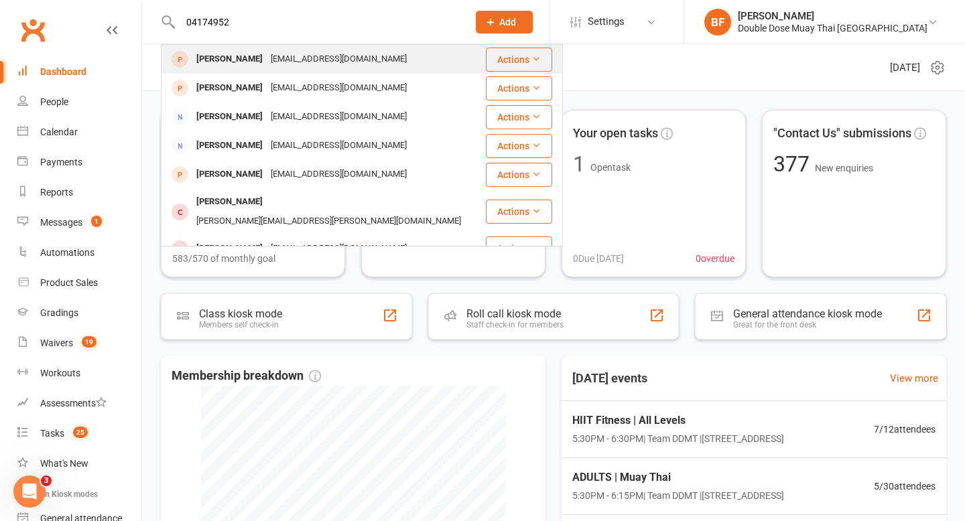
type input "04174952"
click at [206, 62] on div "Trent Morse" at bounding box center [229, 59] width 74 height 19
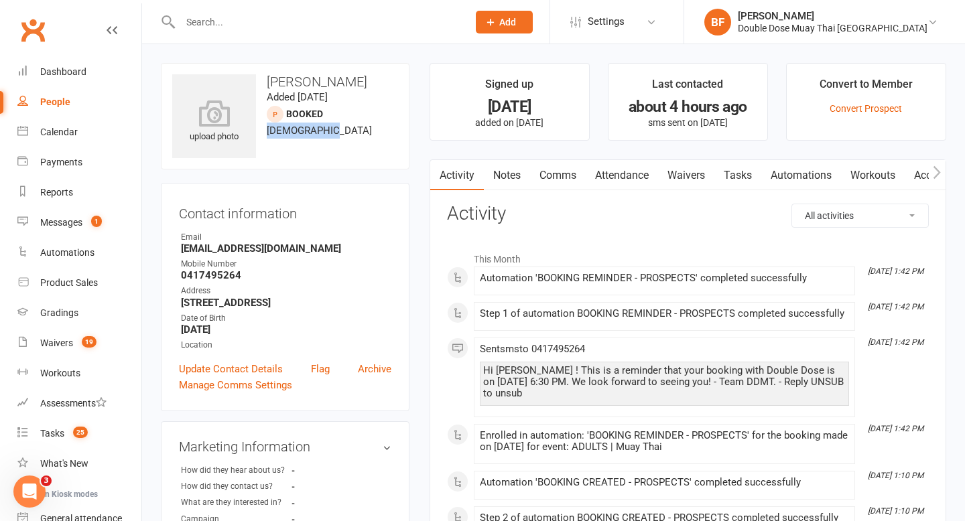
drag, startPoint x: 325, startPoint y: 131, endPoint x: 265, endPoint y: 131, distance: 59.6
click at [265, 133] on div "upload photo Trent Morse Added 11 October, 2025 Booked prospect 43 years old" at bounding box center [285, 116] width 249 height 107
click at [278, 134] on span "43 years old" at bounding box center [319, 131] width 105 height 12
drag, startPoint x: 323, startPoint y: 129, endPoint x: 263, endPoint y: 132, distance: 60.4
click at [263, 132] on div "upload photo Trent Morse Added 11 October, 2025 Booked prospect 43 years old" at bounding box center [285, 116] width 249 height 107
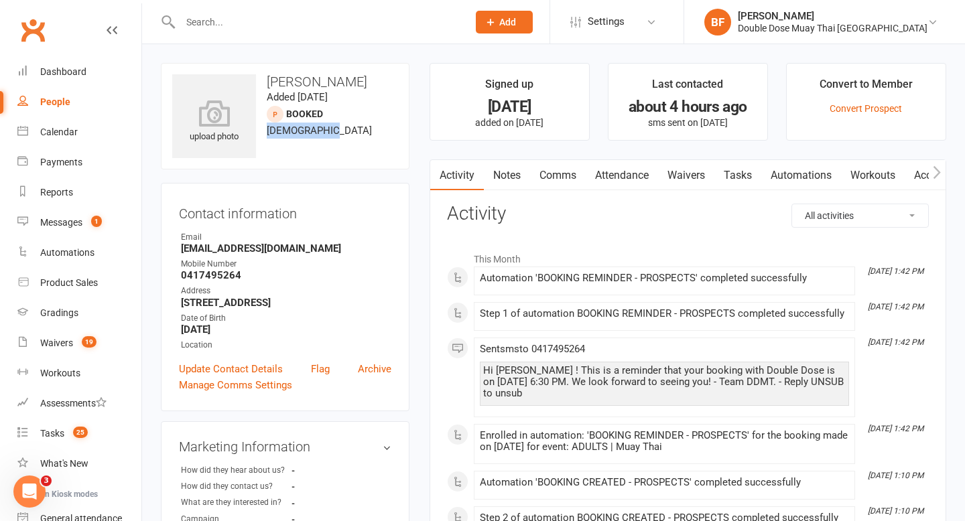
click at [275, 132] on span "43 years old" at bounding box center [319, 131] width 105 height 12
click at [222, 23] on input "text" at bounding box center [317, 22] width 282 height 19
paste input "Immanuel Michel"
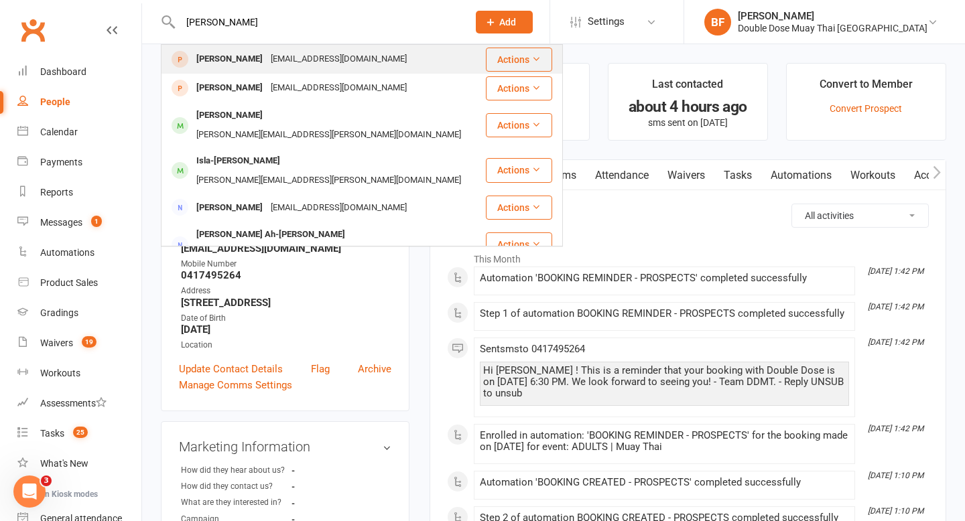
type input "Immanuel Michel"
click at [308, 64] on div "Leahbettymichel@gmail.com" at bounding box center [339, 59] width 144 height 19
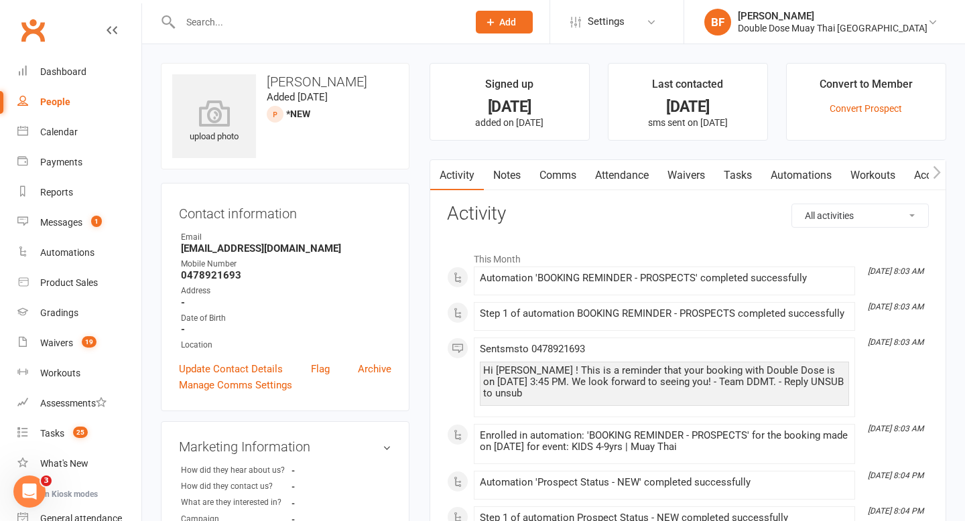
click at [272, 245] on strong "Leahbettymichel@gmail.com" at bounding box center [286, 249] width 210 height 12
copy render-form-field "Leahbettymichel@gmail.com"
click at [211, 20] on input "text" at bounding box center [317, 22] width 282 height 19
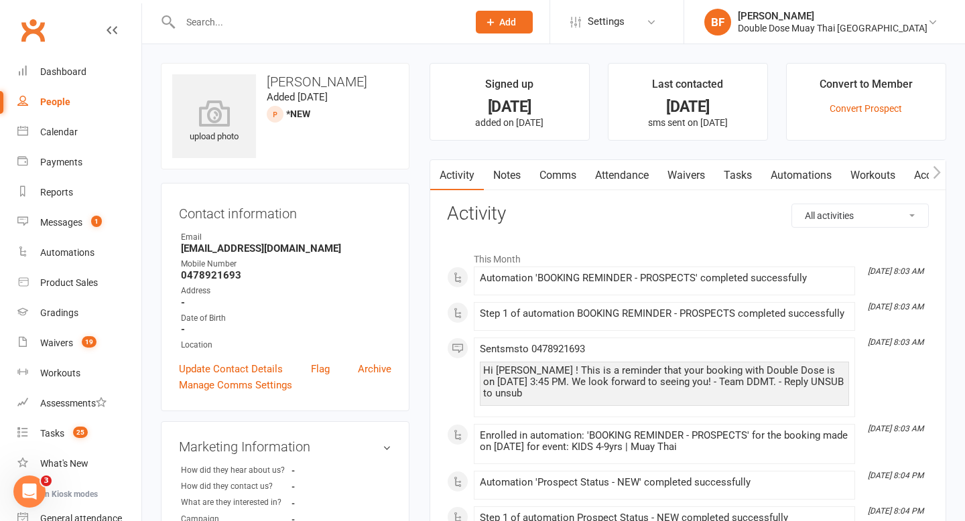
paste input "Leahbettymichel@gmail.com"
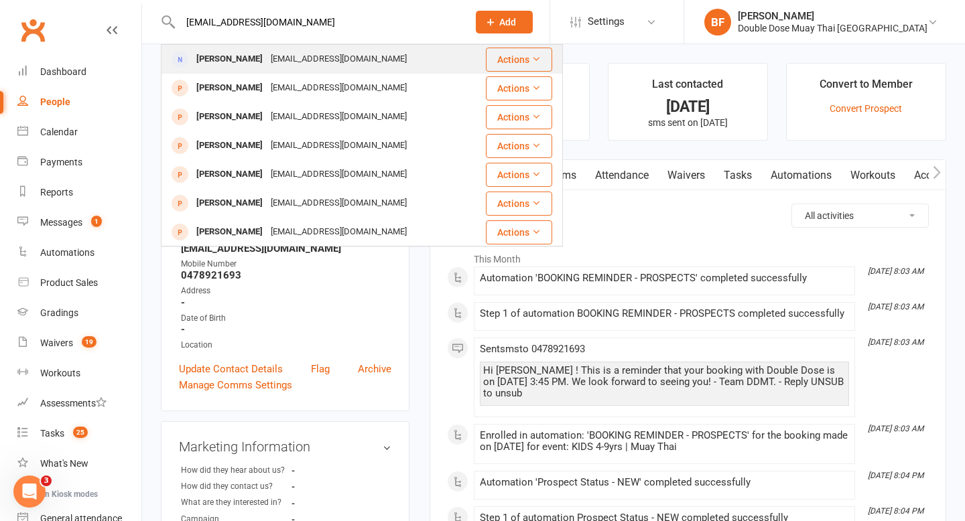
type input "Leahbettymichel@gmail.com"
click at [267, 58] on div "Leahbettymichel@gmail.com" at bounding box center [339, 59] width 144 height 19
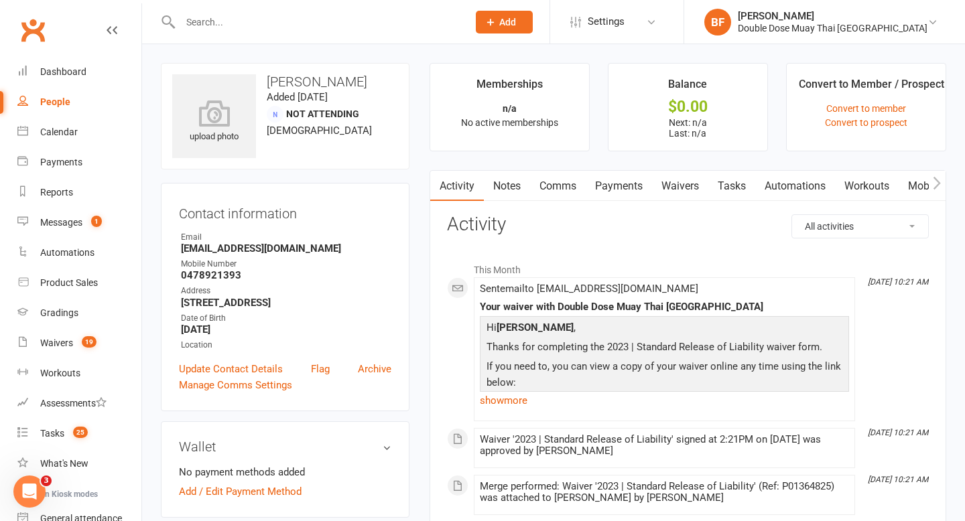
click at [273, 27] on input "text" at bounding box center [317, 22] width 282 height 19
paste input "Maree Howat"
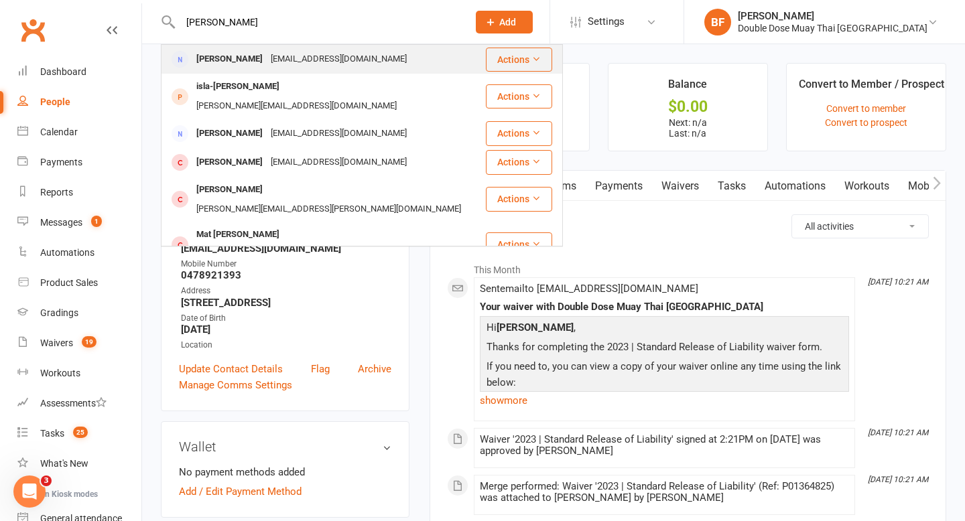
type input "Maree Howat"
click at [293, 60] on div "maui_ana@hotmail.com" at bounding box center [339, 59] width 144 height 19
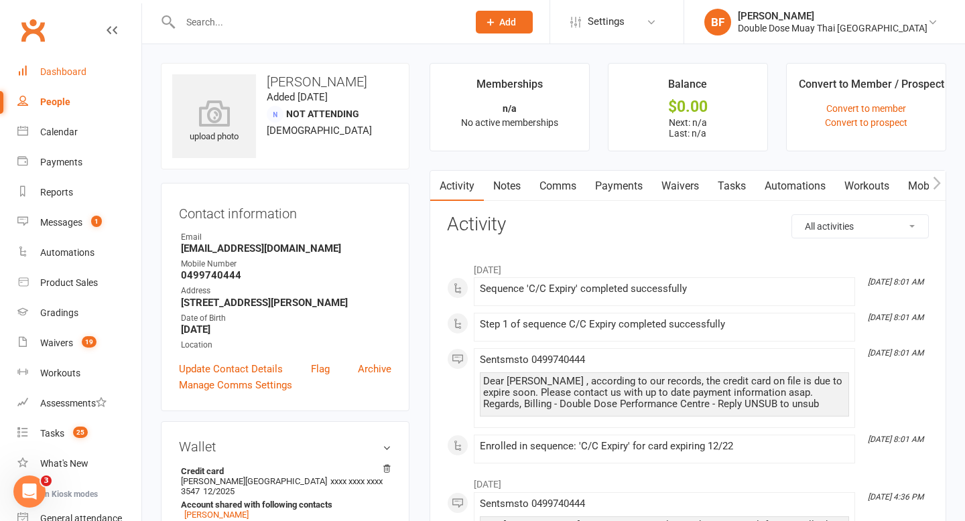
click at [56, 76] on div "Dashboard" at bounding box center [63, 71] width 46 height 11
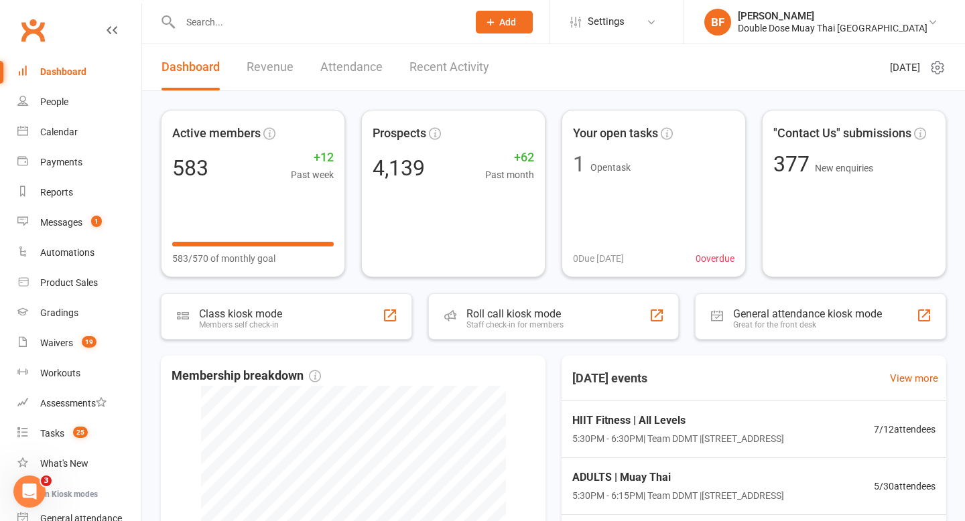
click at [253, 24] on input "text" at bounding box center [317, 22] width 282 height 19
paste input "Allexiss Johnstone"
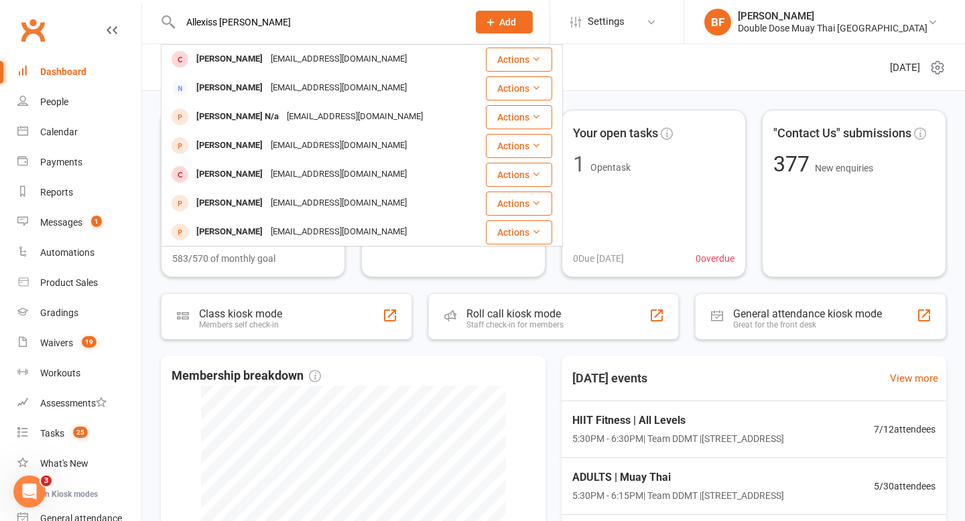
type input "Allexiss Johnstone"
drag, startPoint x: 277, startPoint y: 25, endPoint x: 77, endPoint y: 16, distance: 200.5
click at [77, 3] on header "Allexiss Johnstone Ben Johnstone Benjohnstone98@gmail.com Actions Eileen Johnst…" at bounding box center [482, 3] width 965 height 0
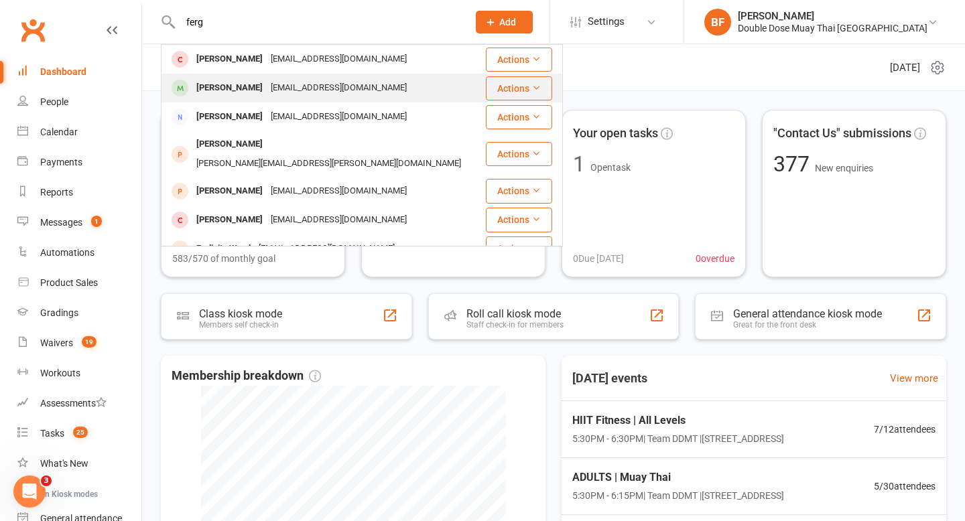
type input "ferg"
click at [239, 88] on div "Rayden Ferguson" at bounding box center [229, 87] width 74 height 19
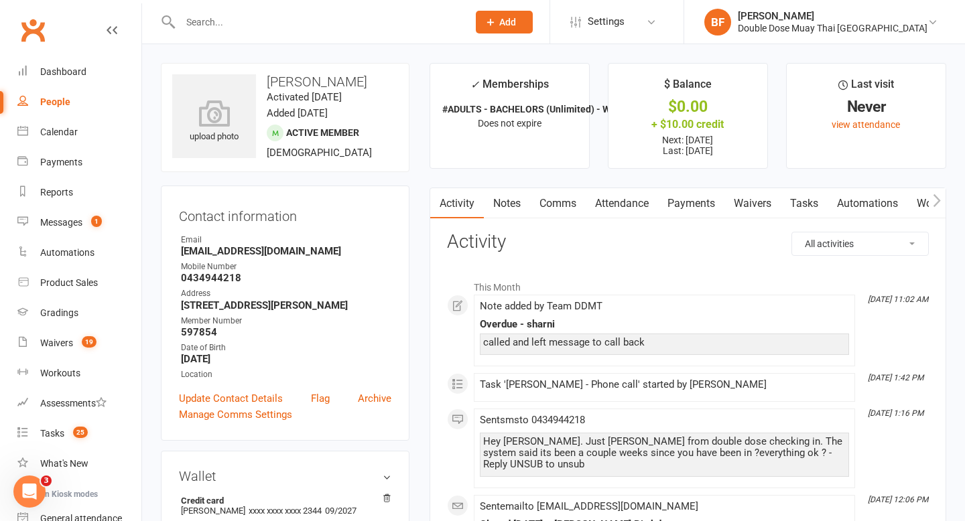
click at [693, 204] on link "Payments" at bounding box center [691, 203] width 66 height 31
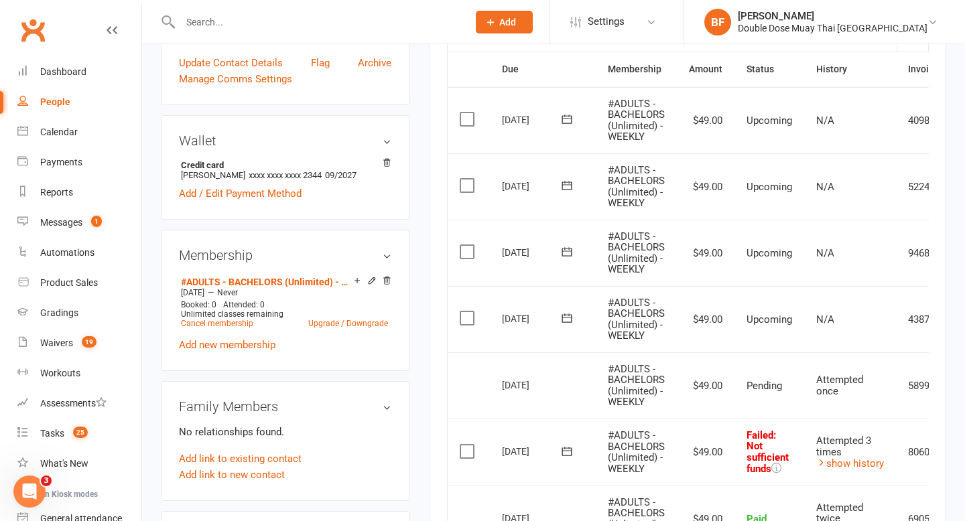
scroll to position [412, 0]
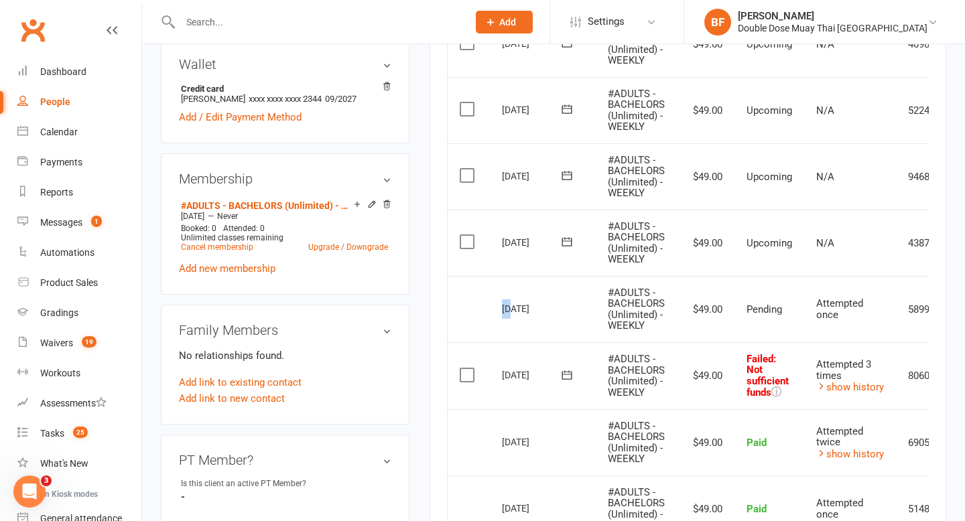
drag, startPoint x: 503, startPoint y: 308, endPoint x: 511, endPoint y: 311, distance: 8.7
click at [511, 311] on div "08 Oct 2025" at bounding box center [533, 308] width 62 height 21
click at [505, 377] on div "03 Oct 2025" at bounding box center [533, 375] width 62 height 21
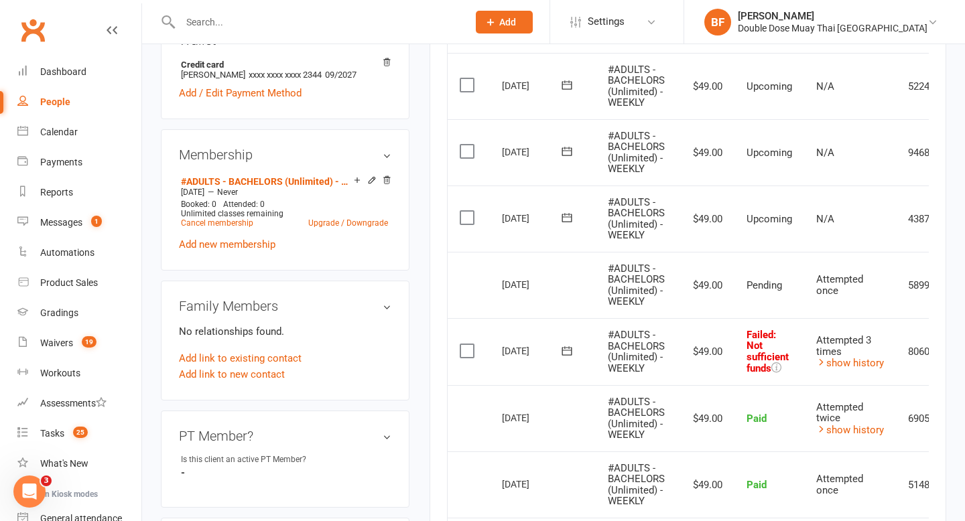
scroll to position [432, 0]
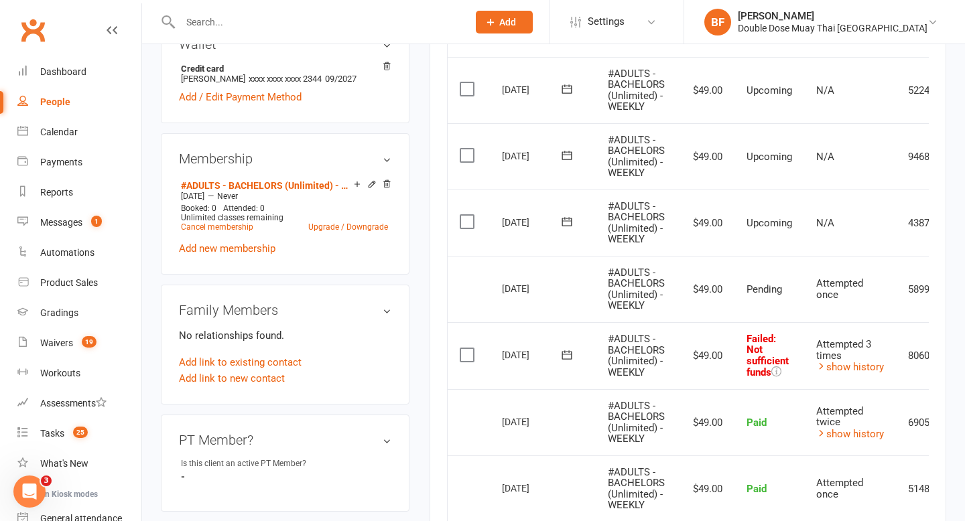
click at [773, 292] on span "Pending" at bounding box center [764, 289] width 36 height 12
click at [838, 431] on link "show history" at bounding box center [850, 434] width 68 height 12
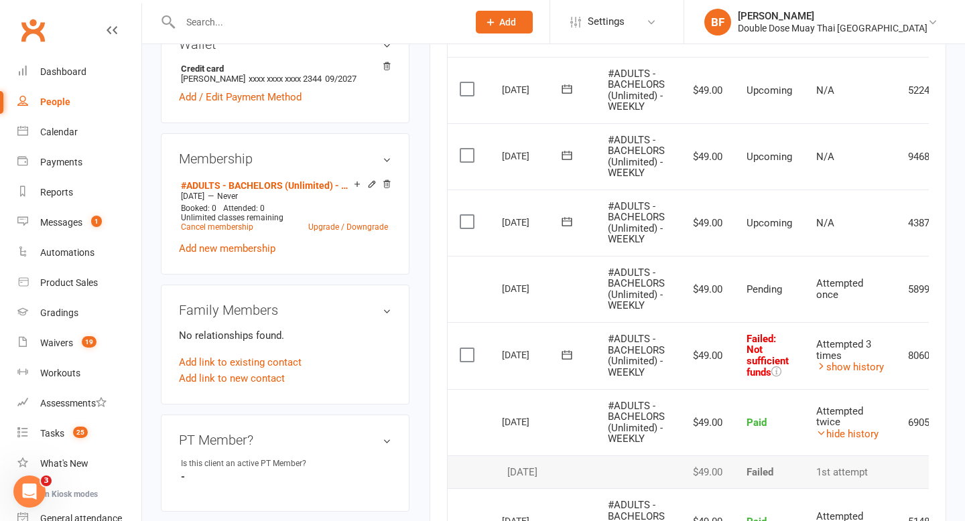
click at [858, 375] on td "Attempted 3 times show history" at bounding box center [850, 355] width 92 height 67
click at [856, 365] on link "show history" at bounding box center [850, 367] width 68 height 12
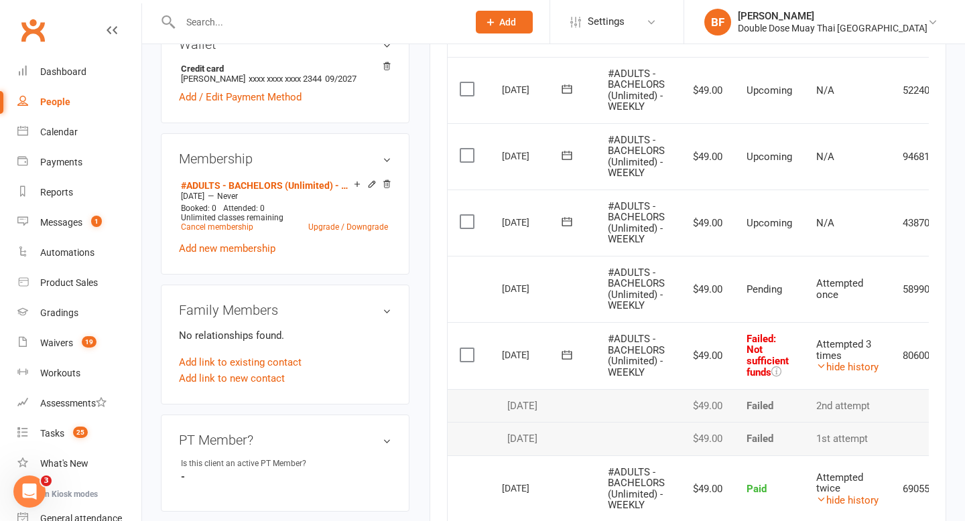
click at [729, 363] on td "$49.00" at bounding box center [706, 355] width 58 height 67
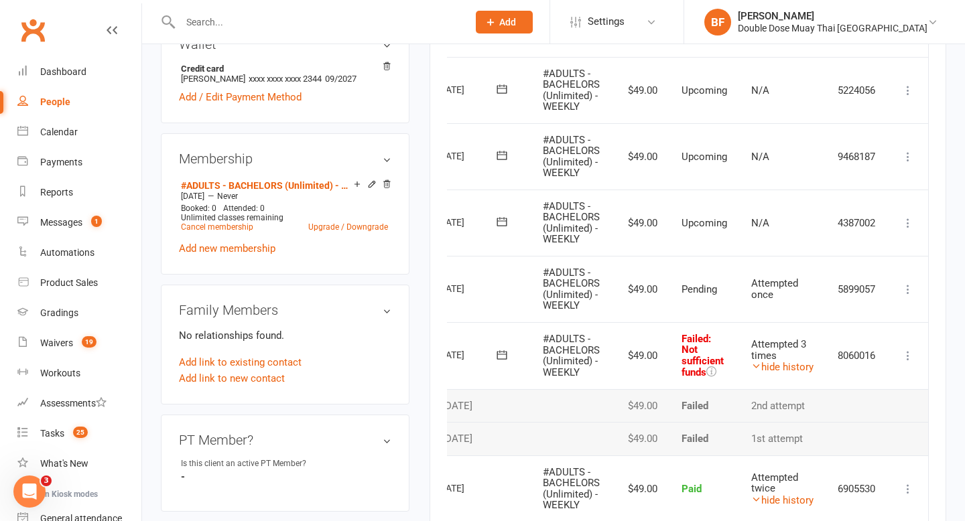
click at [911, 354] on icon at bounding box center [907, 355] width 13 height 13
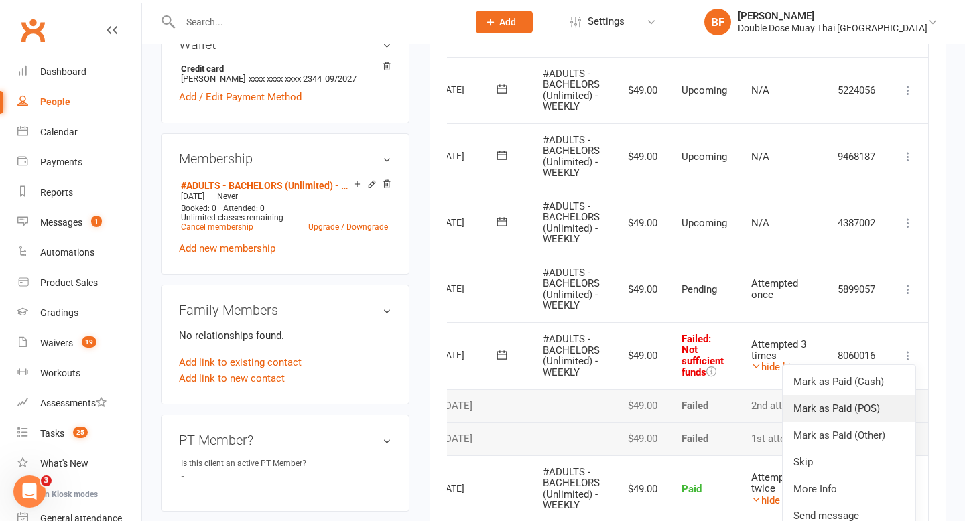
click at [867, 414] on link "Mark as Paid (POS)" at bounding box center [849, 408] width 133 height 27
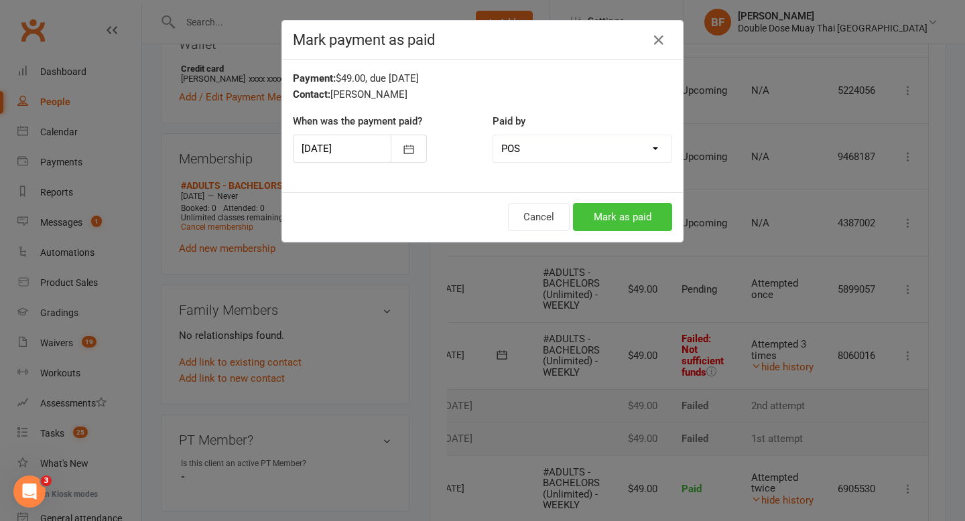
click at [624, 216] on button "Mark as paid" at bounding box center [622, 217] width 99 height 28
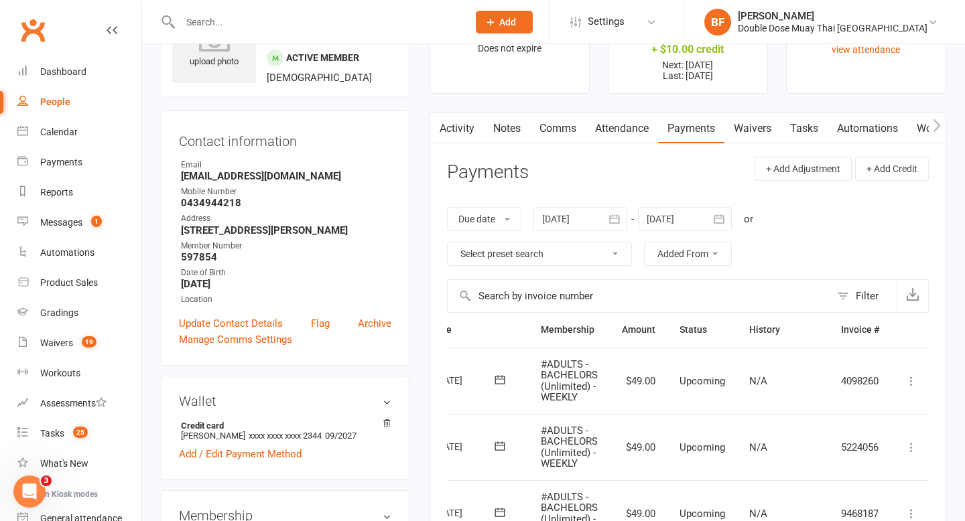
scroll to position [0, 0]
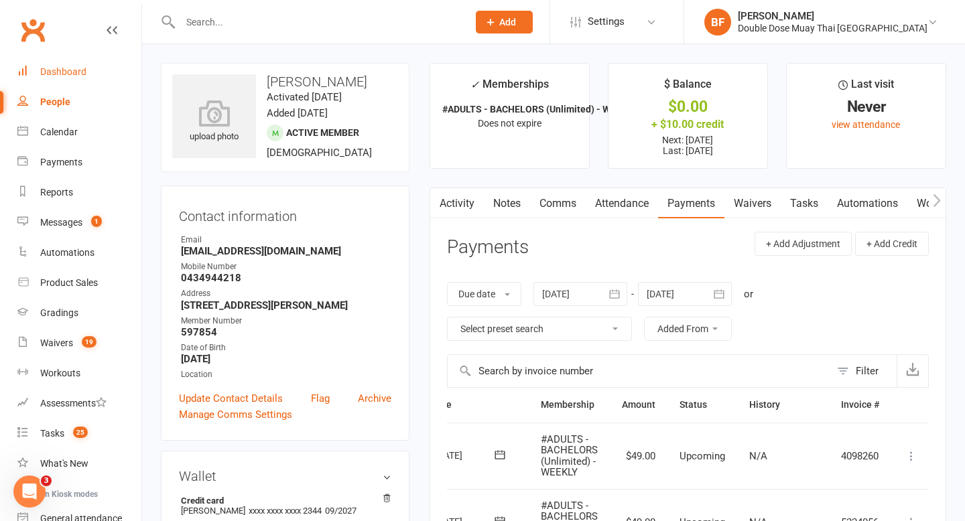
click at [66, 74] on div "Dashboard" at bounding box center [63, 71] width 46 height 11
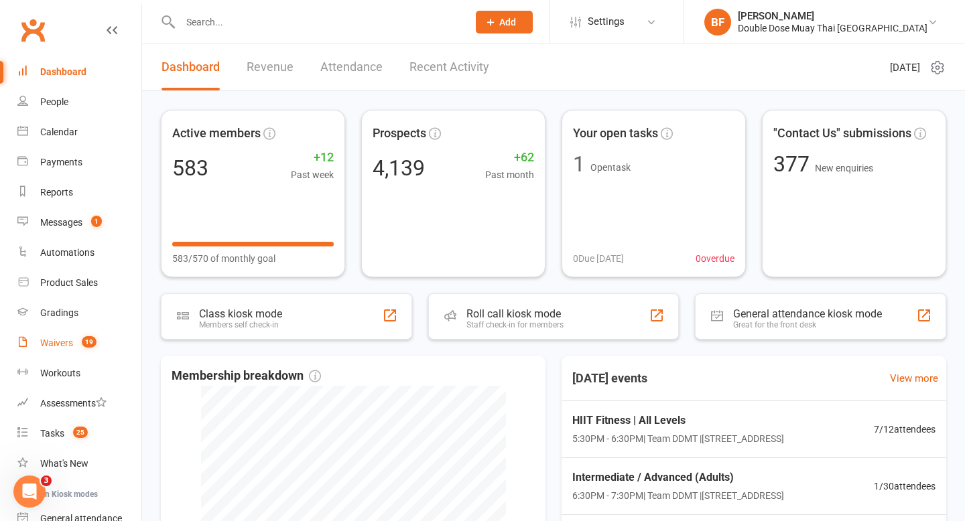
click at [52, 339] on div "Waivers" at bounding box center [56, 343] width 33 height 11
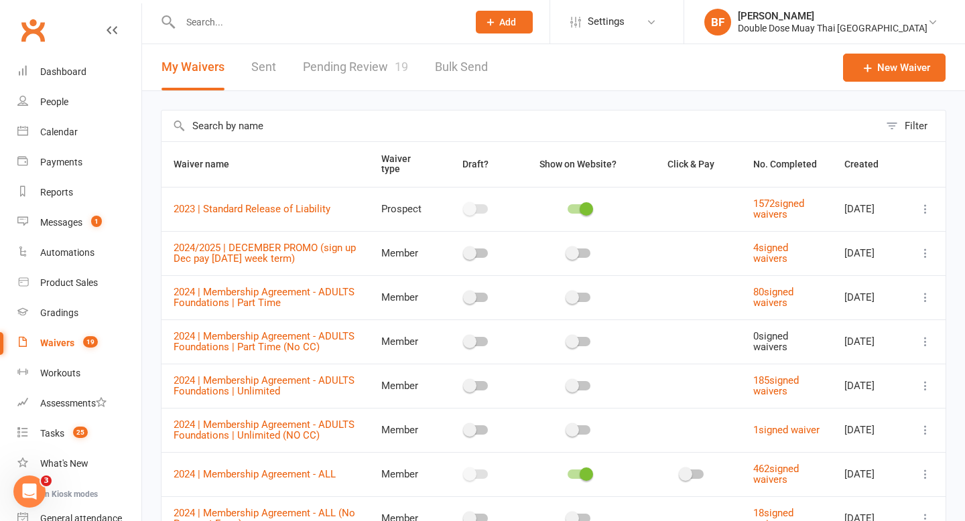
click at [352, 73] on link "Pending Review 19" at bounding box center [355, 67] width 105 height 46
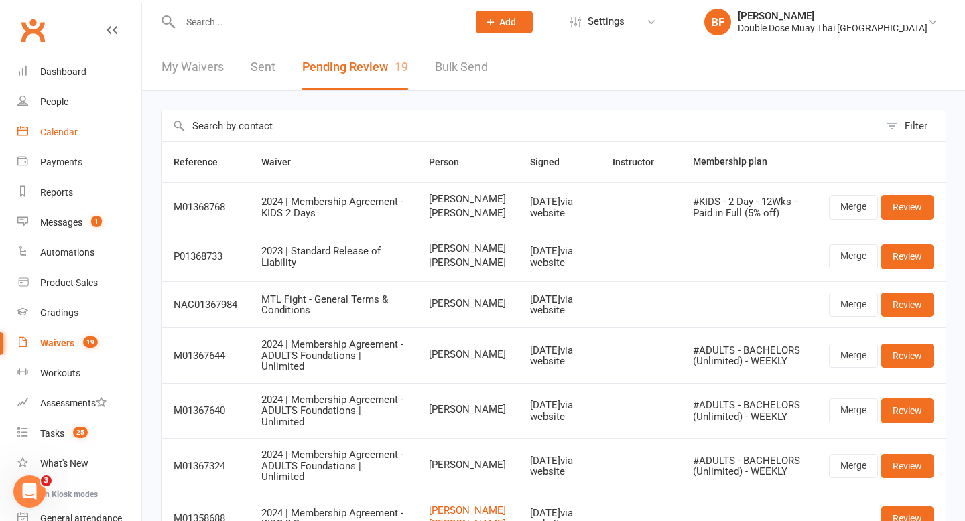
click at [60, 141] on link "Calendar" at bounding box center [79, 132] width 124 height 30
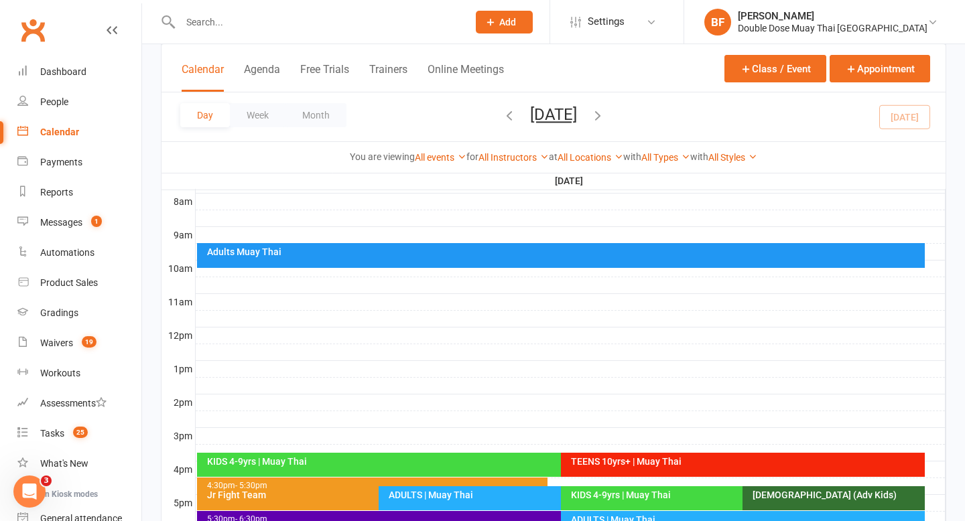
scroll to position [471, 0]
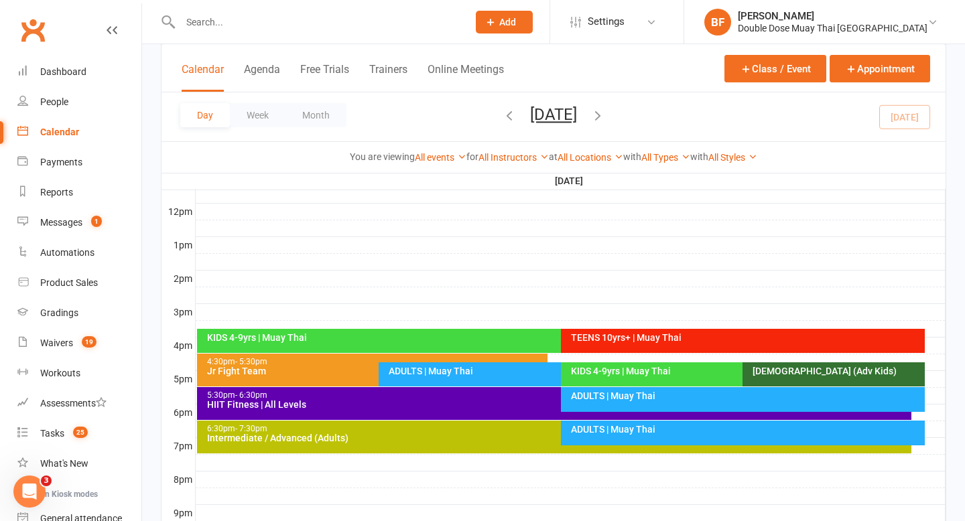
click at [606, 428] on div "ADULTS | Muay Thai" at bounding box center [746, 429] width 352 height 9
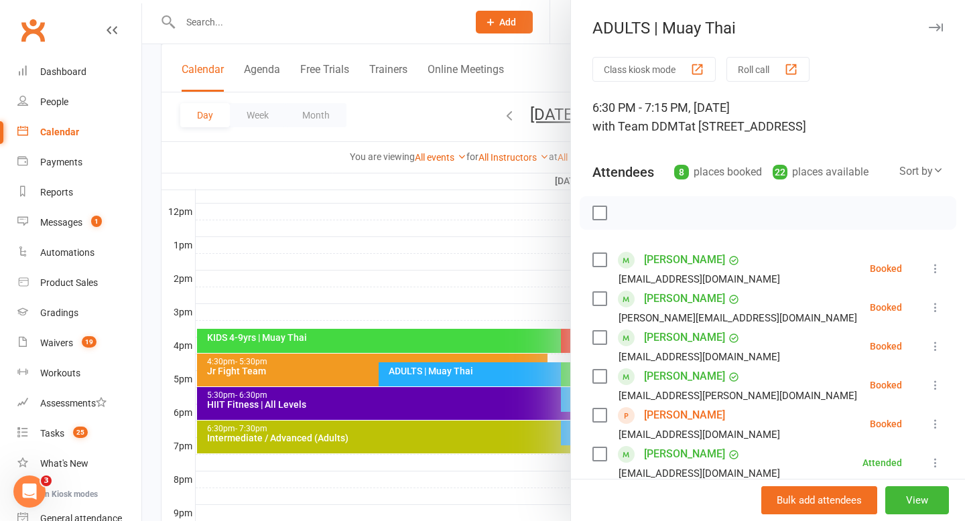
click at [683, 415] on link "Trent Morse" at bounding box center [684, 415] width 81 height 21
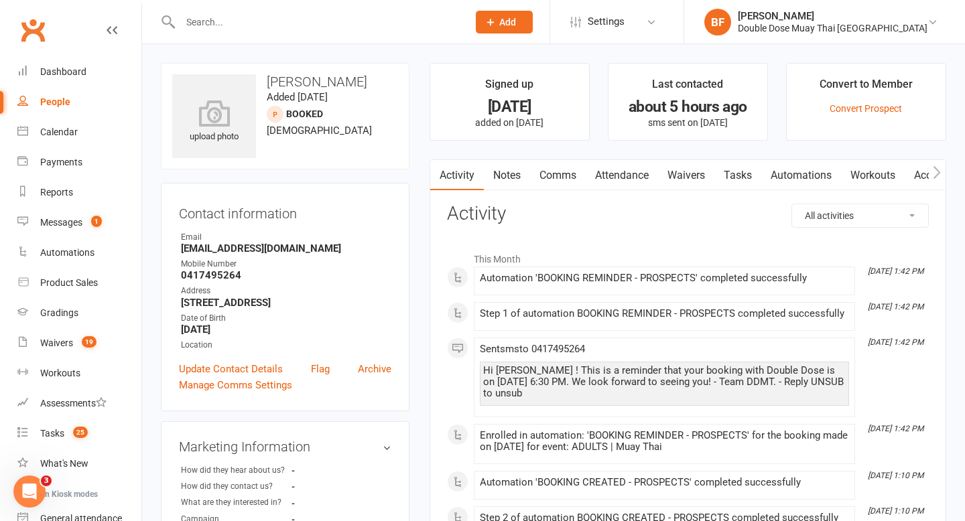
click at [635, 174] on link "Attendance" at bounding box center [622, 175] width 72 height 31
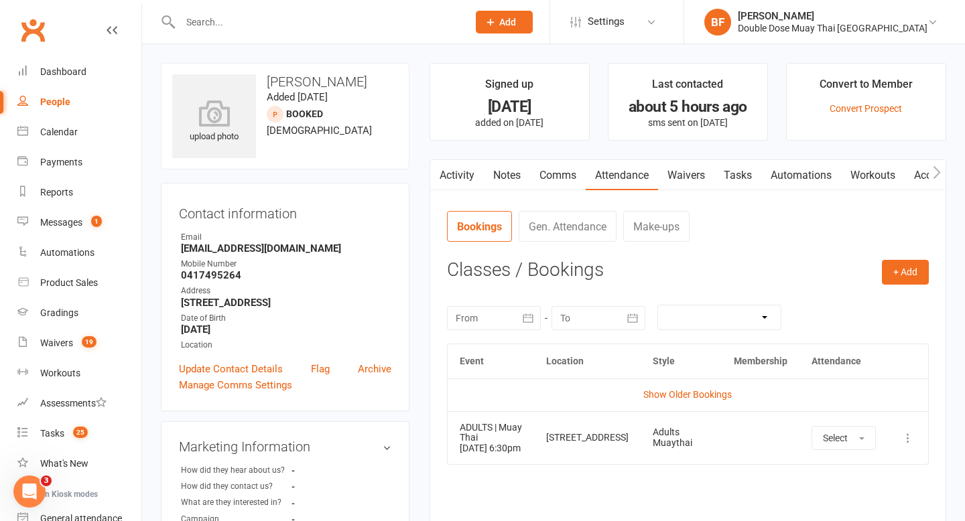
click at [907, 445] on icon at bounding box center [907, 438] width 13 height 13
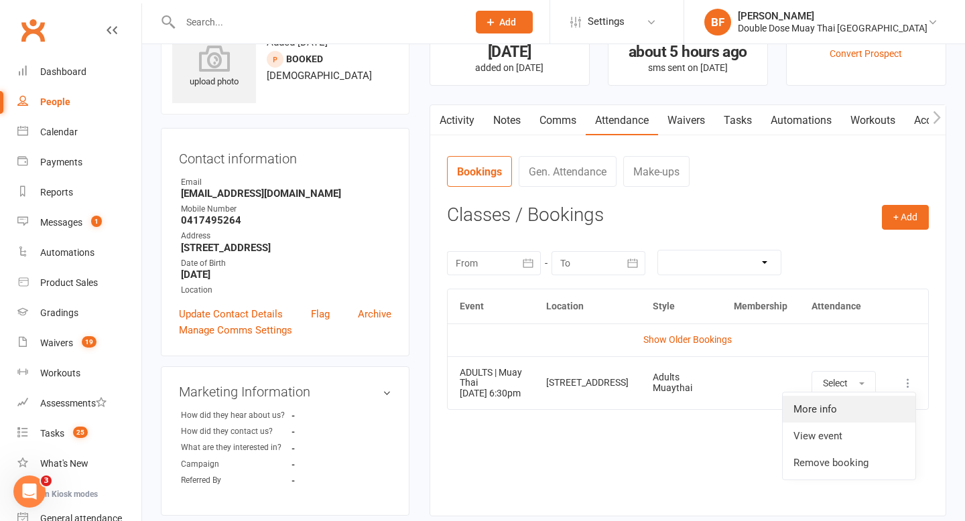
scroll to position [56, 0]
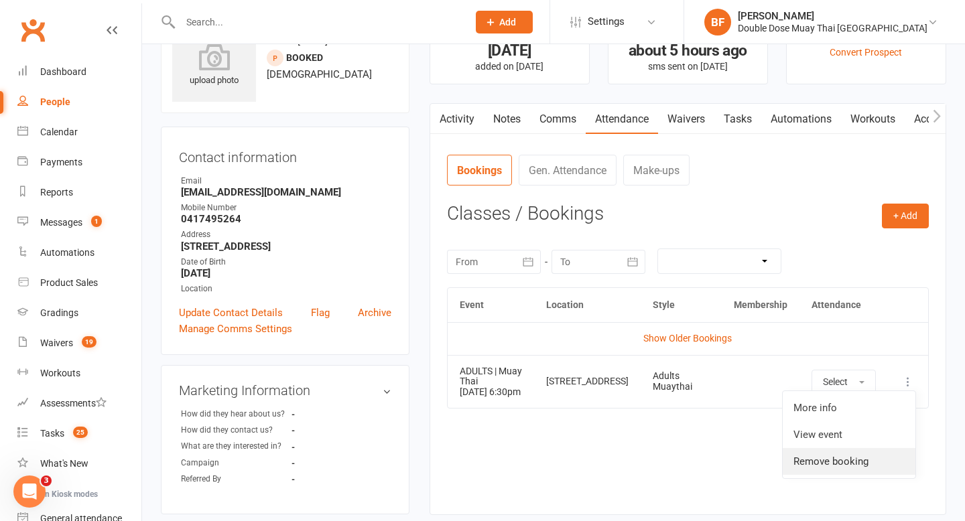
click at [856, 472] on link "Remove booking" at bounding box center [849, 461] width 133 height 27
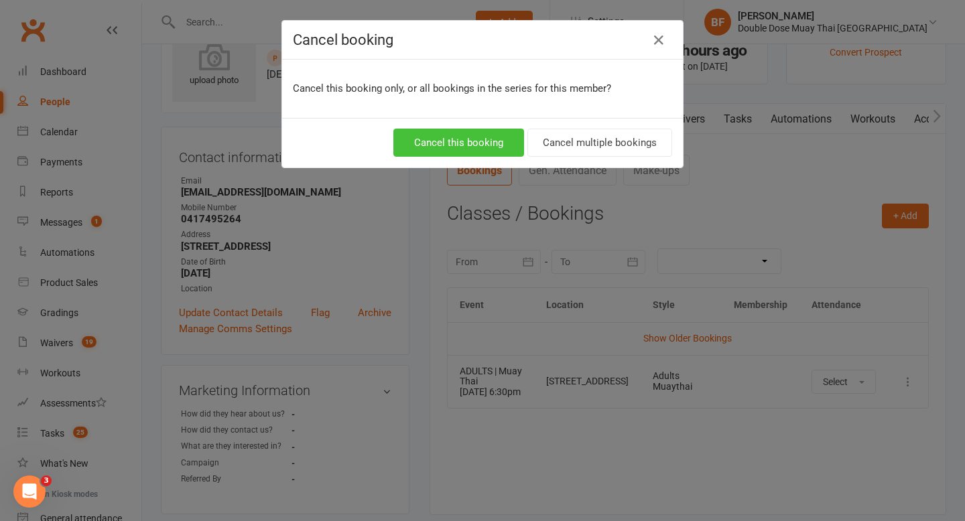
click at [455, 140] on button "Cancel this booking" at bounding box center [458, 143] width 131 height 28
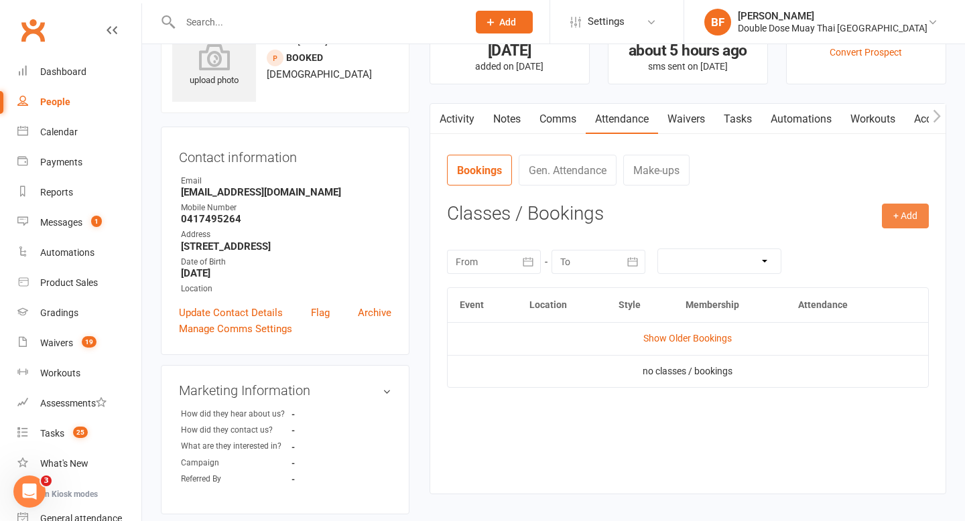
click at [896, 219] on button "+ Add" at bounding box center [905, 216] width 47 height 24
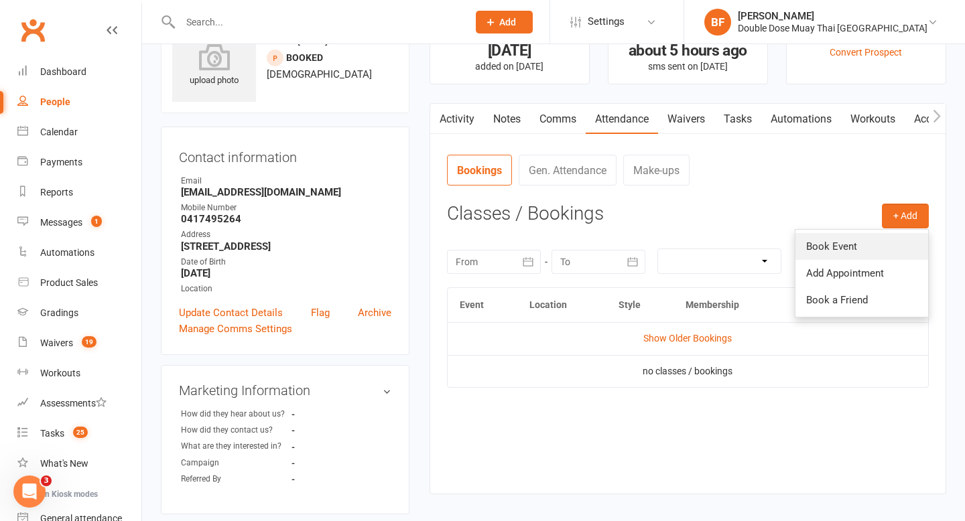
click at [872, 239] on link "Book Event" at bounding box center [861, 246] width 133 height 27
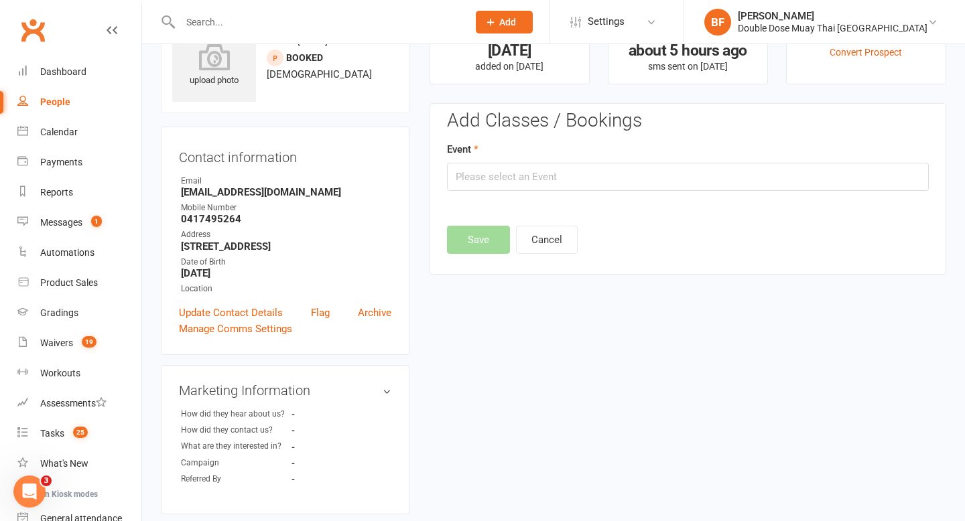
scroll to position [92, 0]
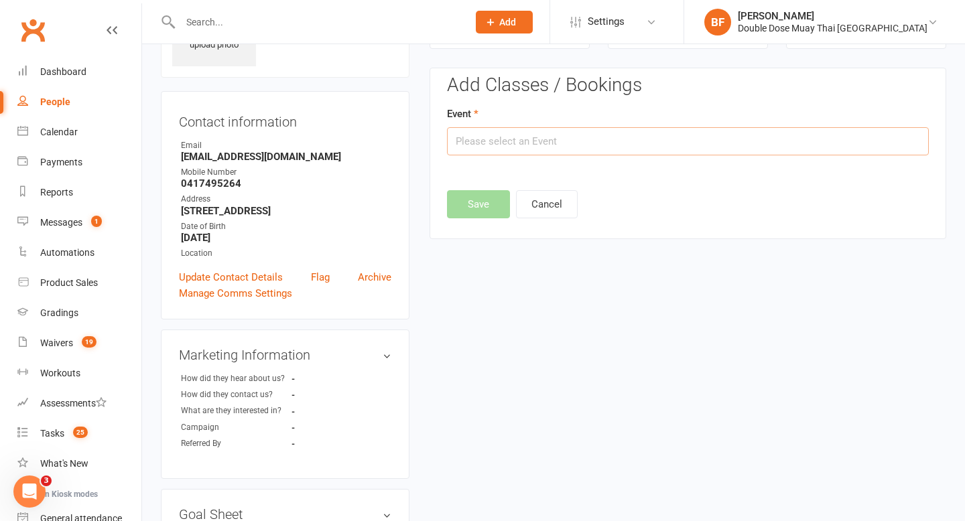
click at [690, 140] on input "text" at bounding box center [688, 141] width 482 height 28
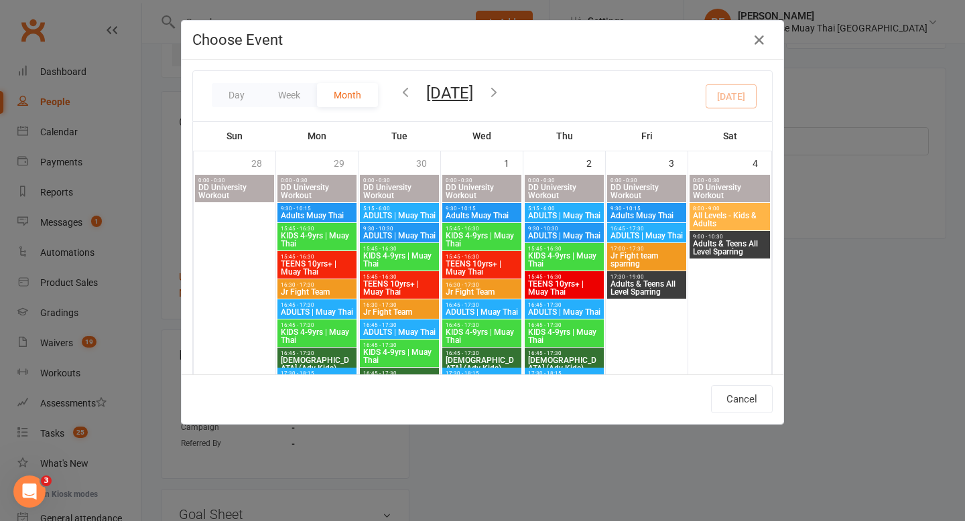
scroll to position [718, 0]
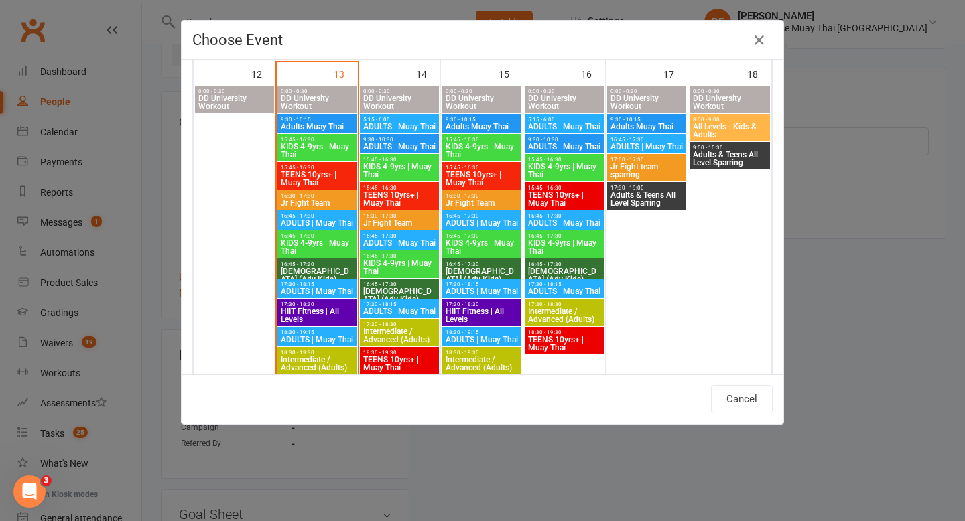
click at [418, 308] on span "ADULTS | Muay Thai" at bounding box center [400, 312] width 74 height 8
type input "ADULTS | Muay Thai - Oct 14, 2025 5:30:00 PM"
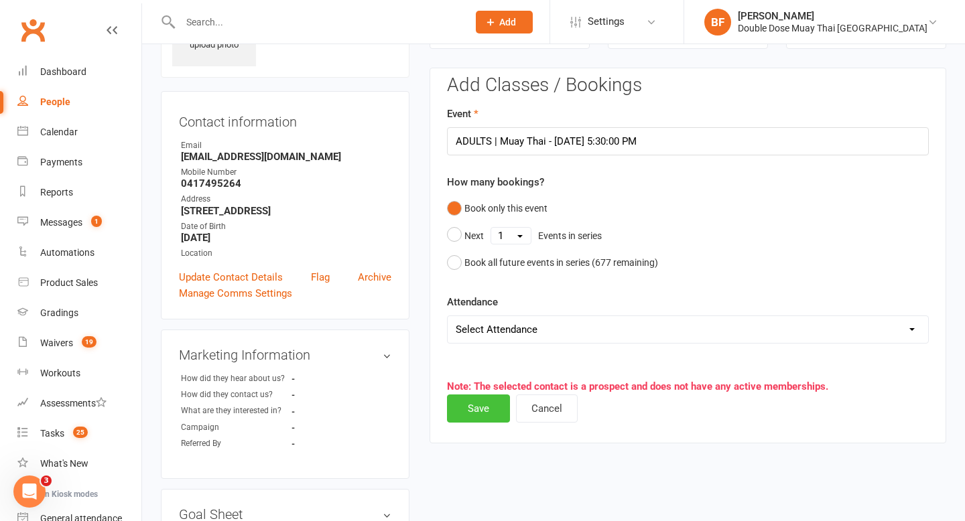
click at [474, 411] on button "Save" at bounding box center [478, 409] width 63 height 28
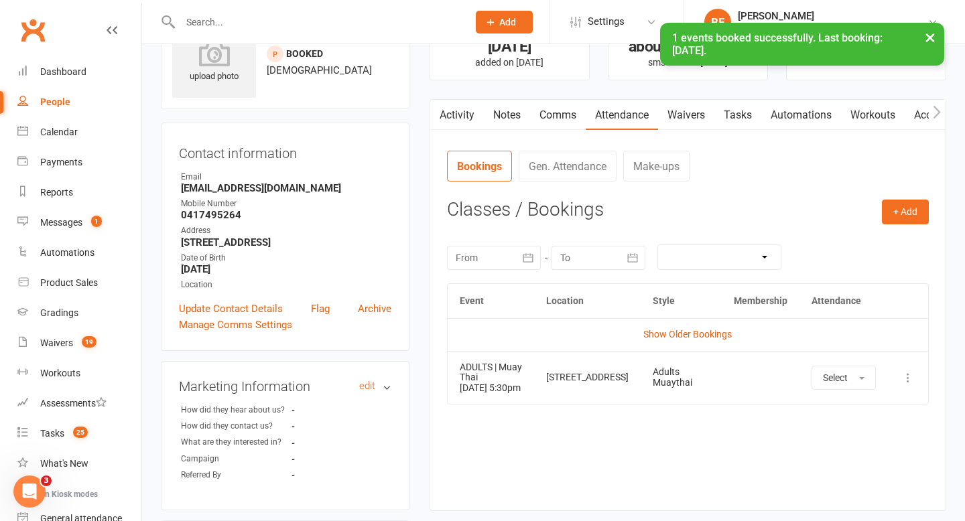
scroll to position [0, 0]
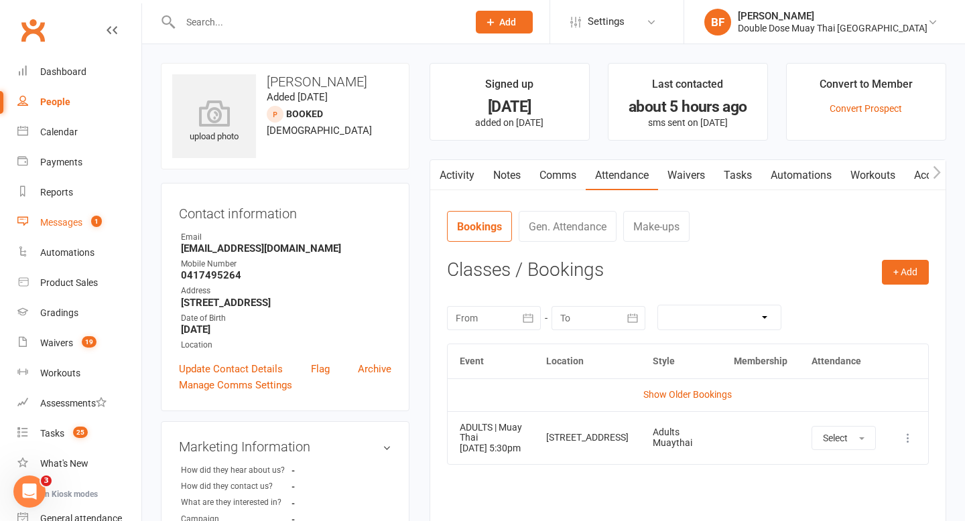
click at [68, 223] on div "Messages" at bounding box center [61, 222] width 42 height 11
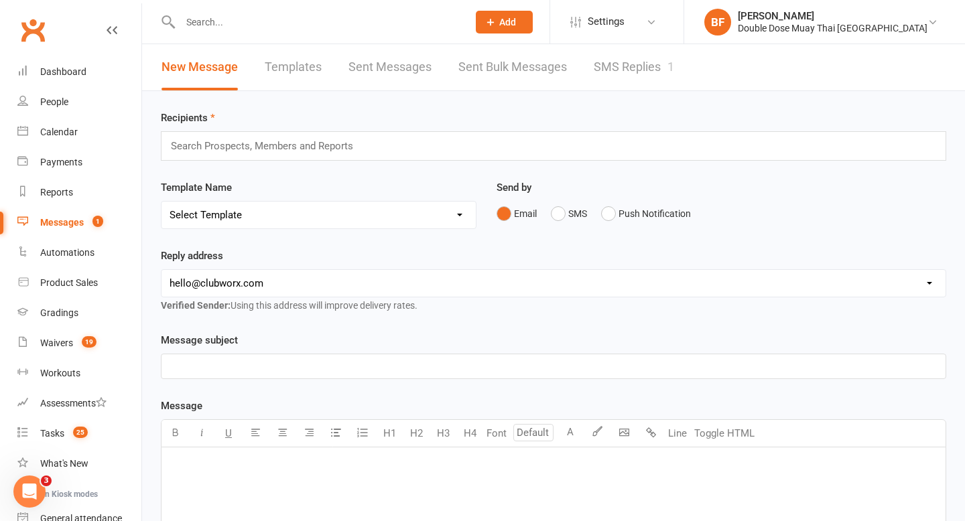
click at [645, 76] on link "SMS Replies 1" at bounding box center [634, 67] width 80 height 46
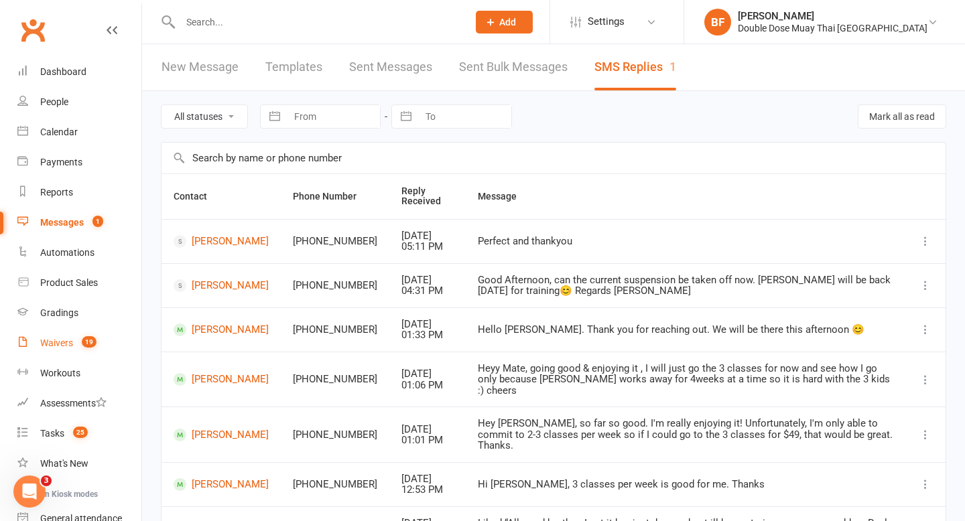
click at [66, 345] on div "Waivers" at bounding box center [56, 343] width 33 height 11
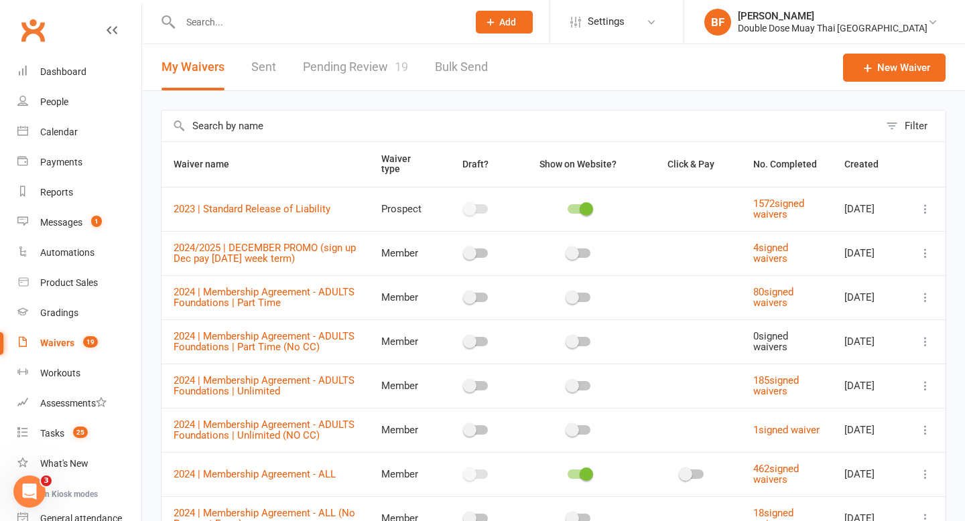
click at [351, 70] on link "Pending Review 19" at bounding box center [355, 67] width 105 height 46
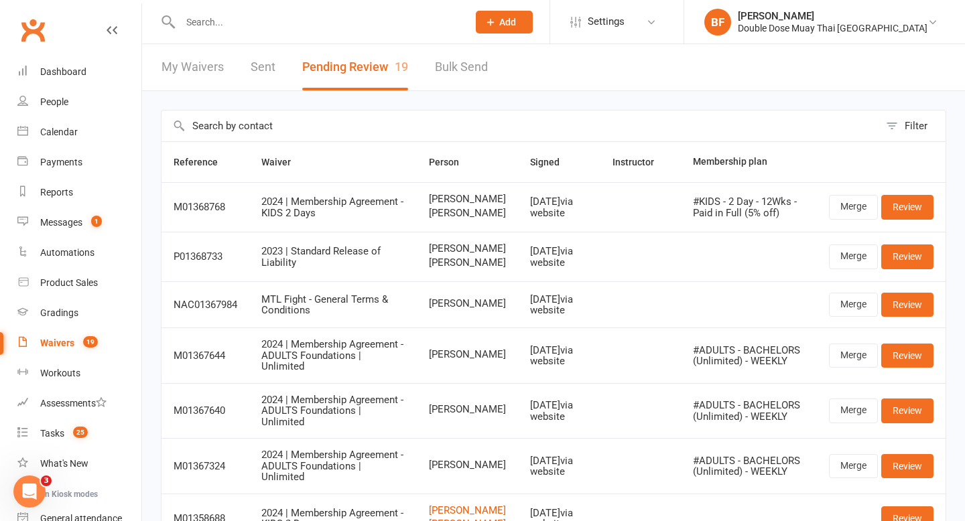
click at [261, 21] on input "text" at bounding box center [317, 22] width 282 height 19
paste input "ondenebennett@gmail.com"
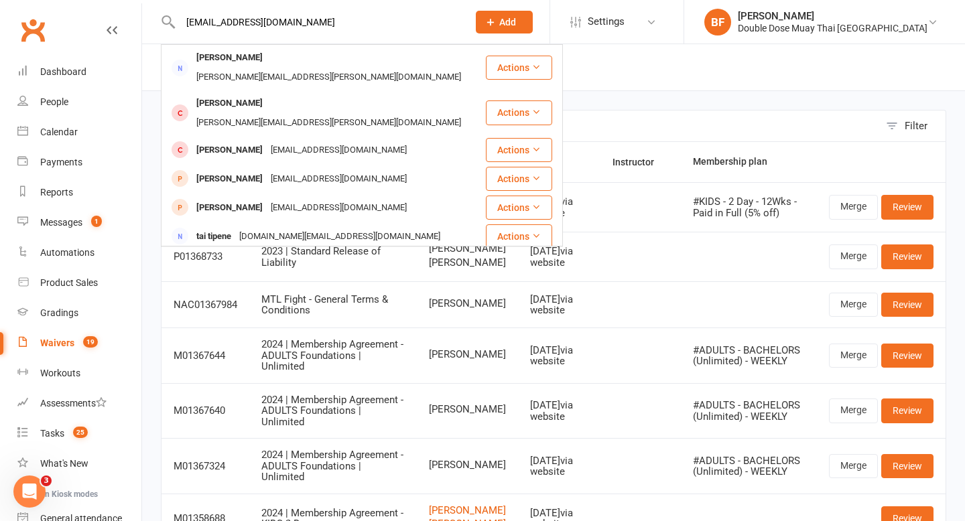
type input "ondenebennett@gmail.com"
drag, startPoint x: 312, startPoint y: 32, endPoint x: 196, endPoint y: 23, distance: 116.3
click at [196, 23] on div "ondenebennett@gmail.com Mathew Kennett mathew.kennett@gmail.com Actions Mathew …" at bounding box center [310, 22] width 298 height 44
drag, startPoint x: 310, startPoint y: 18, endPoint x: 139, endPoint y: 27, distance: 171.1
click at [139, 3] on header "ondenebennett@gmail.com Mathew Kennett mathew.kennett@gmail.com Actions Mathew …" at bounding box center [482, 3] width 965 height 0
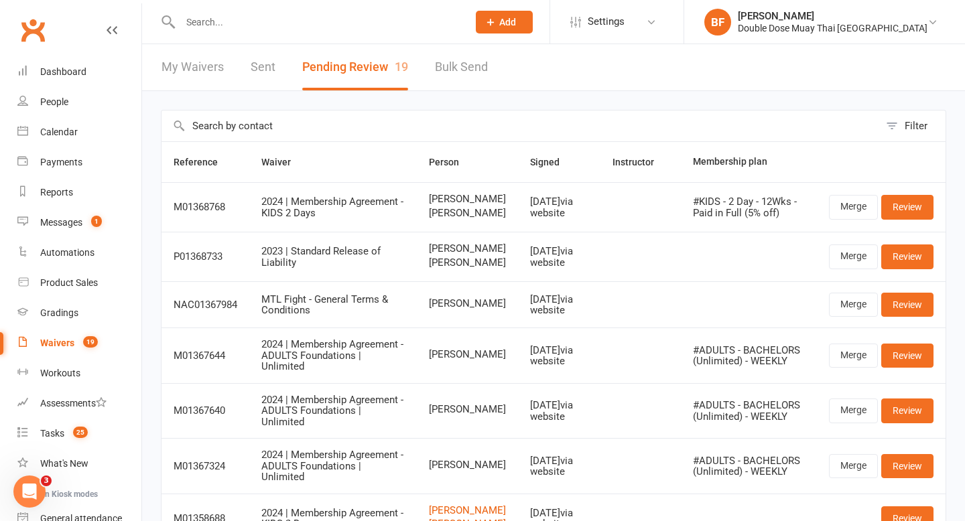
click at [201, 25] on input "text" at bounding box center [317, 22] width 282 height 19
paste input "Jennifer Hutchinson"
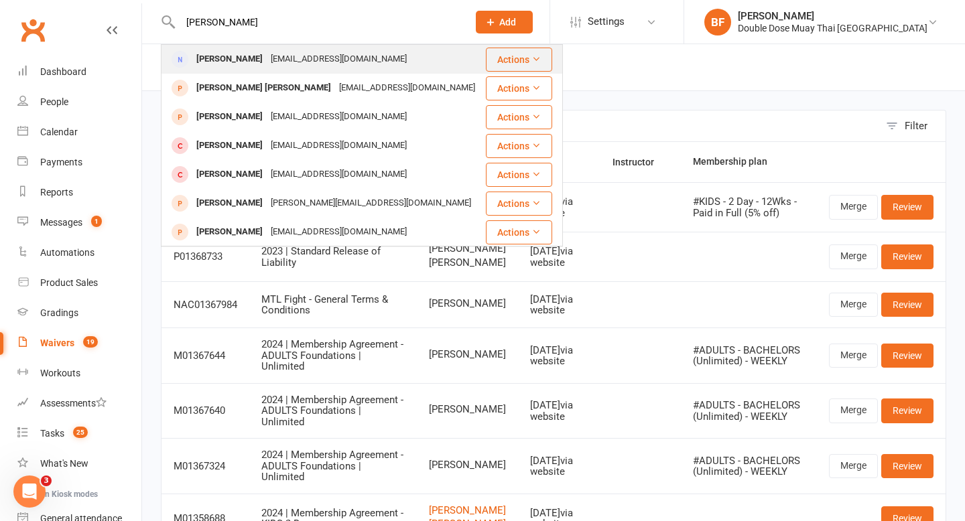
type input "Jennifer Hutchinson"
click at [281, 66] on div "Jennihutchinson@hotmail.com" at bounding box center [339, 59] width 144 height 19
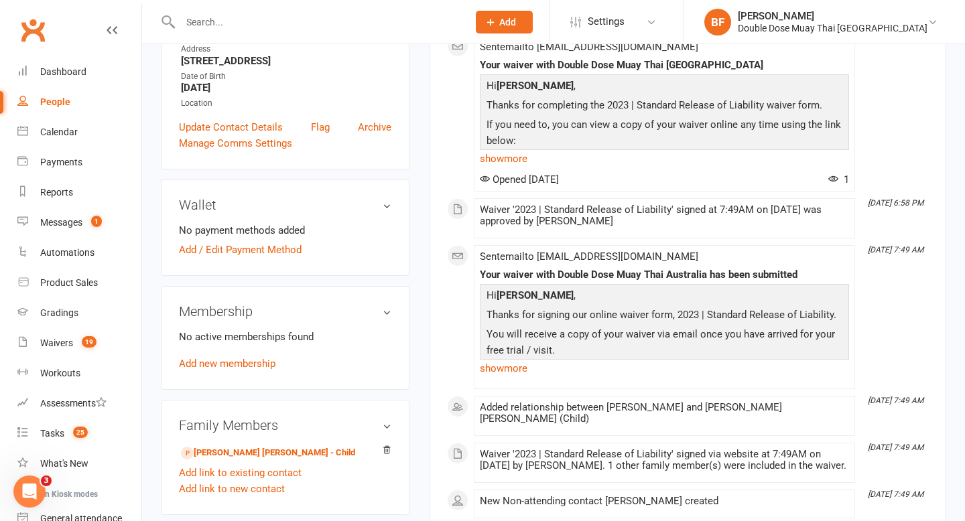
scroll to position [377, 0]
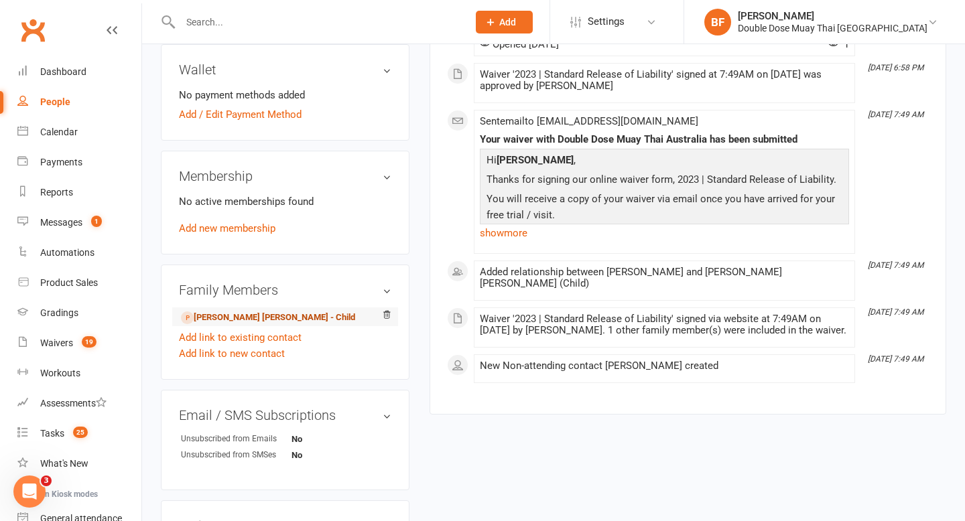
click at [239, 312] on link "Hendrix Hutchinson - Child" at bounding box center [268, 318] width 174 height 14
